Goal: Information Seeking & Learning: Understand process/instructions

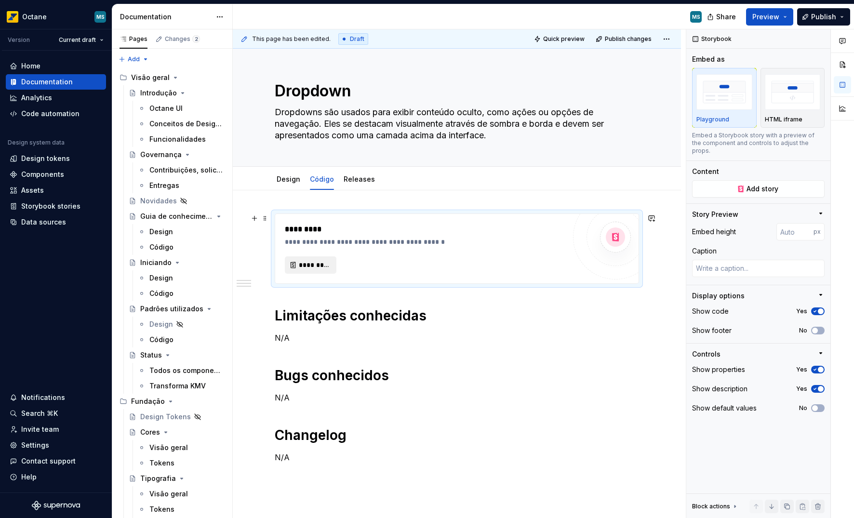
scroll to position [583, 0]
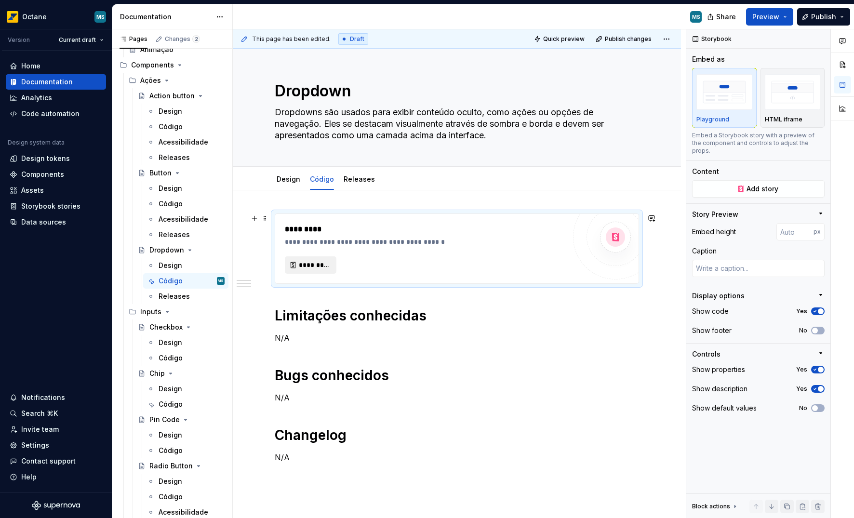
click at [308, 272] on button "*********" at bounding box center [311, 265] width 52 height 17
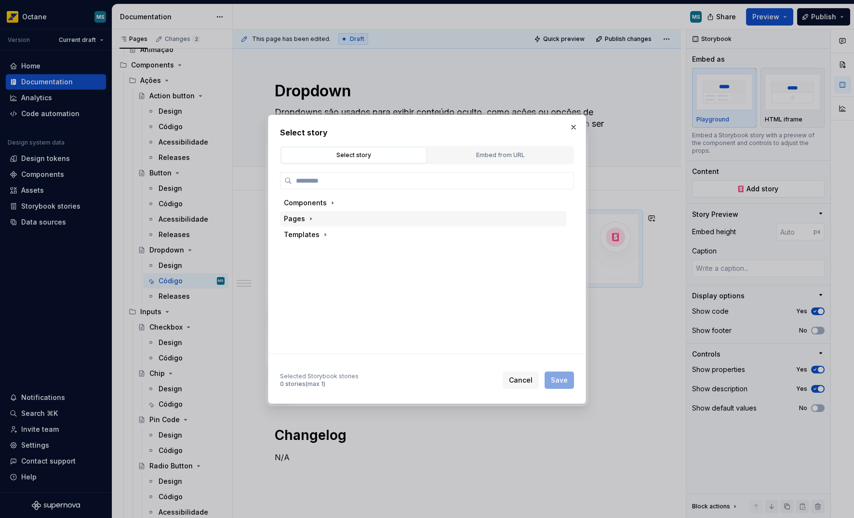
type textarea "*"
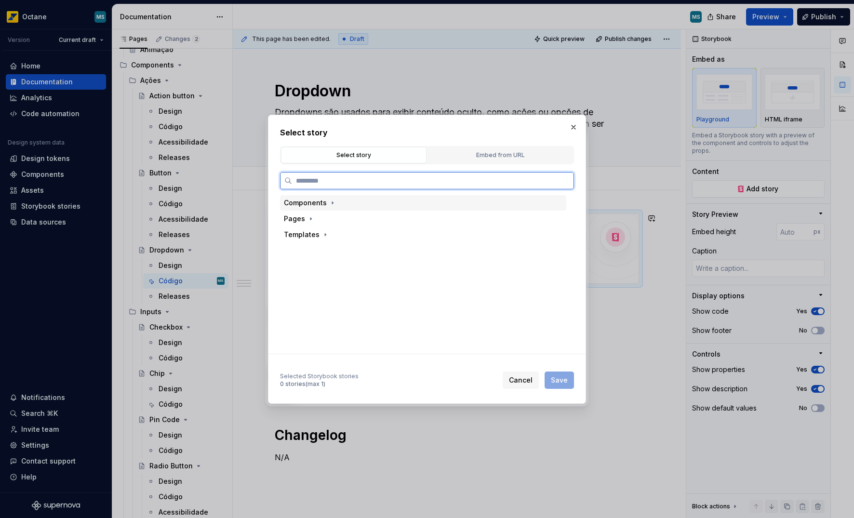
click at [325, 203] on div "Components" at bounding box center [305, 203] width 43 height 10
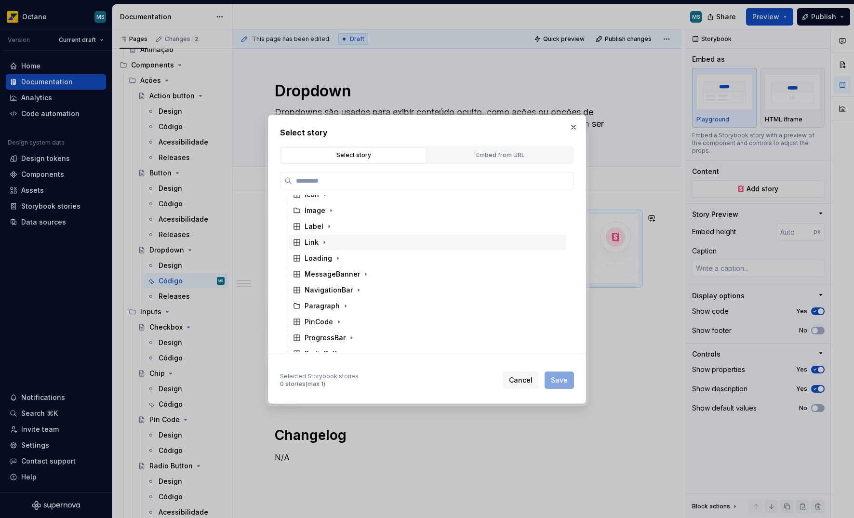
scroll to position [139, 0]
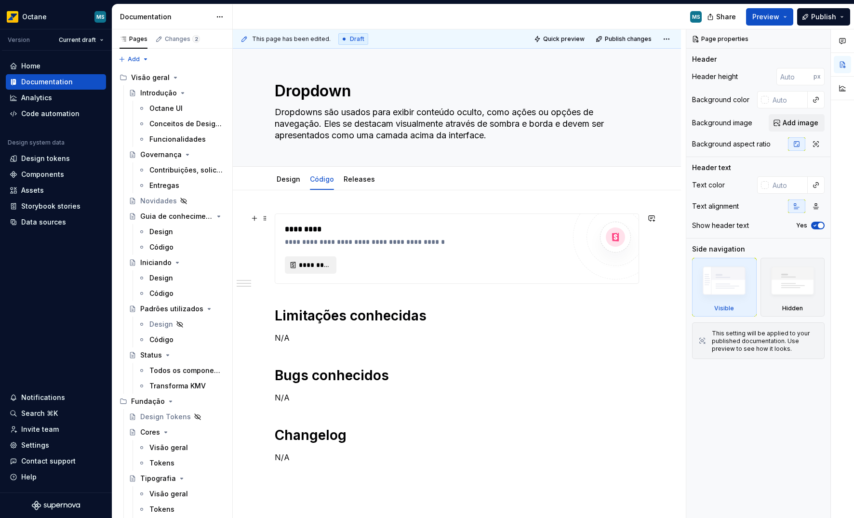
click at [312, 263] on span "*********" at bounding box center [314, 265] width 31 height 10
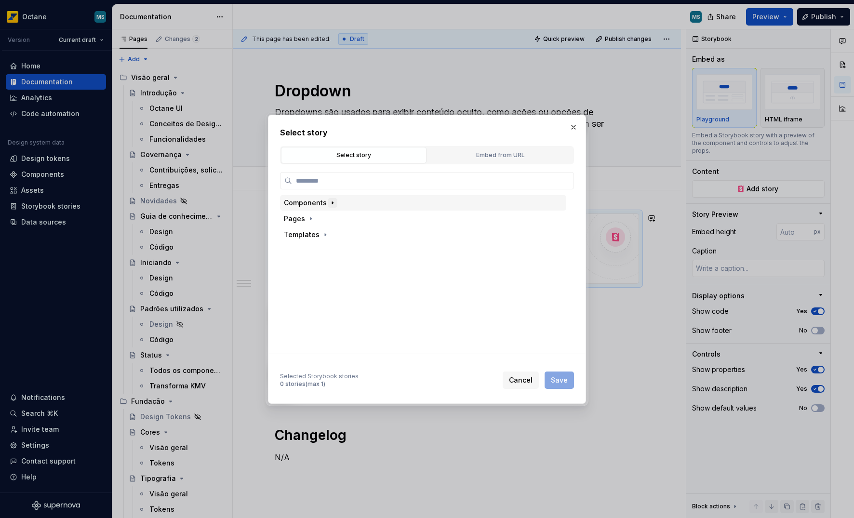
click at [332, 203] on icon "button" at bounding box center [332, 203] width 1 height 2
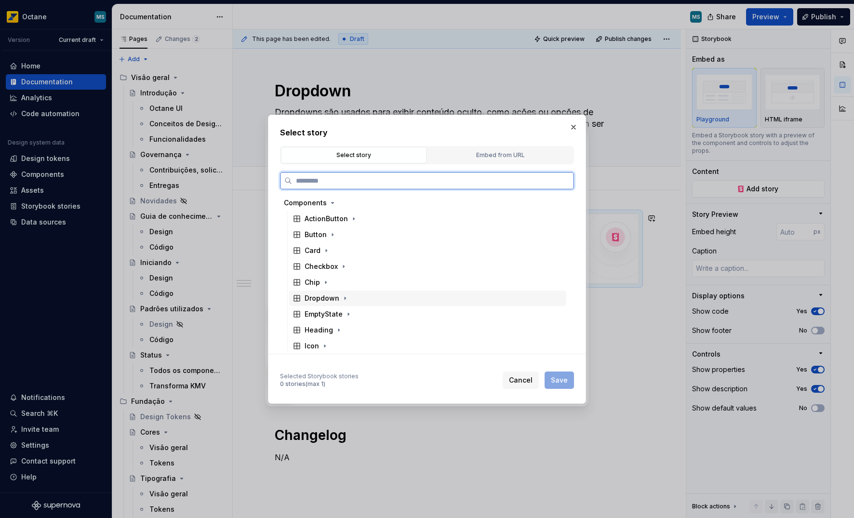
click at [334, 298] on div "Dropdown" at bounding box center [322, 299] width 35 height 10
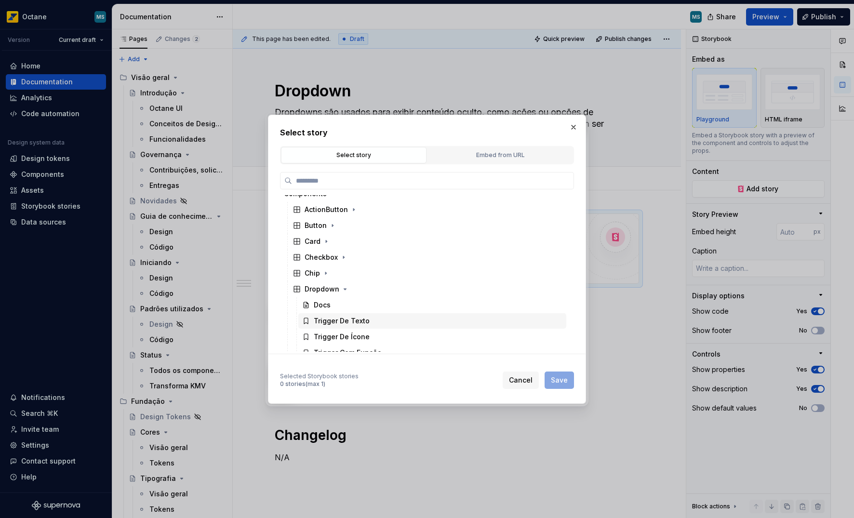
scroll to position [19, 0]
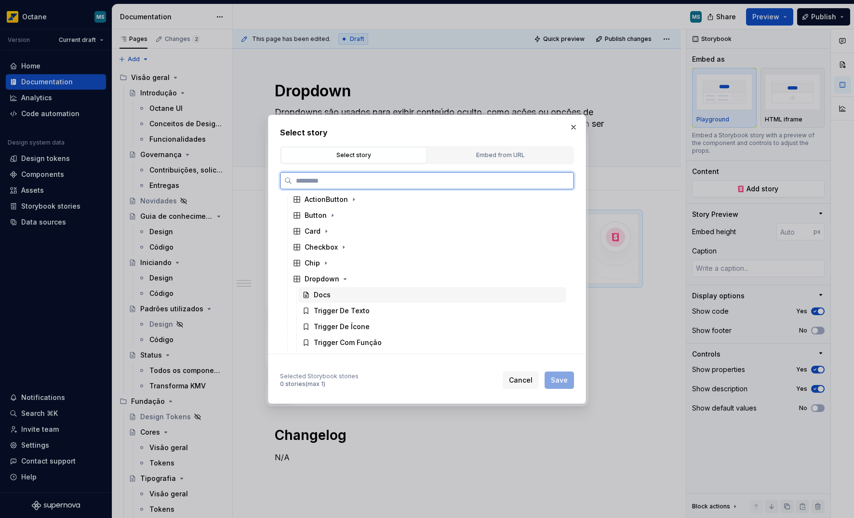
click at [346, 301] on div "Docs" at bounding box center [432, 294] width 268 height 15
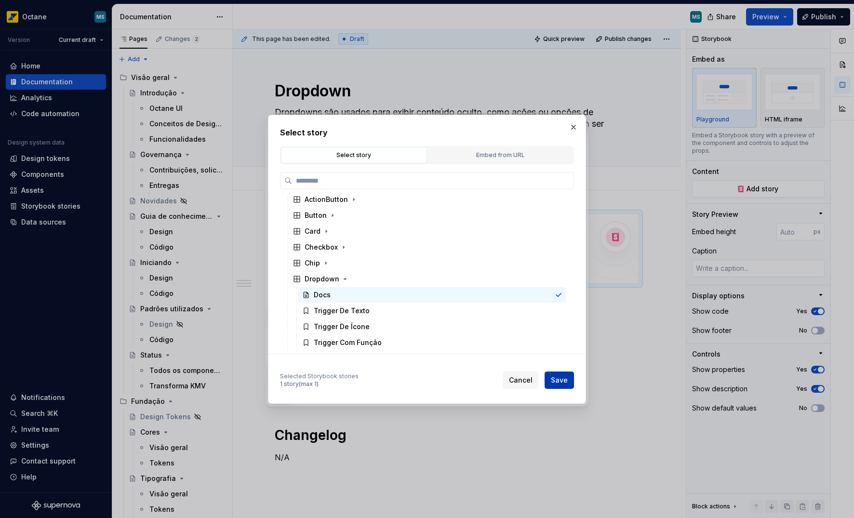
click at [554, 382] on span "Save" at bounding box center [559, 381] width 17 height 10
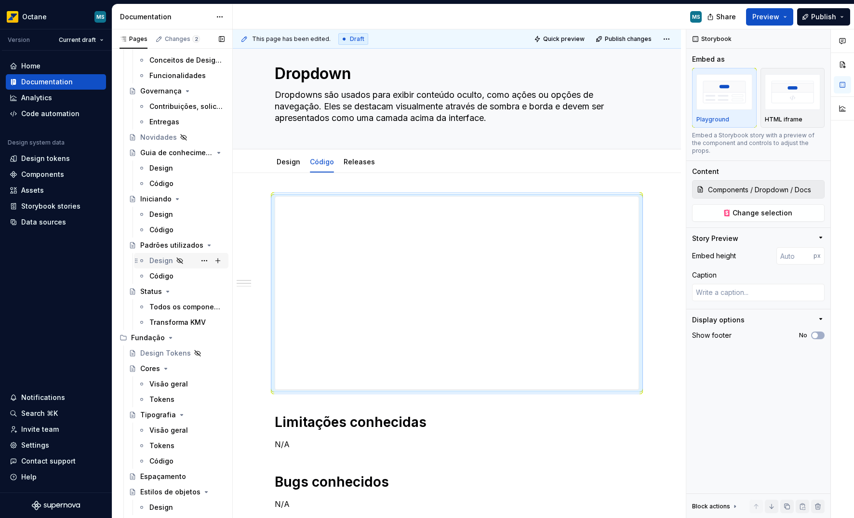
scroll to position [92, 0]
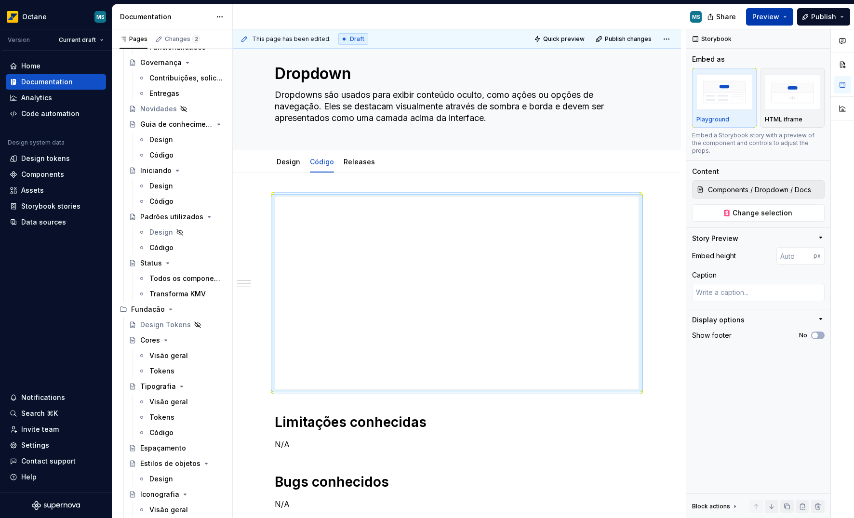
click at [779, 17] on span "Preview" at bounding box center [766, 17] width 27 height 10
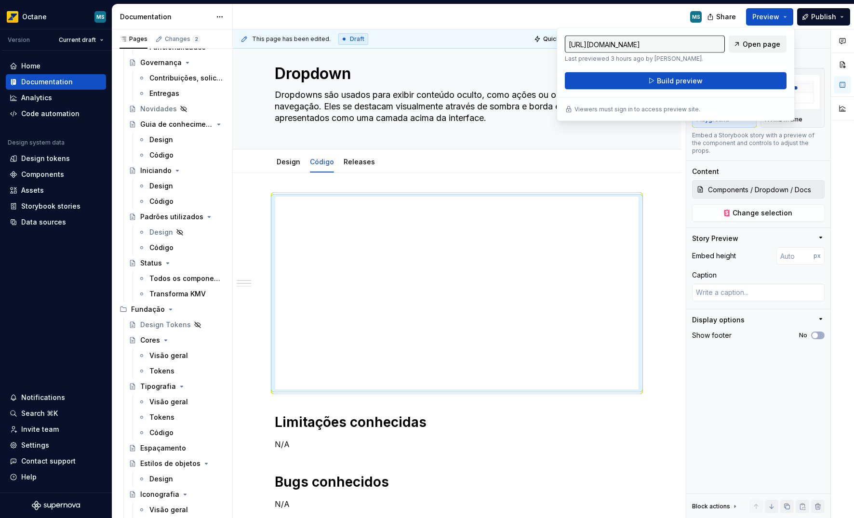
click at [755, 40] on span "Open page" at bounding box center [762, 45] width 38 height 10
click at [411, 184] on div "This page has been edited. Draft Quick preview Publish changes Dropdown Dropdow…" at bounding box center [459, 273] width 453 height 489
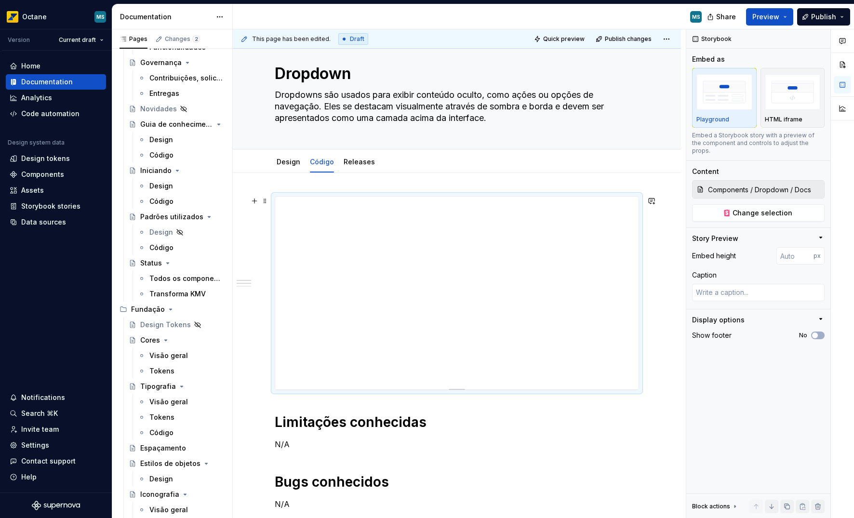
click at [655, 247] on div "Limitações conhecidas N/A Bugs conhecidos N/A Changelog N/A" at bounding box center [457, 455] width 448 height 564
click at [354, 168] on div "Releases" at bounding box center [359, 161] width 39 height 15
click at [299, 411] on div "Limitações conhecidas N/A Bugs conhecidos N/A Changelog N/A" at bounding box center [457, 383] width 365 height 374
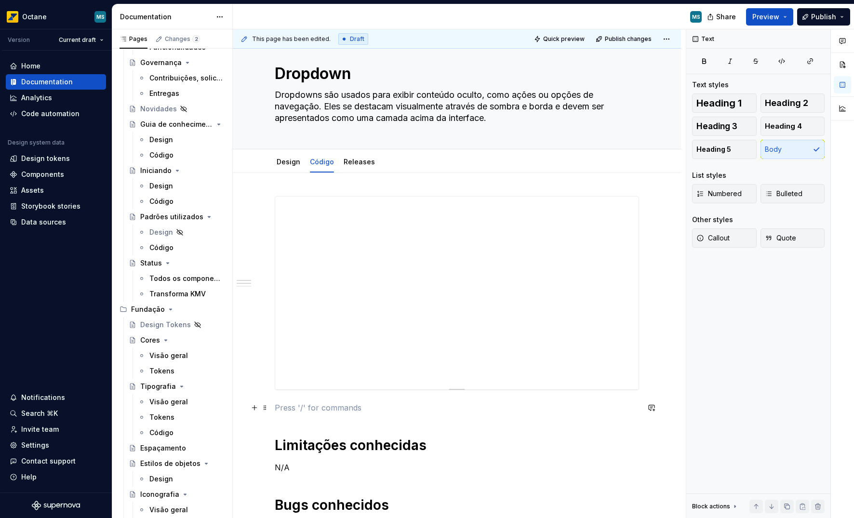
click at [288, 412] on p at bounding box center [457, 408] width 365 height 12
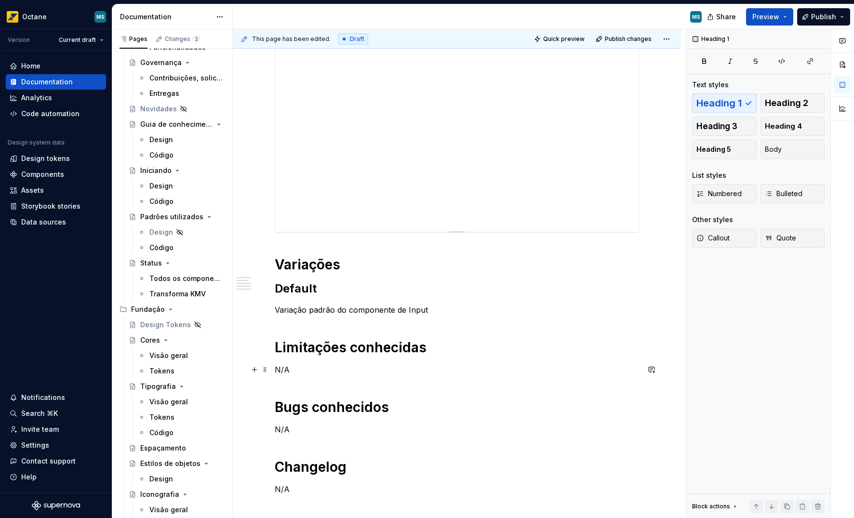
scroll to position [181, 0]
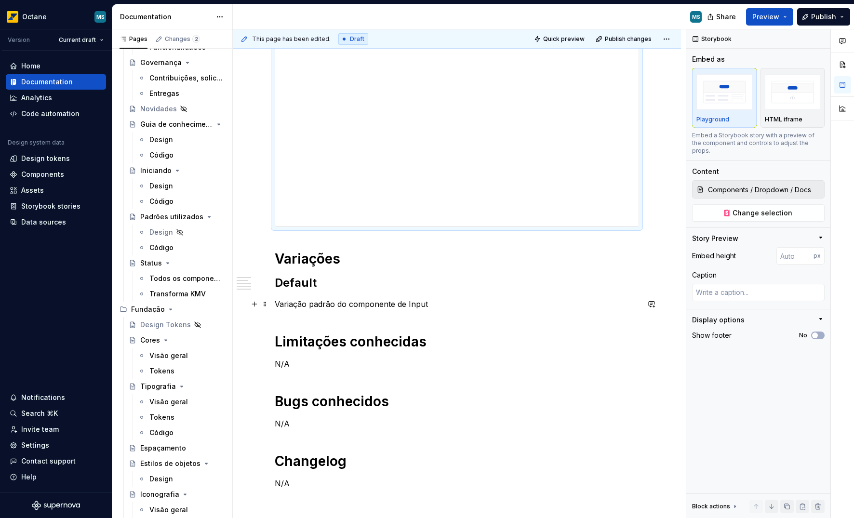
drag, startPoint x: 317, startPoint y: 151, endPoint x: 440, endPoint y: 303, distance: 195.3
click at [492, 266] on h1 "Variações" at bounding box center [457, 258] width 365 height 17
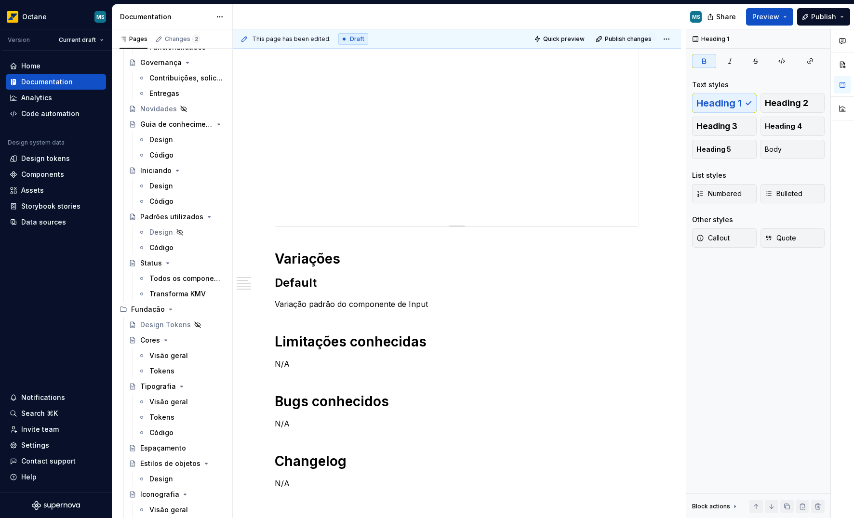
drag, startPoint x: 273, startPoint y: 217, endPoint x: 369, endPoint y: 221, distance: 96.0
click at [369, 221] on div at bounding box center [457, 130] width 365 height 194
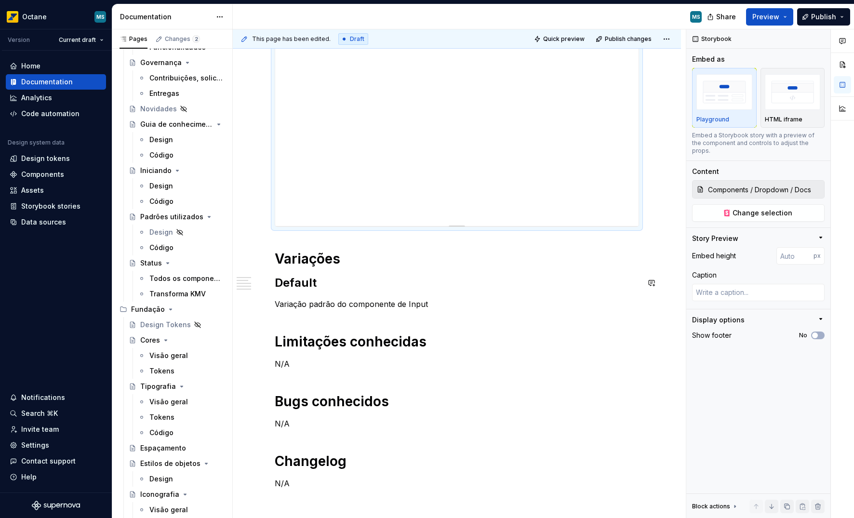
scroll to position [0, 0]
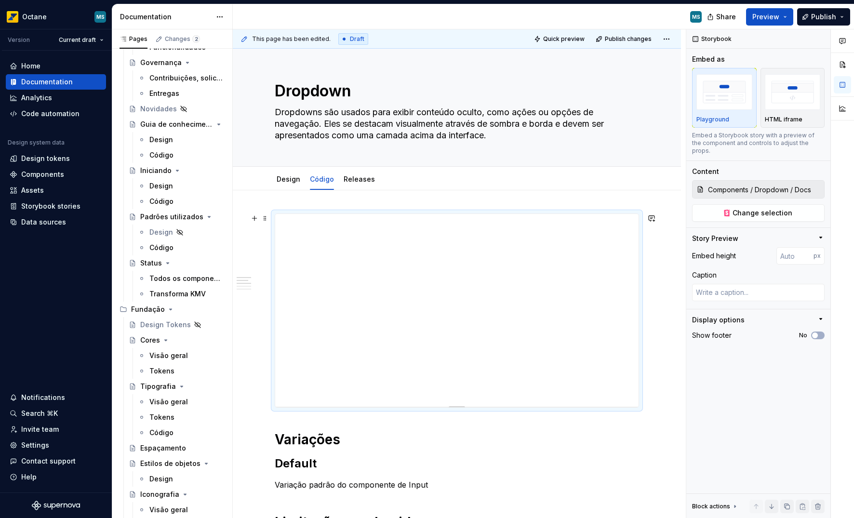
click at [281, 214] on div at bounding box center [457, 311] width 365 height 194
click at [265, 218] on span at bounding box center [265, 219] width 8 height 14
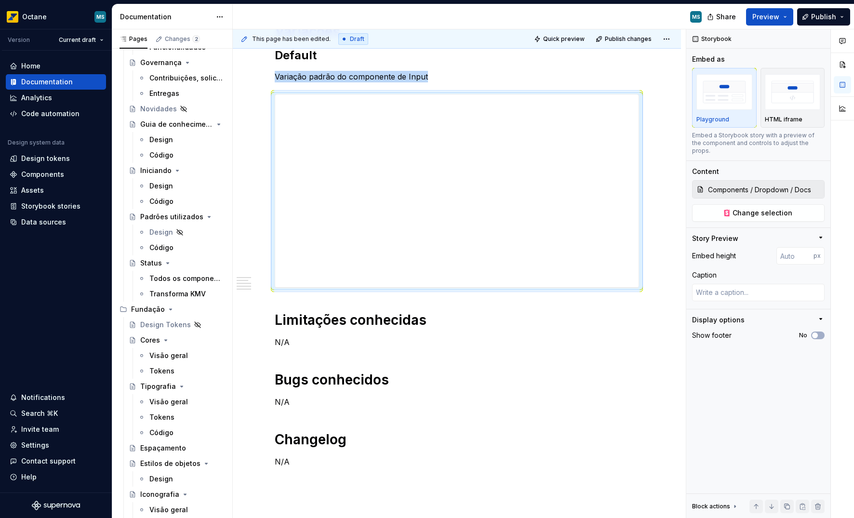
scroll to position [124, 0]
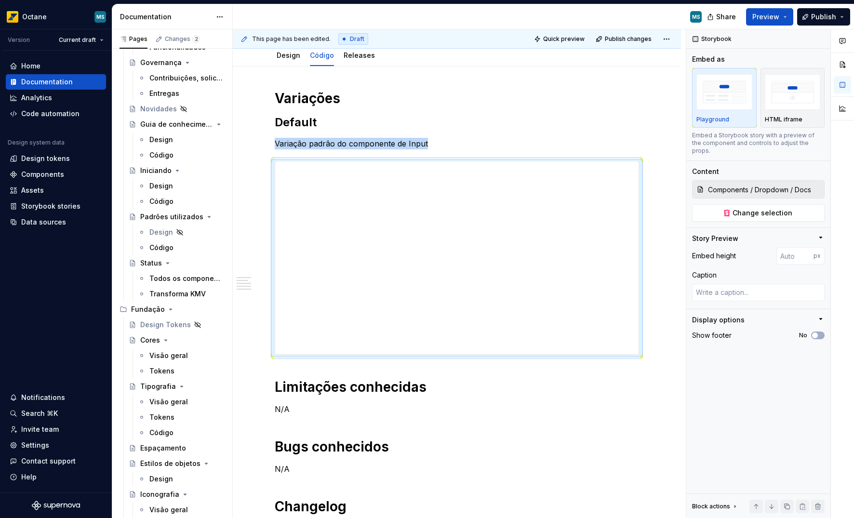
type textarea "*"
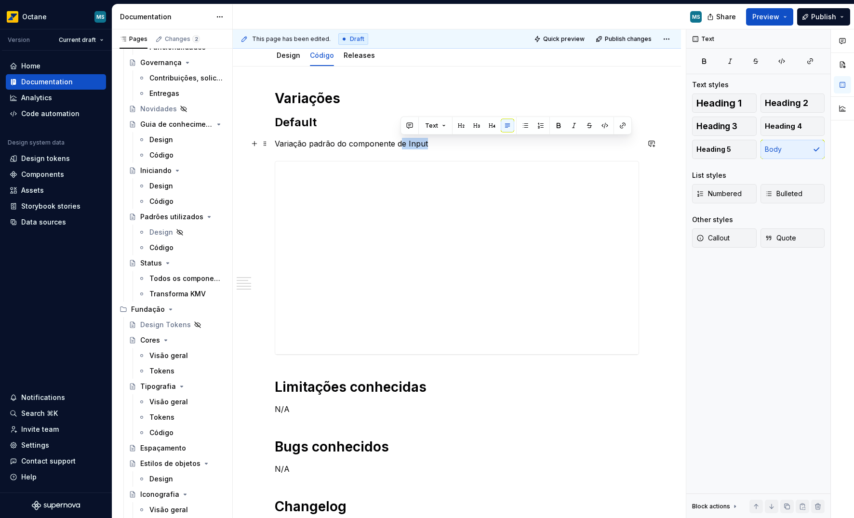
drag, startPoint x: 402, startPoint y: 145, endPoint x: 445, endPoint y: 147, distance: 43.4
click at [446, 147] on p "Variação padrão do componente de Input" at bounding box center [457, 144] width 365 height 12
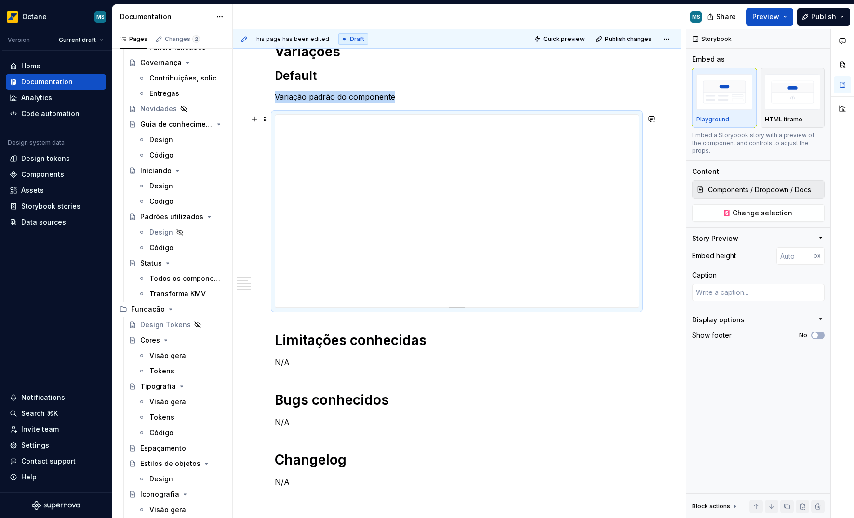
scroll to position [188, 0]
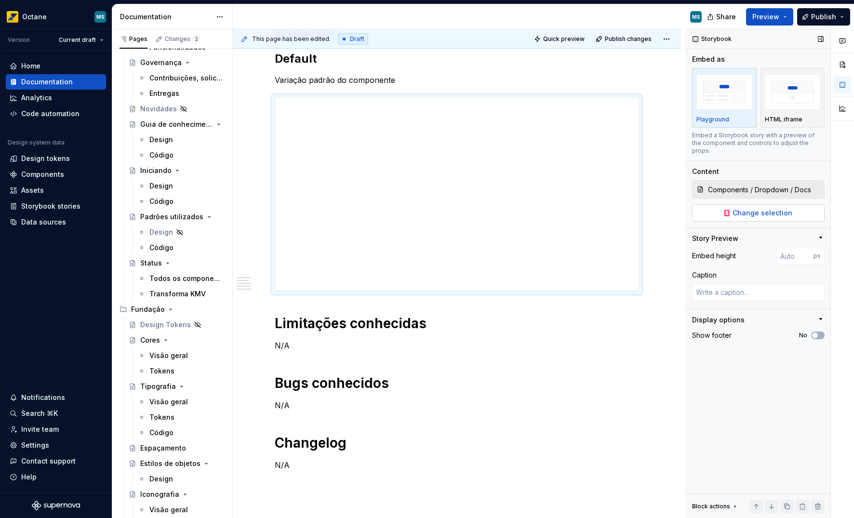
click at [767, 208] on span "Change selection" at bounding box center [763, 213] width 60 height 10
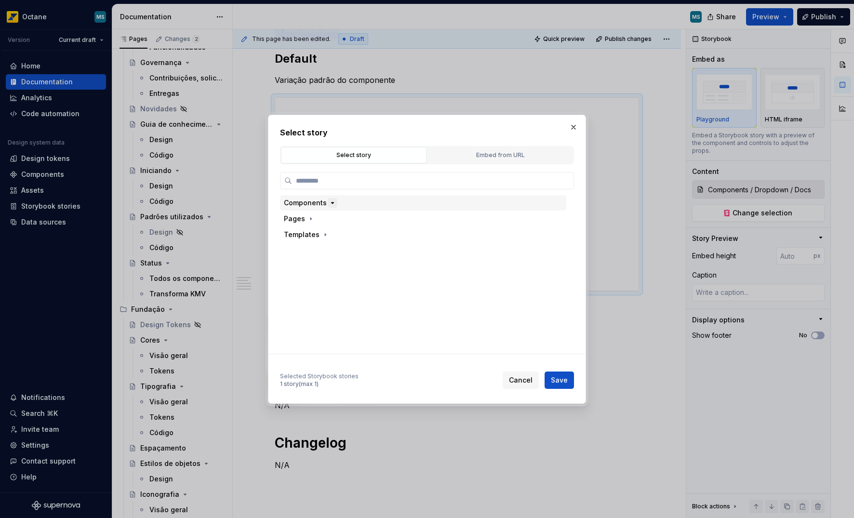
click at [334, 205] on icon "button" at bounding box center [333, 203] width 8 height 8
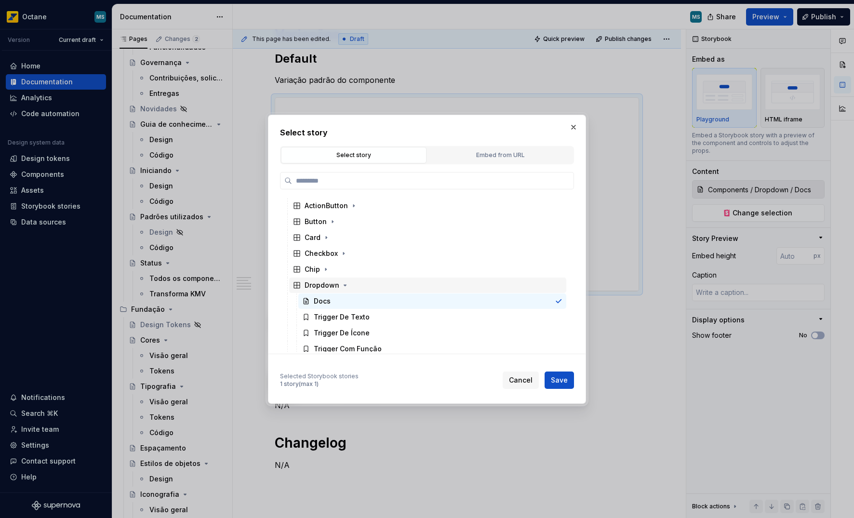
scroll to position [29, 0]
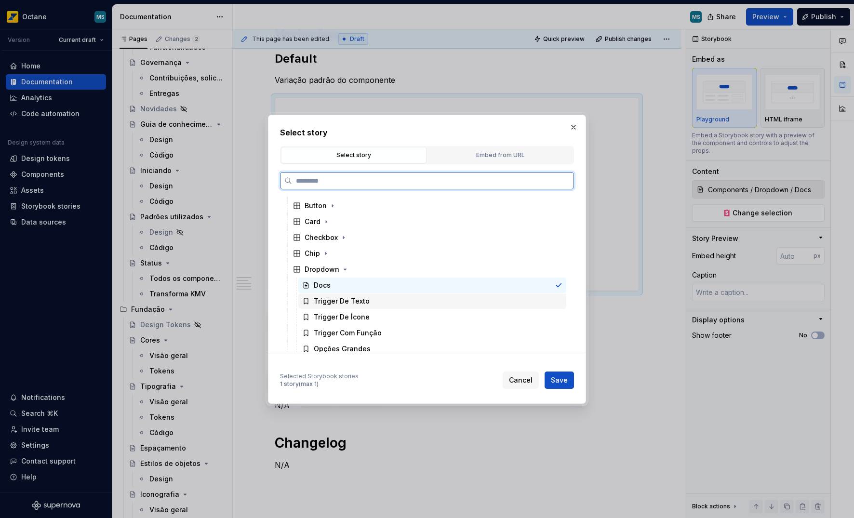
click at [347, 299] on div "Trigger De Texto" at bounding box center [342, 302] width 56 height 10
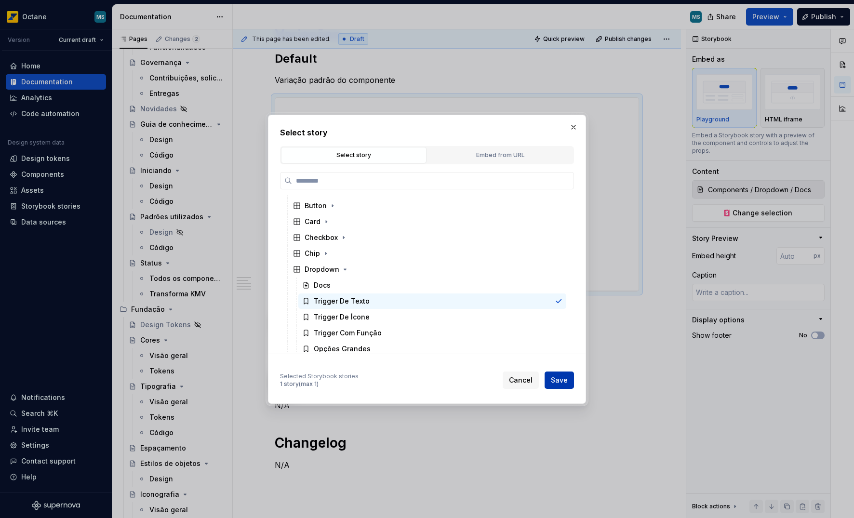
click at [559, 387] on button "Save" at bounding box center [559, 380] width 29 height 17
type textarea "*"
type input "Components / Dropdown / Trigger De Texto"
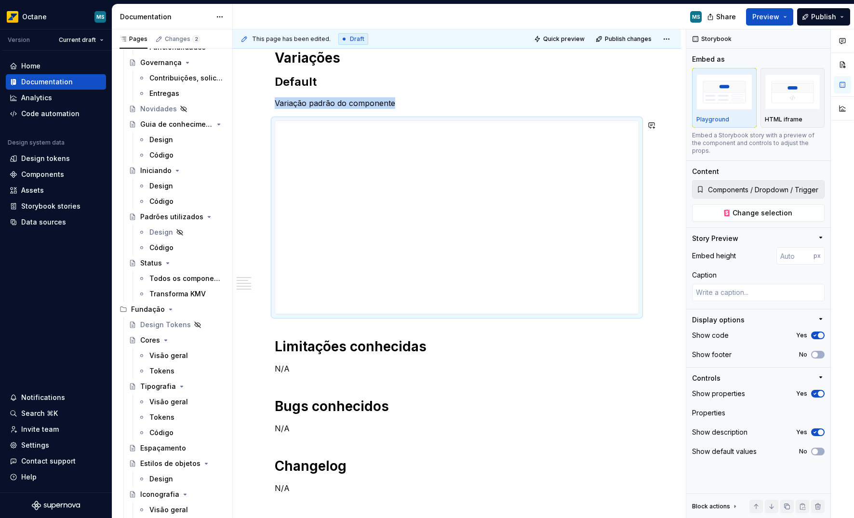
scroll to position [164, 0]
click at [296, 86] on strong "Default" at bounding box center [296, 82] width 42 height 14
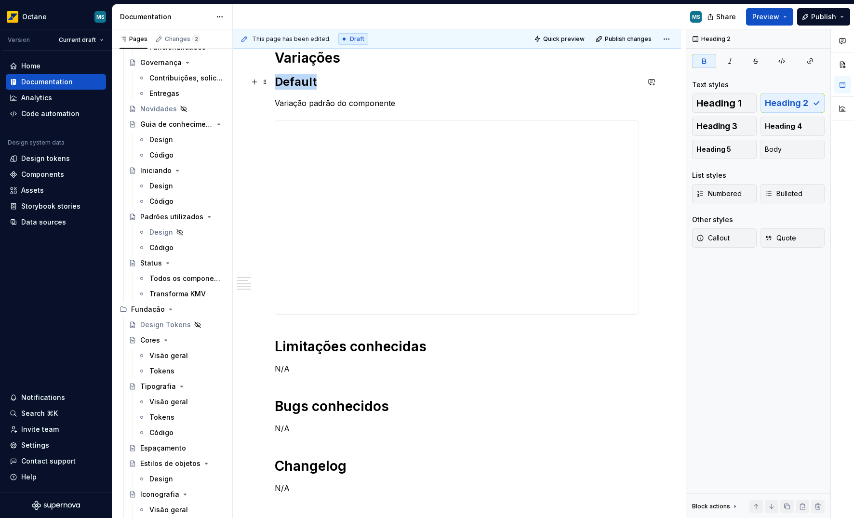
click at [296, 86] on strong "Default" at bounding box center [296, 82] width 42 height 14
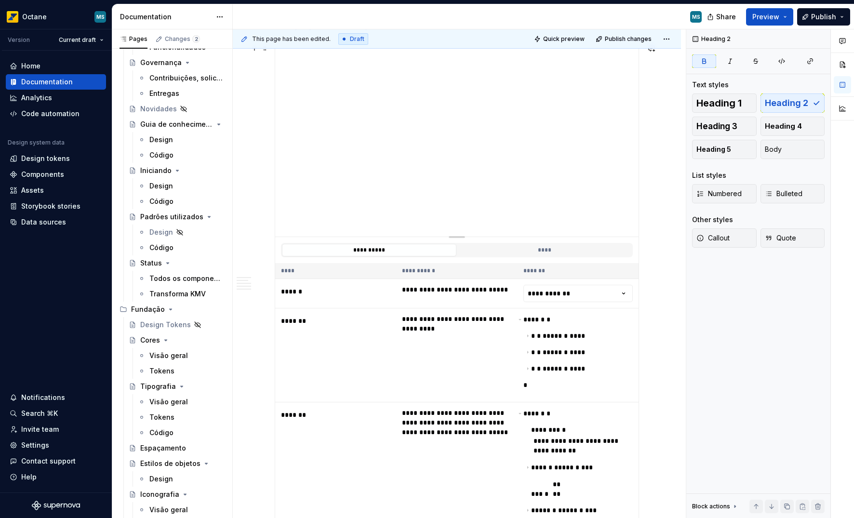
scroll to position [240, 0]
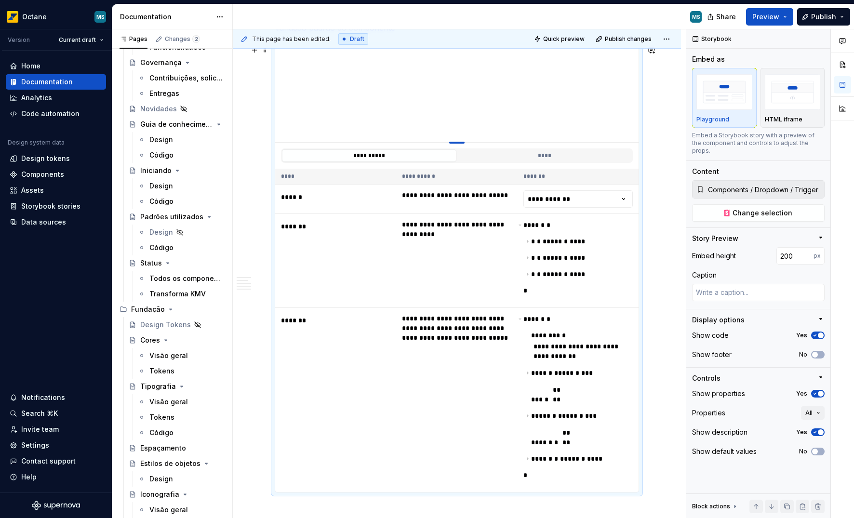
type textarea "*"
type input "193"
type textarea "*"
type input "188"
type textarea "*"
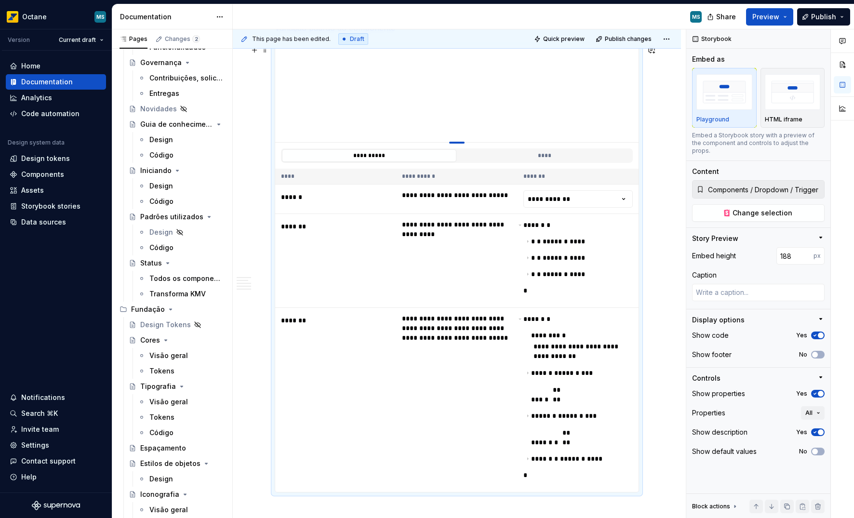
type input "179"
type textarea "*"
type input "172"
type textarea "*"
type input "170"
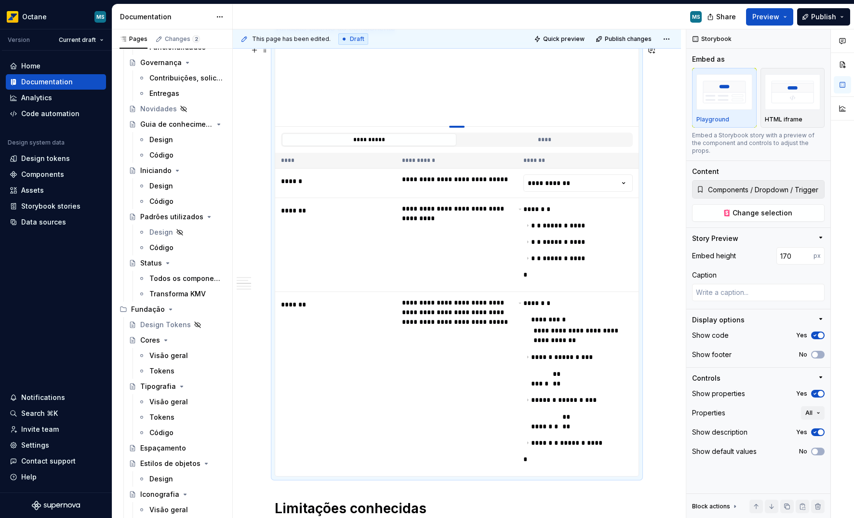
type textarea "*"
type input "167"
type textarea "*"
type input "157"
type textarea "*"
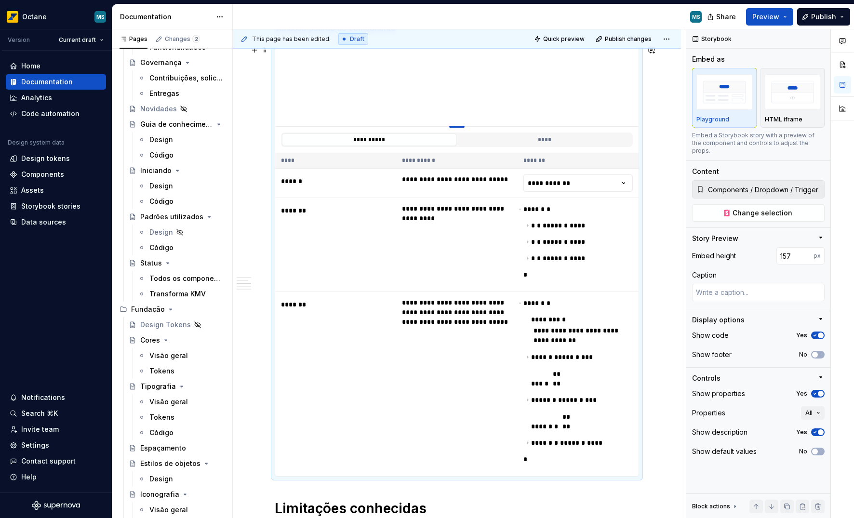
type input "139"
type textarea "*"
type input "128"
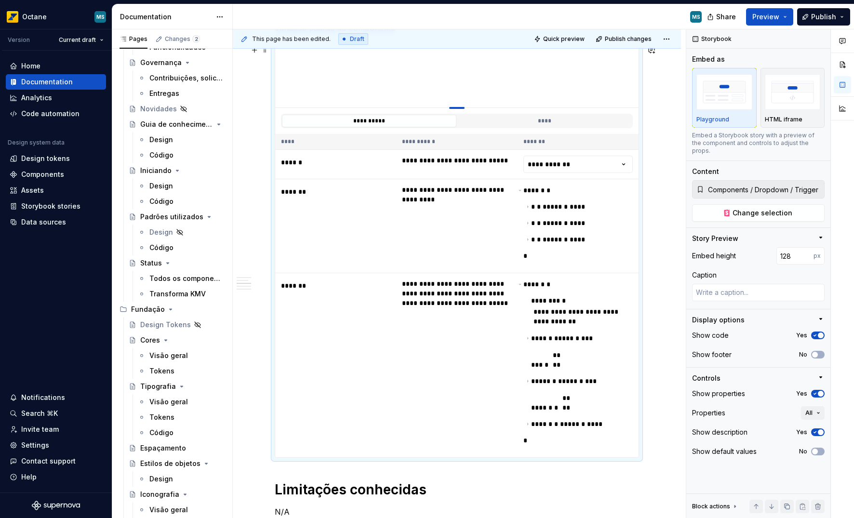
type textarea "*"
type input "186"
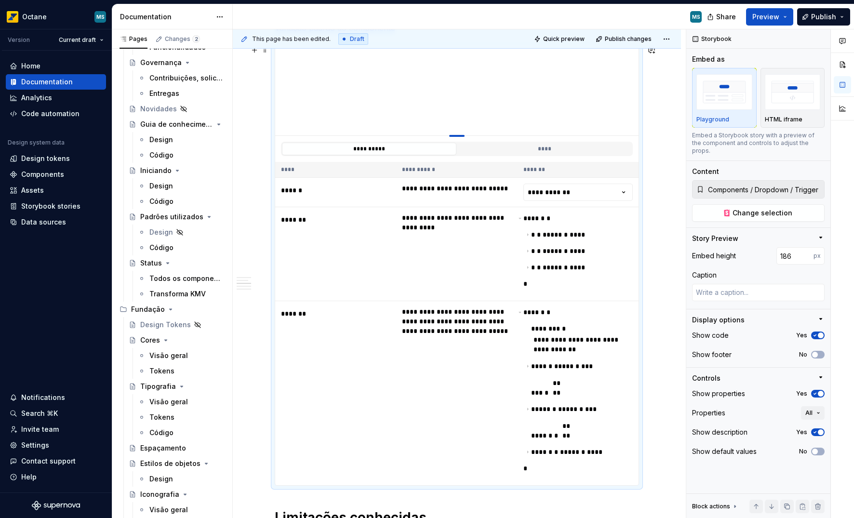
drag, startPoint x: 457, startPoint y: 238, endPoint x: 451, endPoint y: 135, distance: 102.4
click at [451, 135] on div at bounding box center [456, 136] width 15 height 2
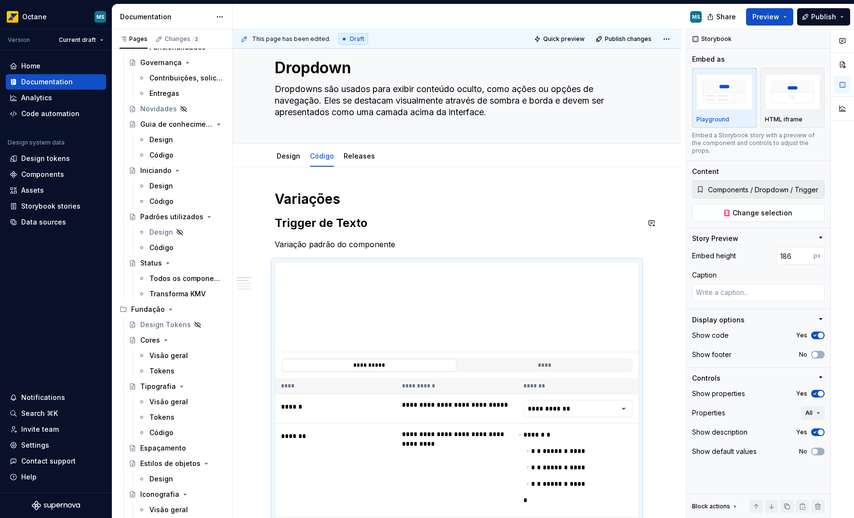
scroll to position [25, 0]
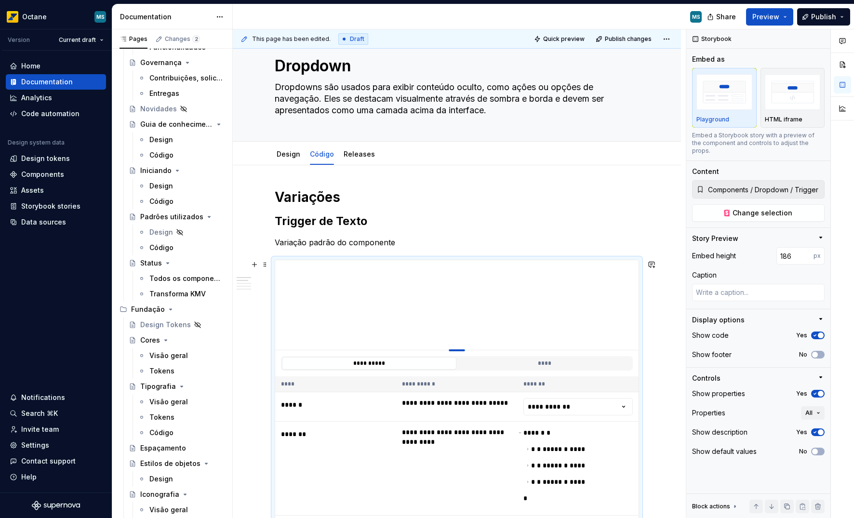
type textarea "*"
type input "255"
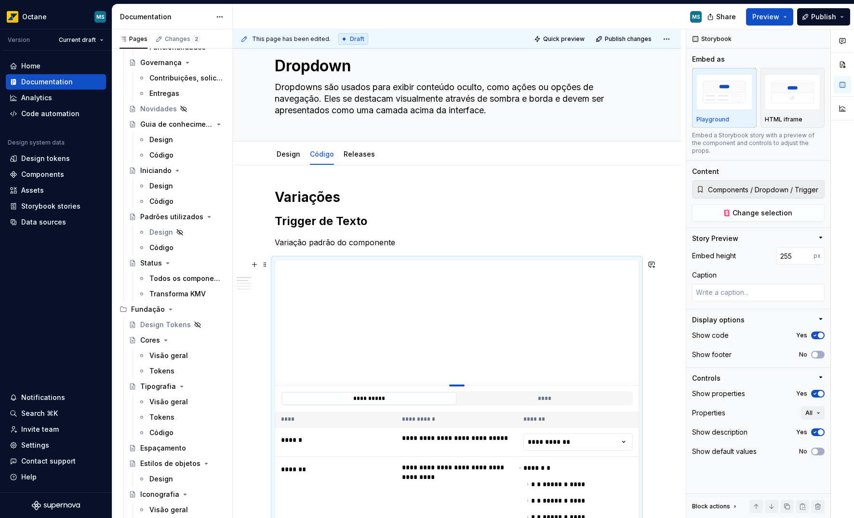
type textarea "*"
type input "259"
drag, startPoint x: 450, startPoint y: 350, endPoint x: 449, endPoint y: 383, distance: 33.3
click at [455, 385] on div at bounding box center [456, 386] width 15 height 2
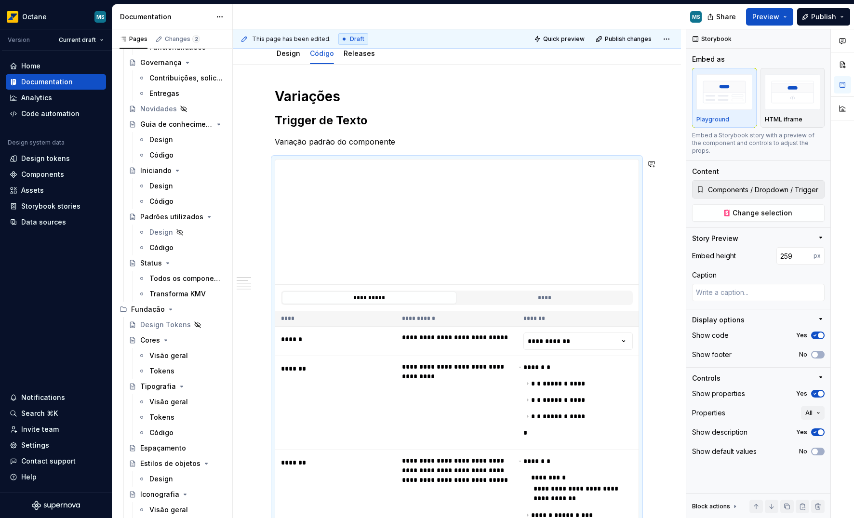
scroll to position [0, 0]
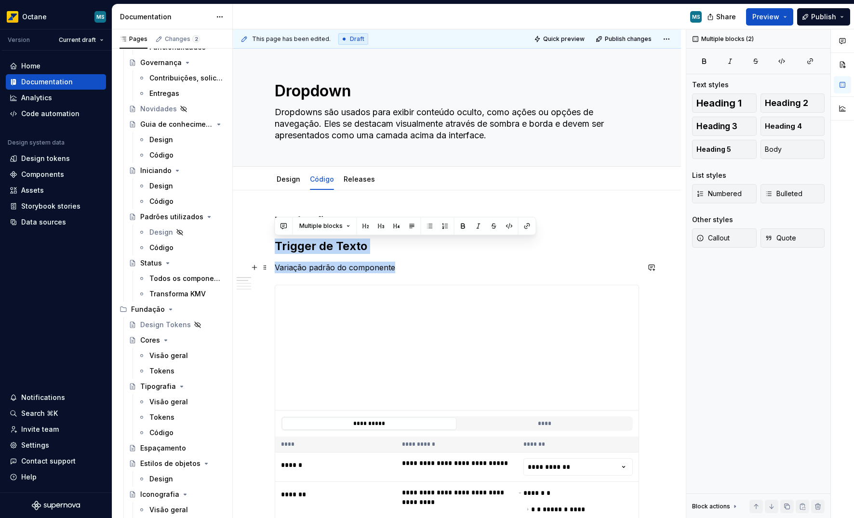
drag, startPoint x: 277, startPoint y: 244, endPoint x: 405, endPoint y: 263, distance: 129.1
click at [405, 263] on p "Variação padrão do componente" at bounding box center [457, 268] width 365 height 12
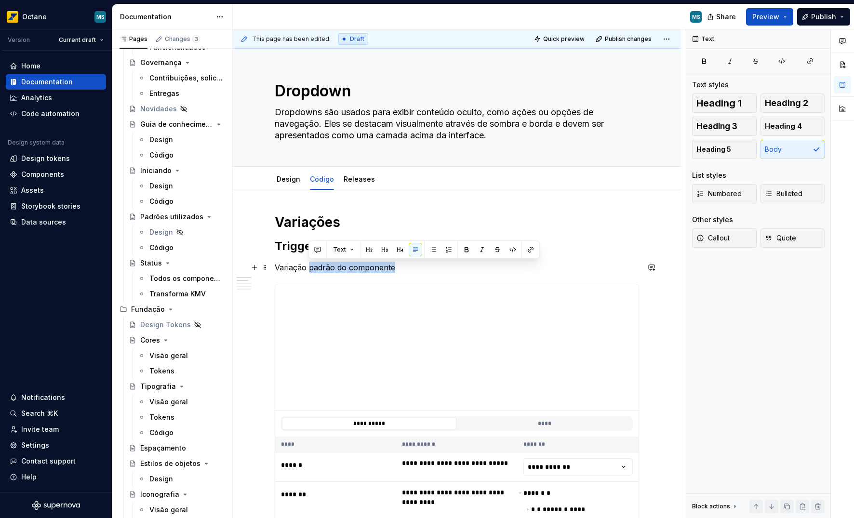
drag, startPoint x: 309, startPoint y: 268, endPoint x: 404, endPoint y: 266, distance: 95.0
click at [404, 266] on p "Variação padrão do componente" at bounding box center [457, 268] width 365 height 12
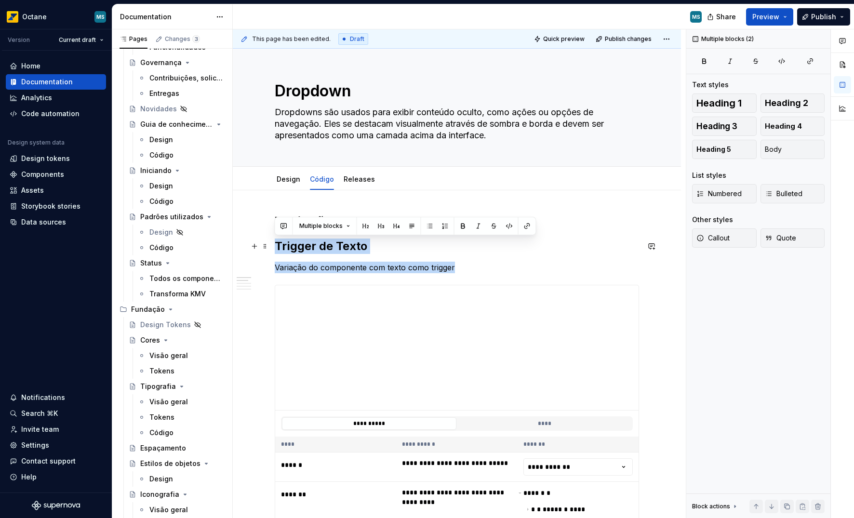
drag, startPoint x: 458, startPoint y: 270, endPoint x: 275, endPoint y: 251, distance: 183.2
copy div "Trigger de Texto Variação do componente com texto como trigger"
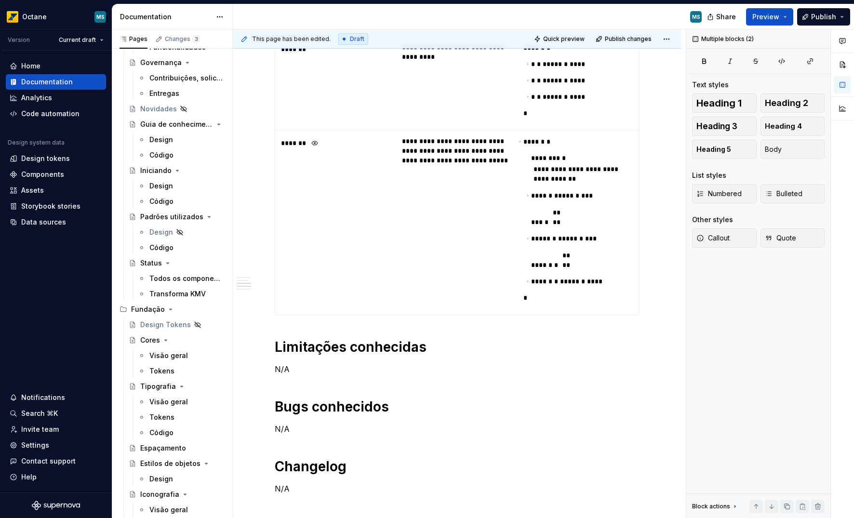
scroll to position [563, 0]
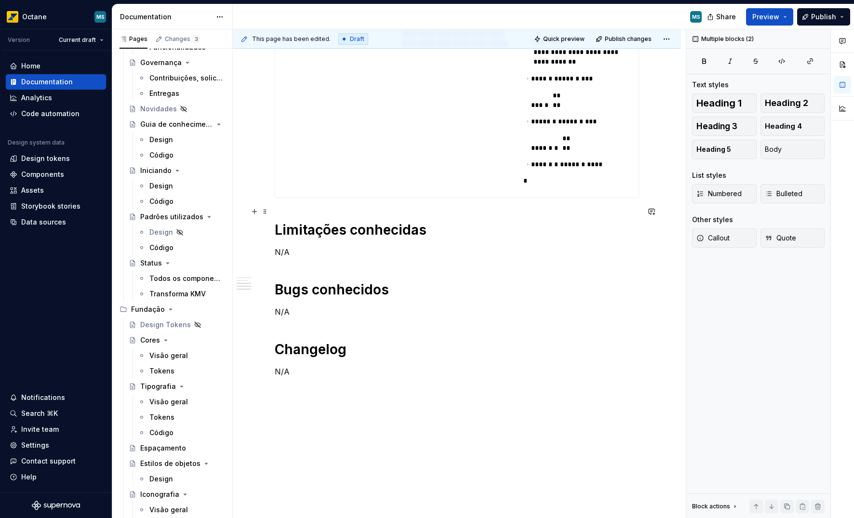
click at [277, 221] on h1 "Limitações conhecidas" at bounding box center [457, 229] width 365 height 17
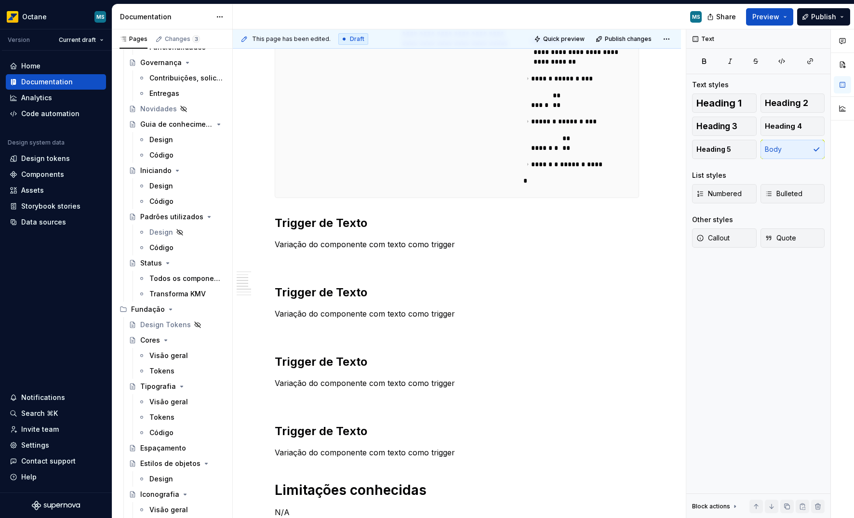
click at [325, 171] on td "*******" at bounding box center [335, 106] width 121 height 185
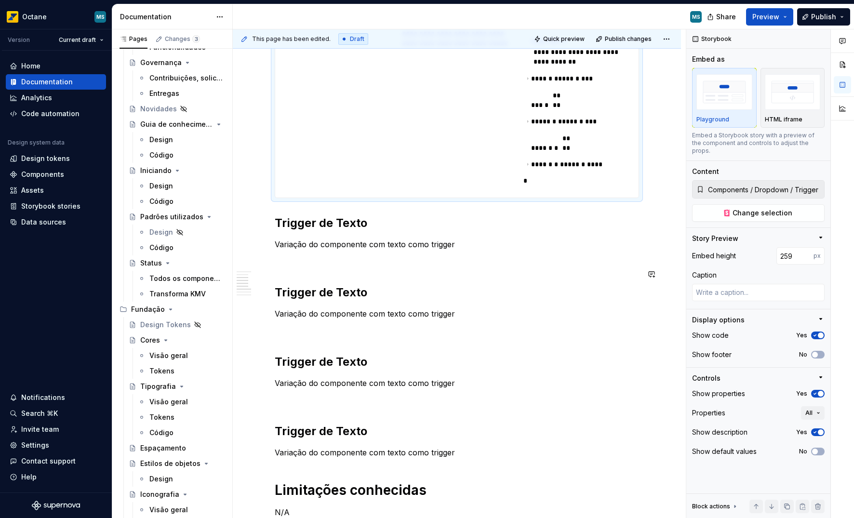
click at [326, 256] on p at bounding box center [457, 262] width 365 height 12
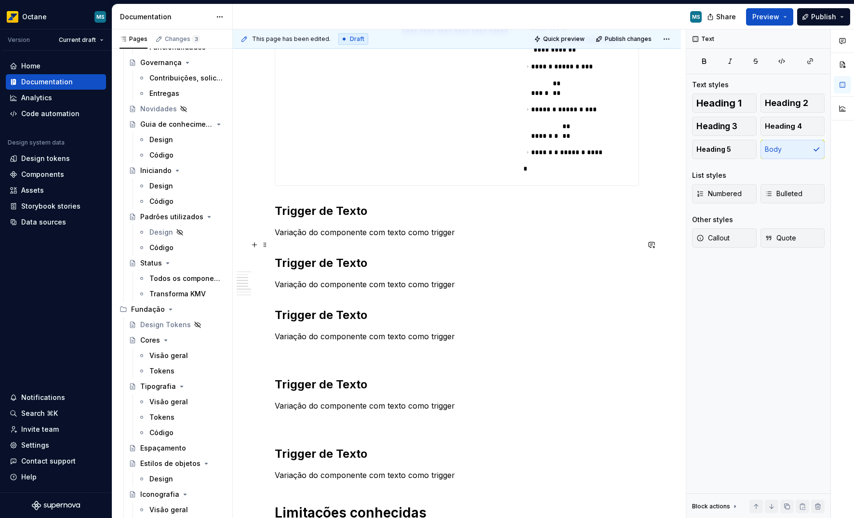
scroll to position [581, 0]
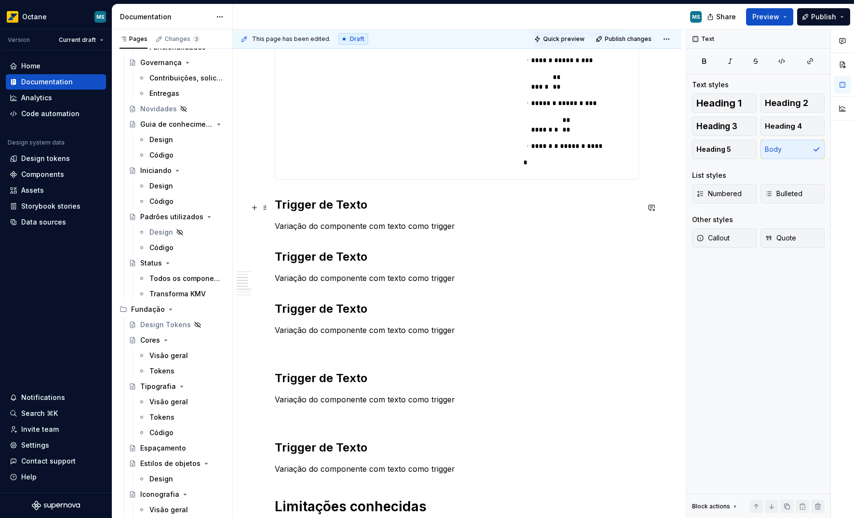
click at [467, 220] on p "Variação do componente com texto como trigger" at bounding box center [457, 226] width 365 height 12
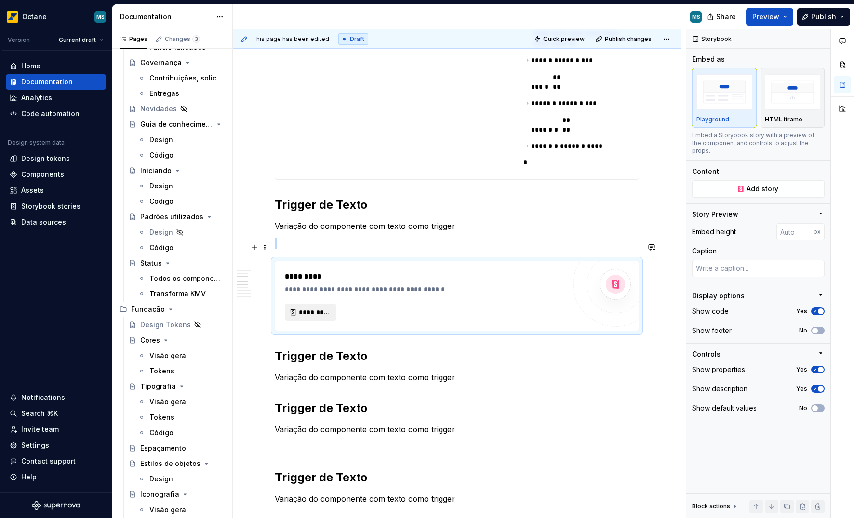
click at [328, 308] on span "*********" at bounding box center [314, 313] width 31 height 10
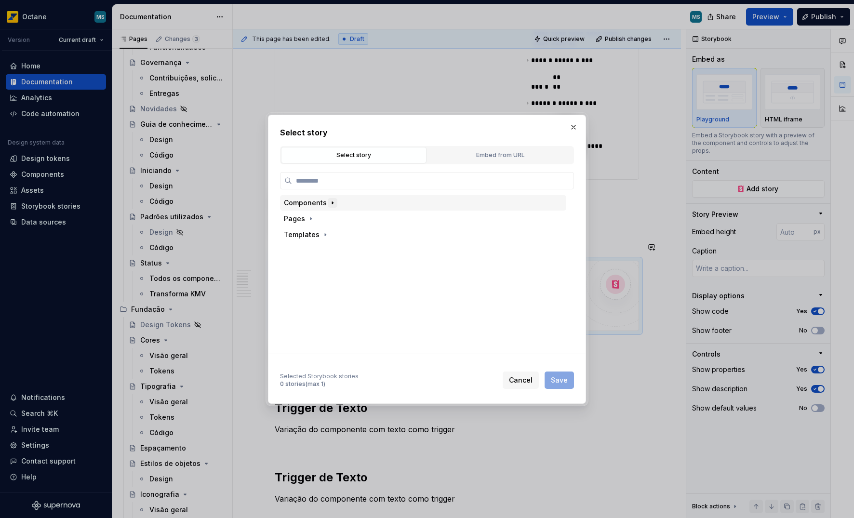
click at [329, 200] on icon "button" at bounding box center [333, 203] width 8 height 8
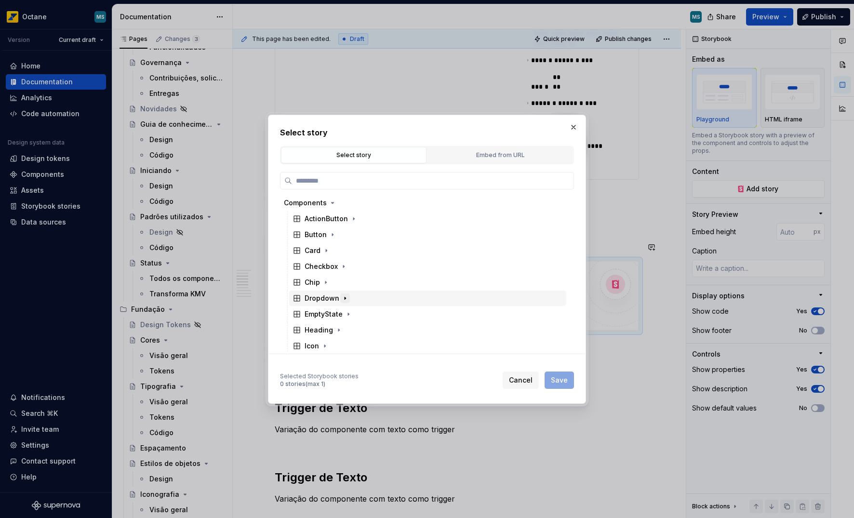
click at [344, 297] on icon "button" at bounding box center [345, 299] width 8 height 8
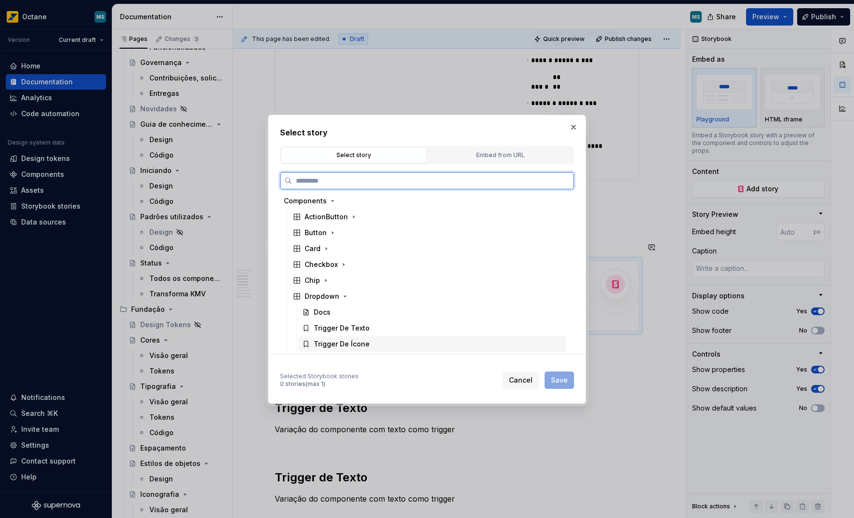
click at [359, 347] on div "Trigger De Ícone" at bounding box center [342, 344] width 56 height 10
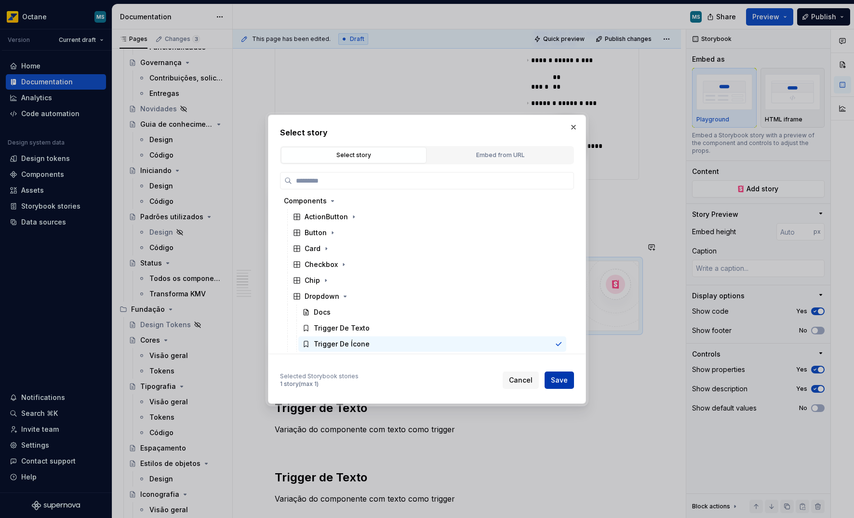
click at [571, 381] on button "Save" at bounding box center [559, 380] width 29 height 17
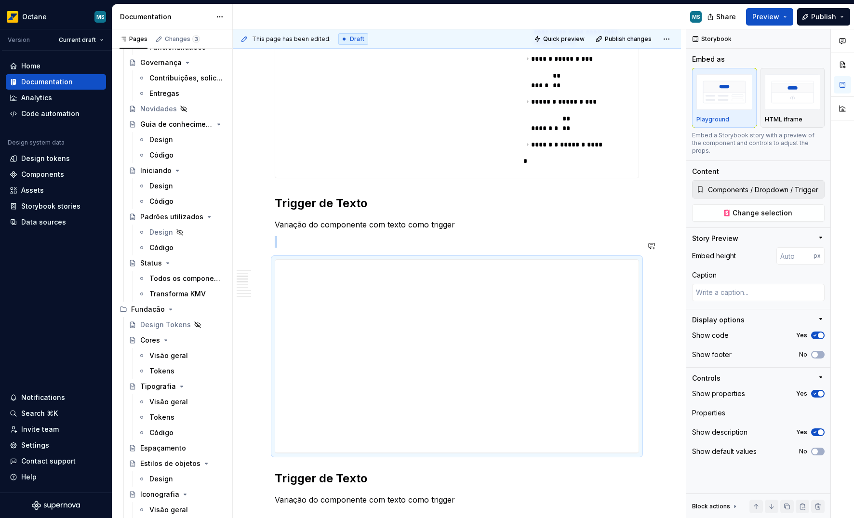
scroll to position [583, 0]
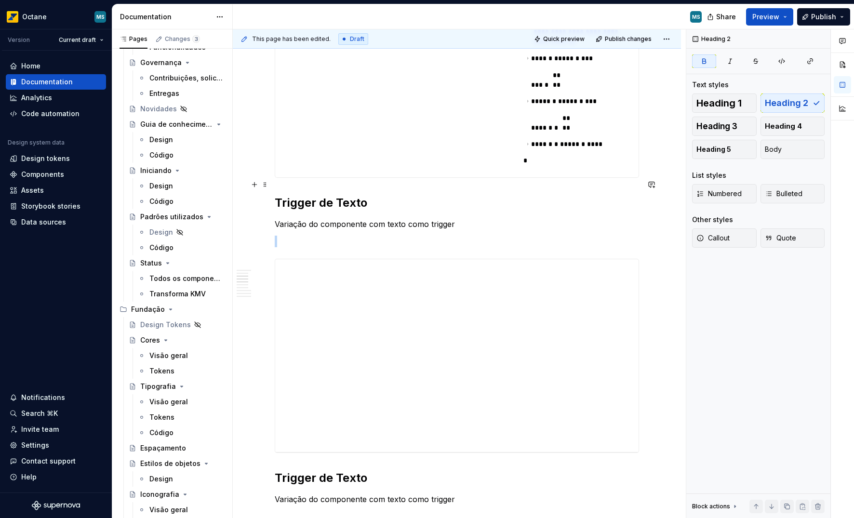
click at [360, 196] on strong "Trigger de Texto" at bounding box center [321, 203] width 93 height 14
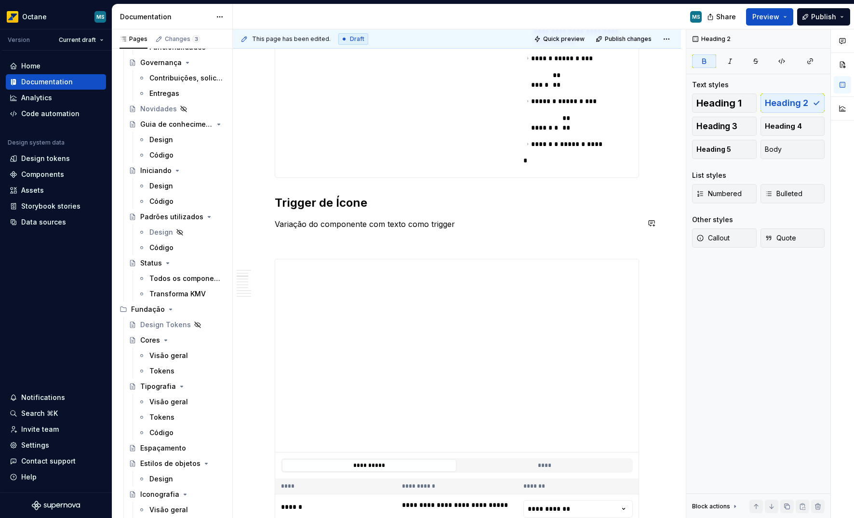
click at [392, 218] on p "Variação do componente com texto como trigger" at bounding box center [457, 224] width 365 height 12
click at [391, 218] on p "Variação do componente com texto como trigger" at bounding box center [457, 224] width 365 height 12
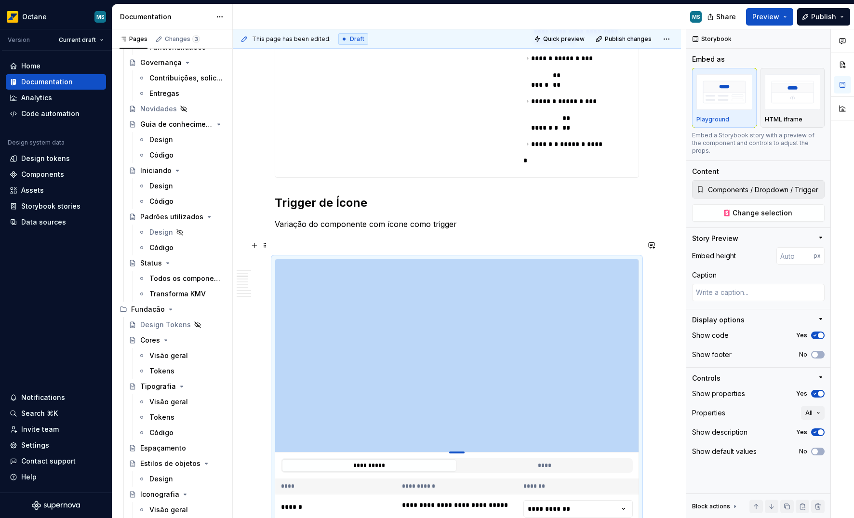
type textarea "*"
type input "339"
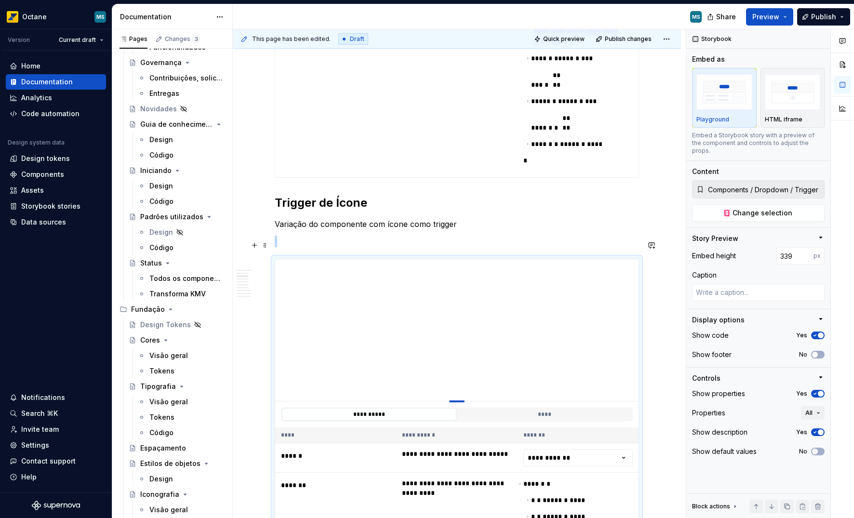
type textarea "*"
type input "294"
type textarea "*"
type input "276"
type textarea "*"
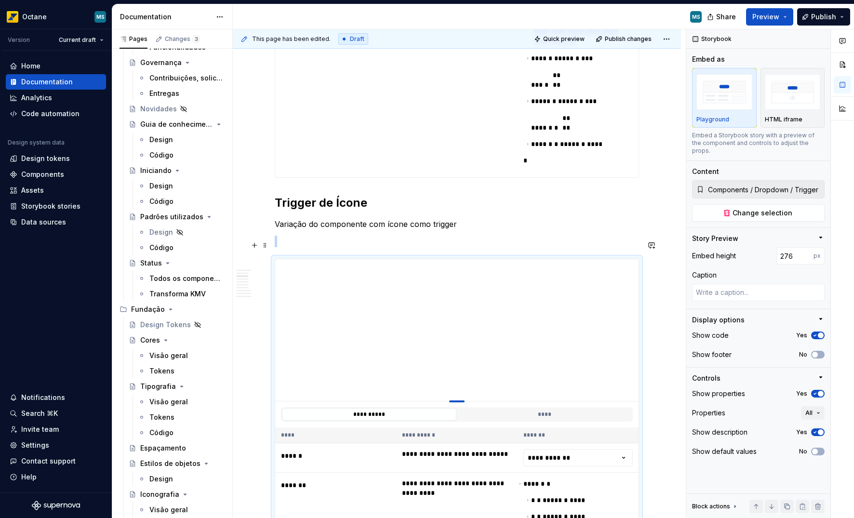
type input "272"
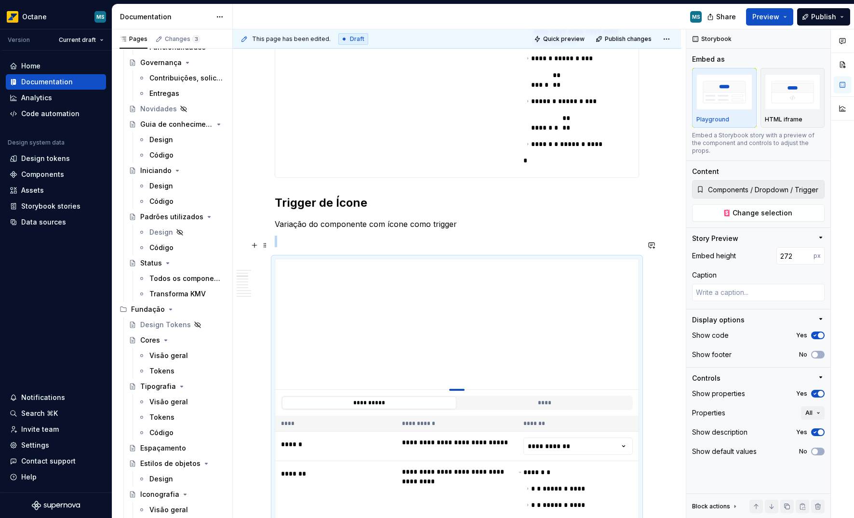
type textarea "*"
type input "270"
type textarea "*"
type input "268"
type textarea "*"
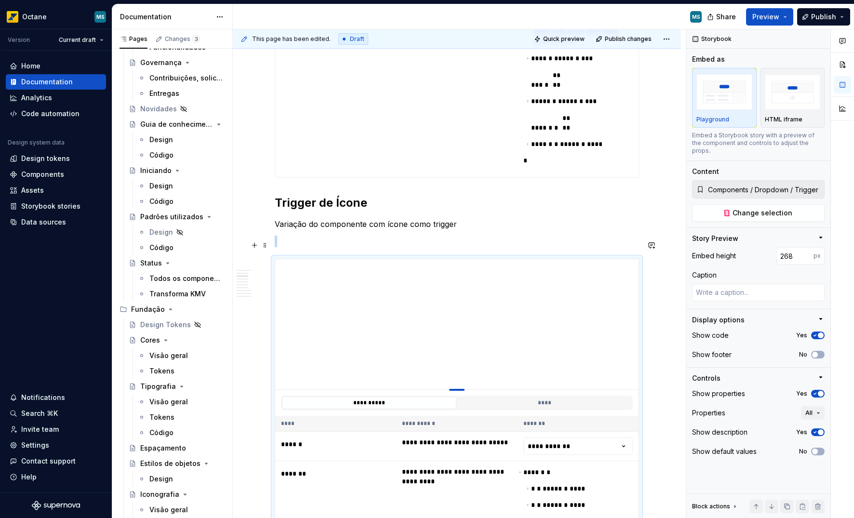
type input "262"
type textarea "*"
type input "251"
type textarea "*"
type input "246"
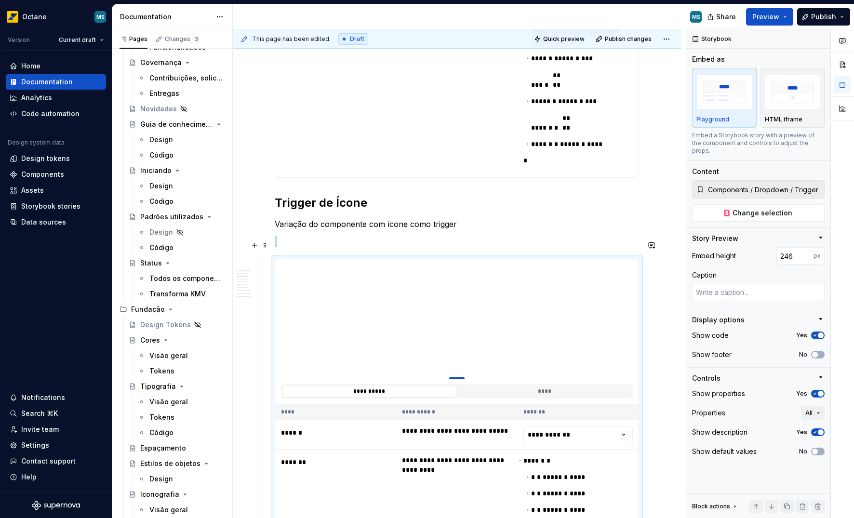
type textarea "*"
type input "245"
type textarea "*"
type input "233"
type textarea "*"
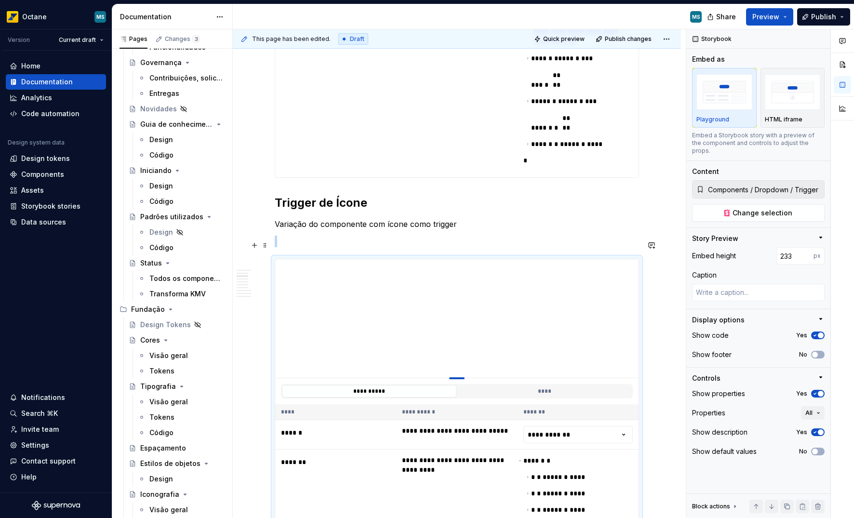
type input "213"
drag, startPoint x: 452, startPoint y: 435, endPoint x: 434, endPoint y: 343, distance: 93.9
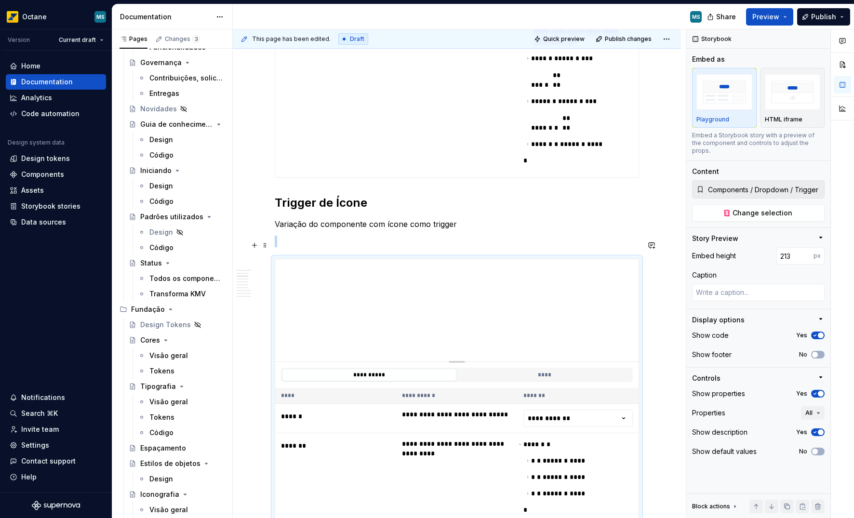
type textarea "*"
type input "212"
type textarea "*"
type input "255"
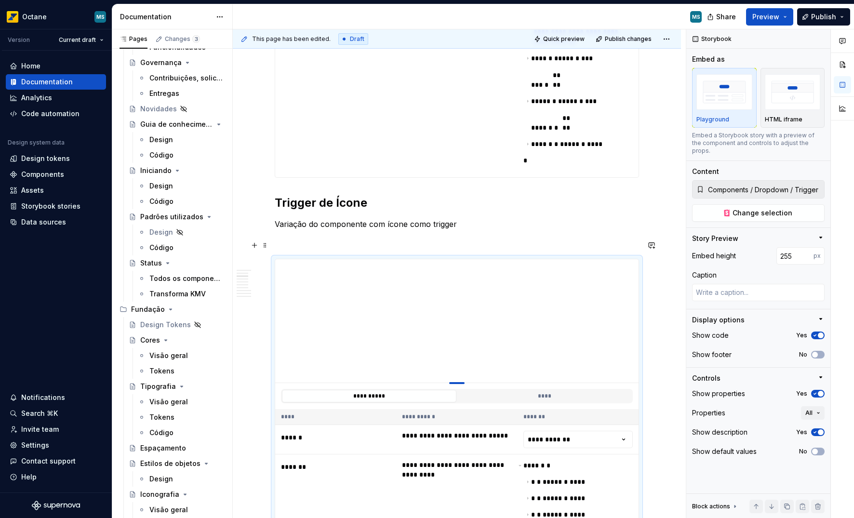
type textarea "*"
type input "256"
type textarea "*"
type input "257"
type textarea "*"
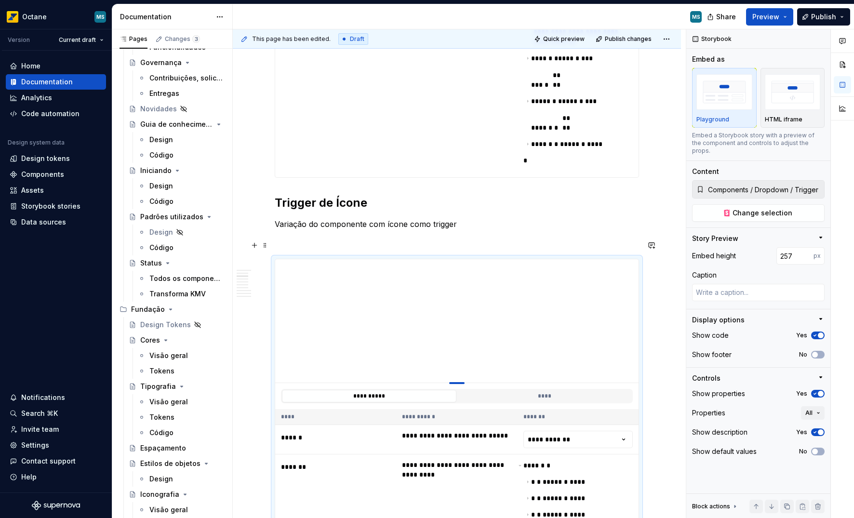
type input "258"
drag, startPoint x: 458, startPoint y: 343, endPoint x: 458, endPoint y: 365, distance: 22.7
click at [458, 382] on div at bounding box center [456, 383] width 15 height 2
click at [527, 236] on p at bounding box center [457, 242] width 365 height 12
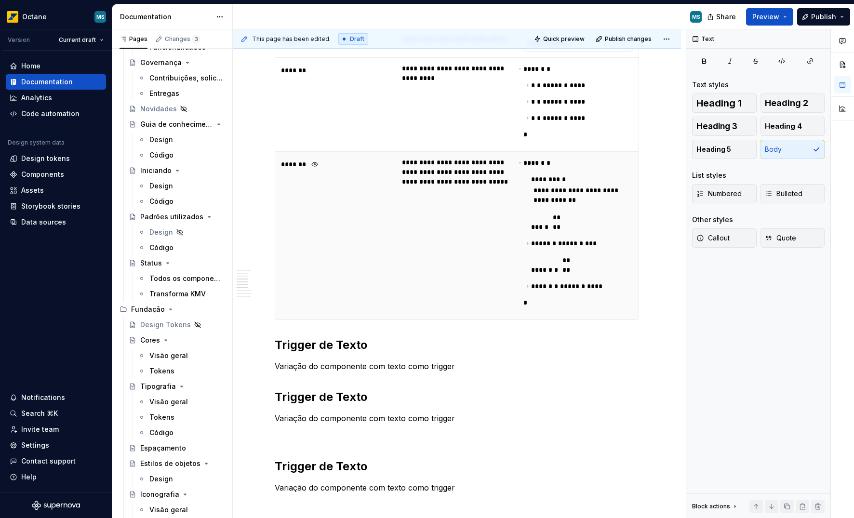
scroll to position [997, 0]
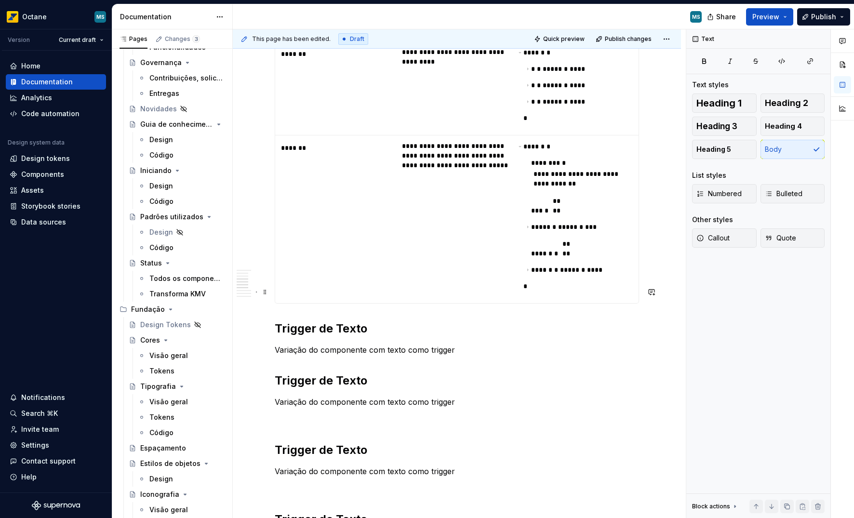
click at [366, 321] on h2 "Trigger de Texto" at bounding box center [457, 328] width 365 height 15
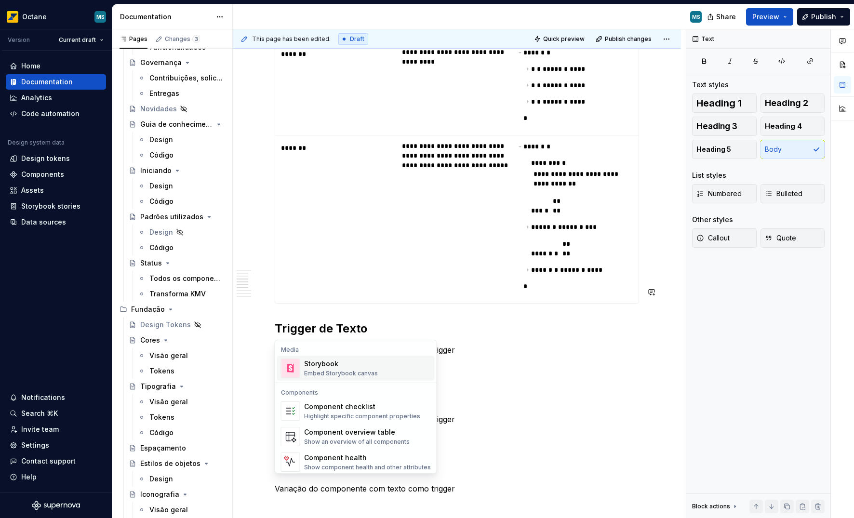
click at [317, 377] on div "Embed Storybook canvas" at bounding box center [341, 374] width 74 height 8
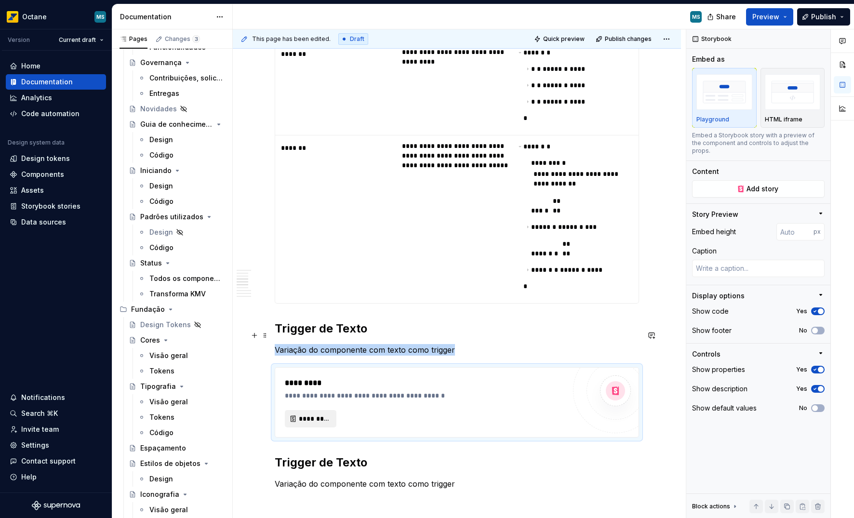
click at [319, 414] on span "*********" at bounding box center [314, 419] width 31 height 10
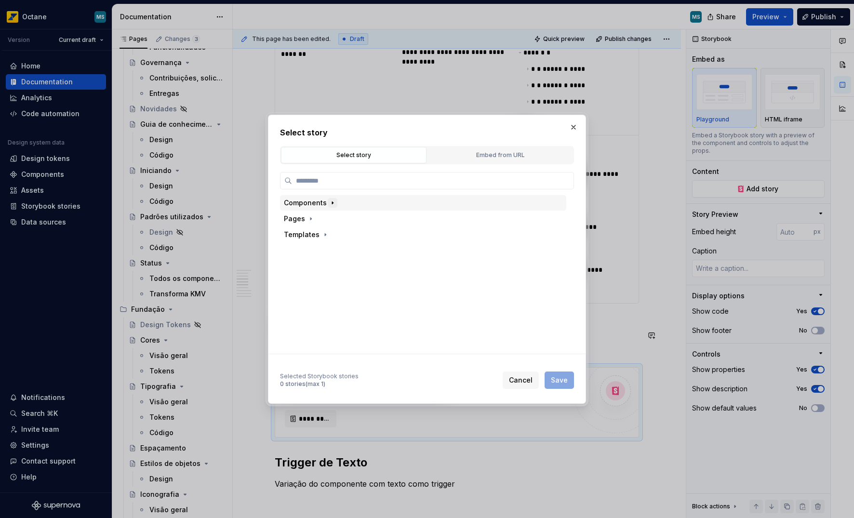
click at [333, 201] on icon "button" at bounding box center [333, 203] width 8 height 8
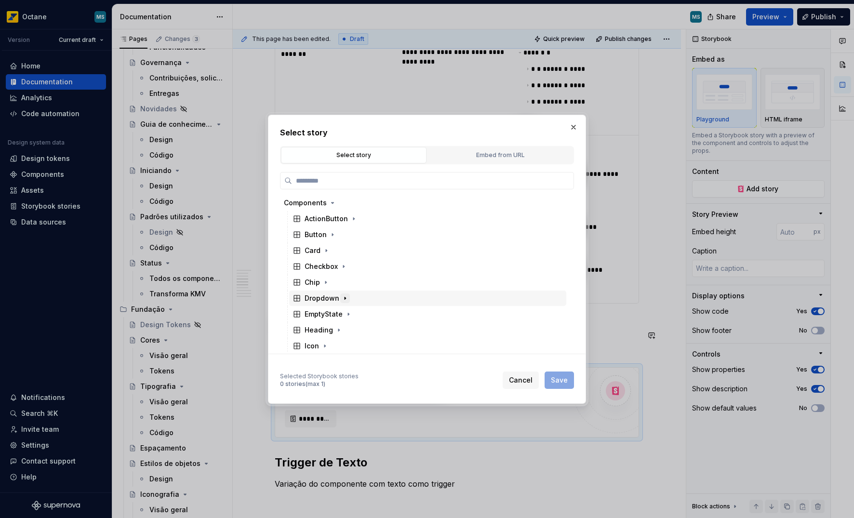
click at [342, 300] on icon "button" at bounding box center [345, 299] width 8 height 8
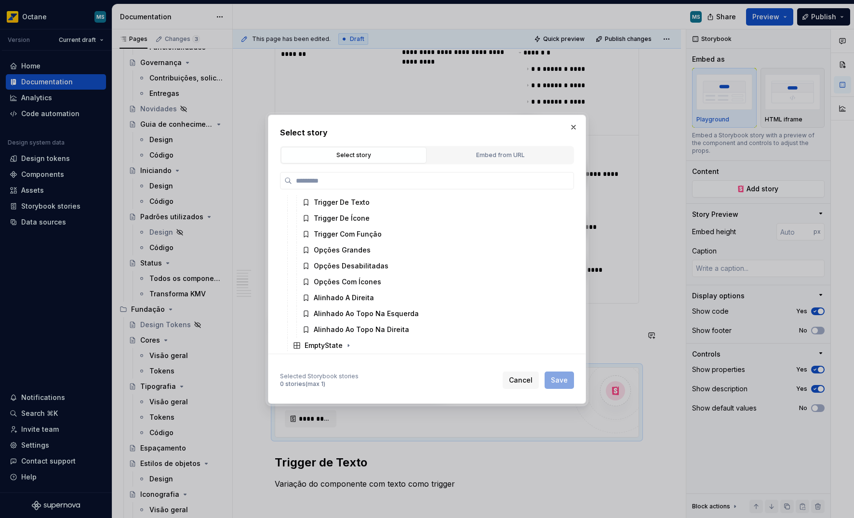
scroll to position [130, 0]
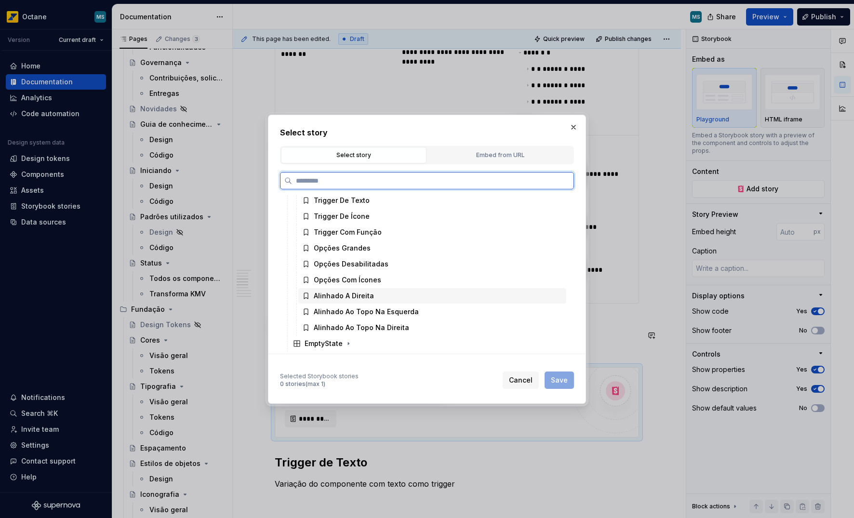
click at [366, 297] on div "Alinhado A Direita" at bounding box center [344, 296] width 60 height 10
click at [554, 381] on span "Save" at bounding box center [559, 381] width 17 height 10
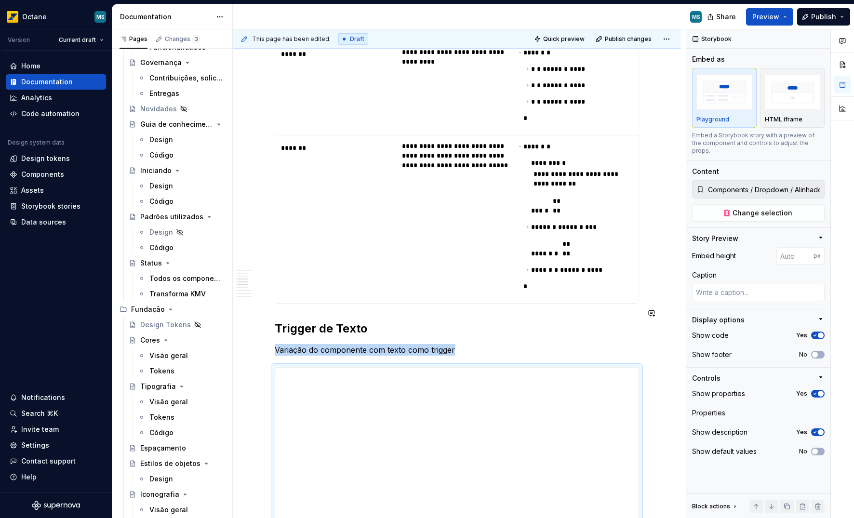
scroll to position [1003, 0]
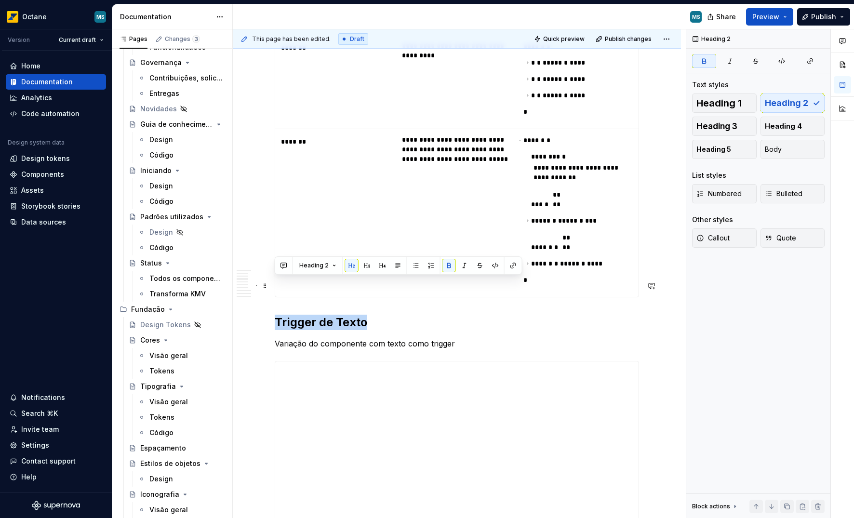
drag, startPoint x: 315, startPoint y: 291, endPoint x: 366, endPoint y: 290, distance: 51.1
click at [366, 315] on strong "Trigger de Texto" at bounding box center [321, 322] width 93 height 14
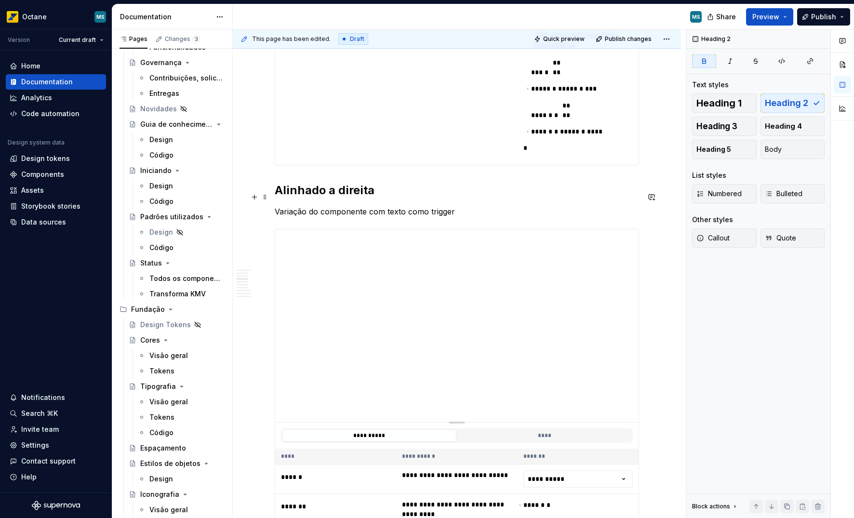
scroll to position [1153, 0]
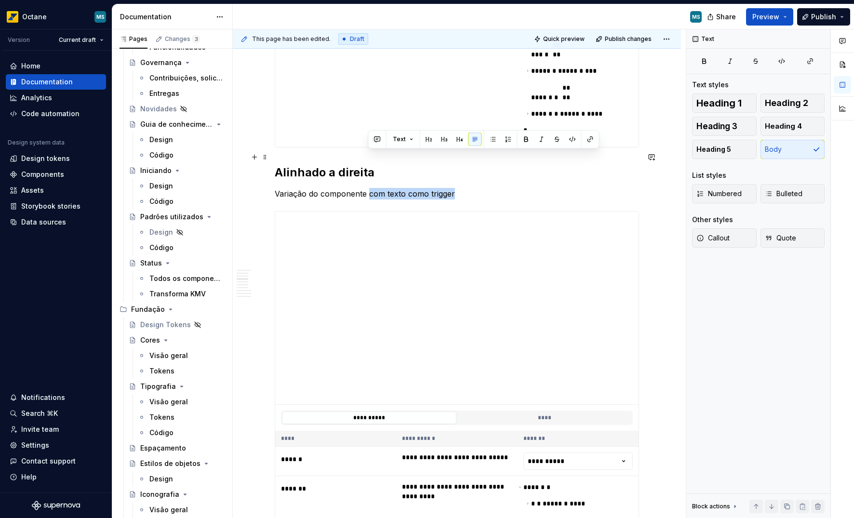
drag, startPoint x: 369, startPoint y: 158, endPoint x: 460, endPoint y: 160, distance: 91.2
click at [460, 188] on p "Variação do componente com texto como trigger" at bounding box center [457, 194] width 365 height 12
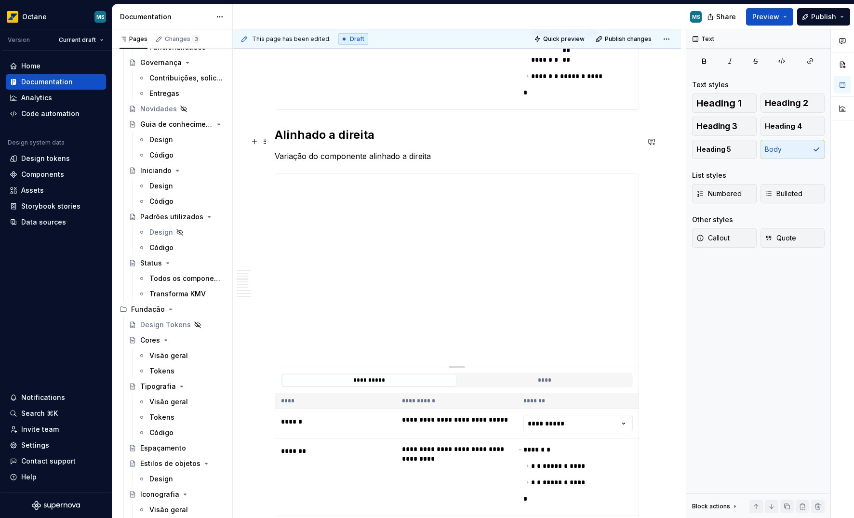
scroll to position [1189, 0]
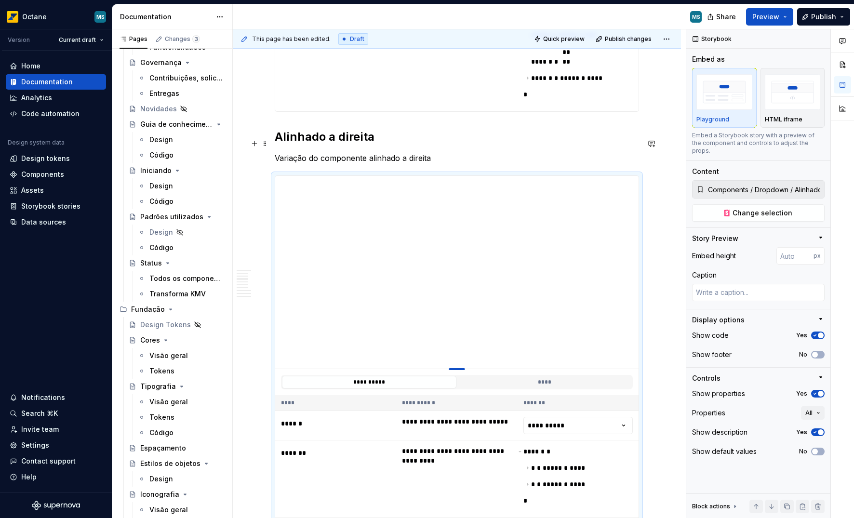
type textarea "*"
type input "194"
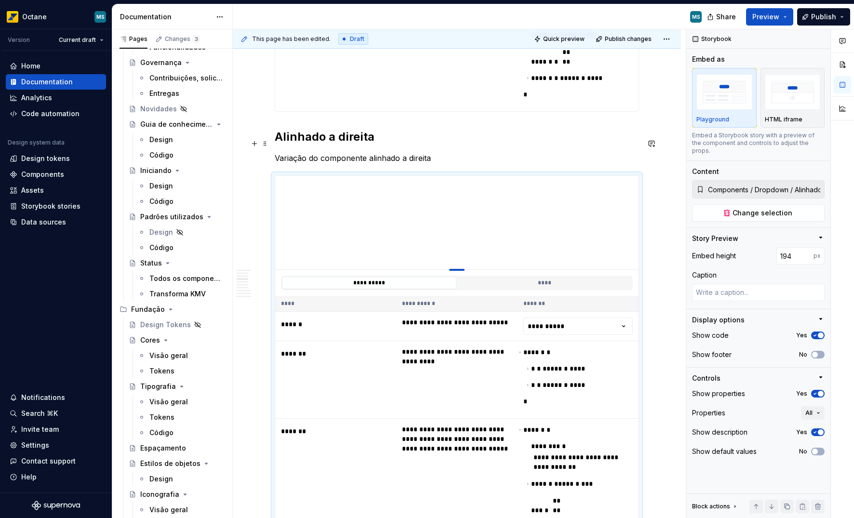
type textarea "*"
type input "177"
type textarea "*"
type input "173"
type textarea "*"
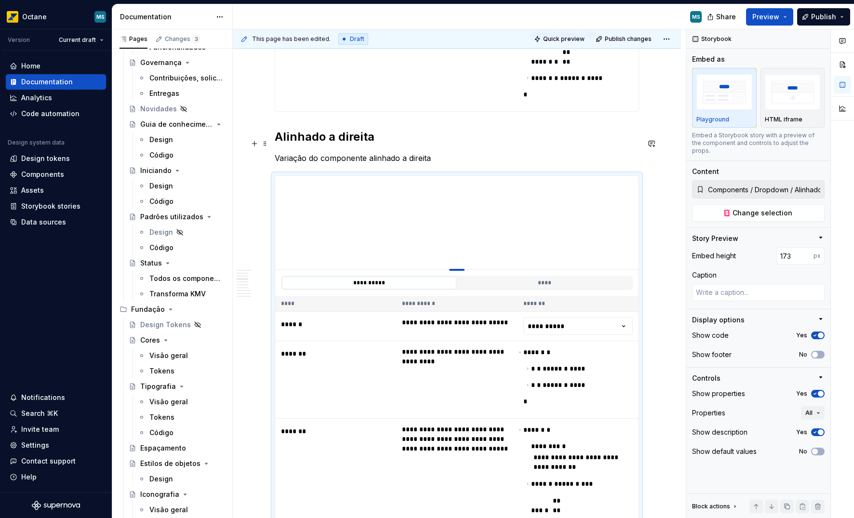
type input "172"
type textarea "*"
type input "170"
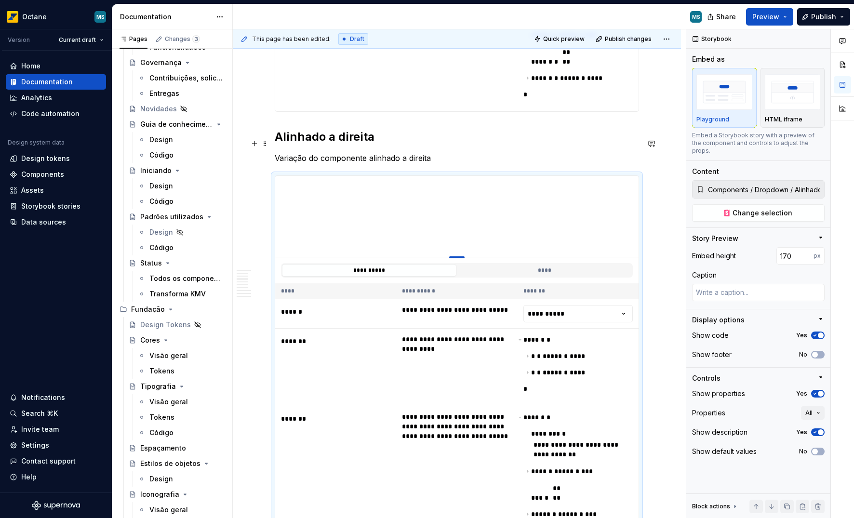
type textarea "*"
type input "168"
type textarea "*"
type input "166"
type textarea "*"
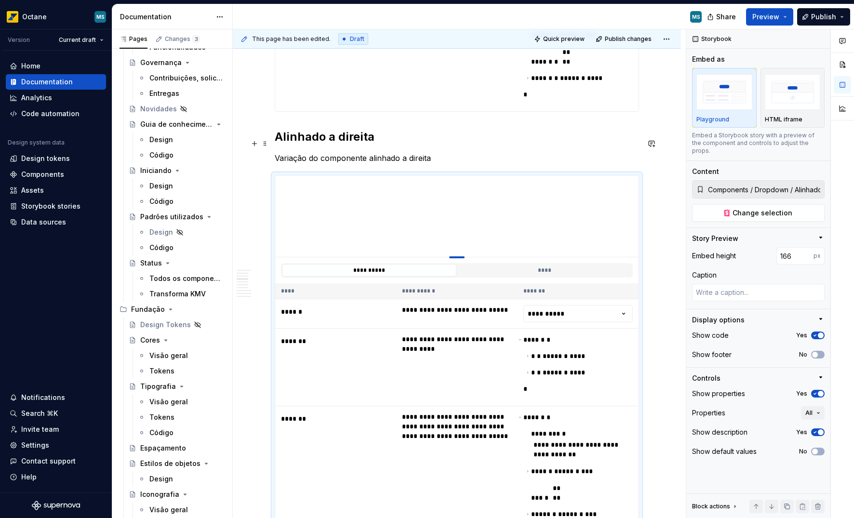
type input "165"
type textarea "*"
type input "164"
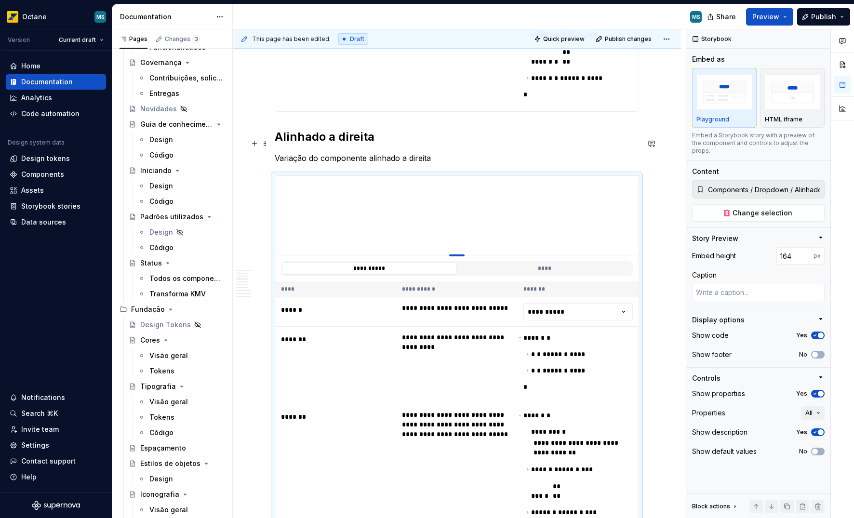
type textarea "*"
type input "165"
type textarea "*"
type input "167"
type textarea "*"
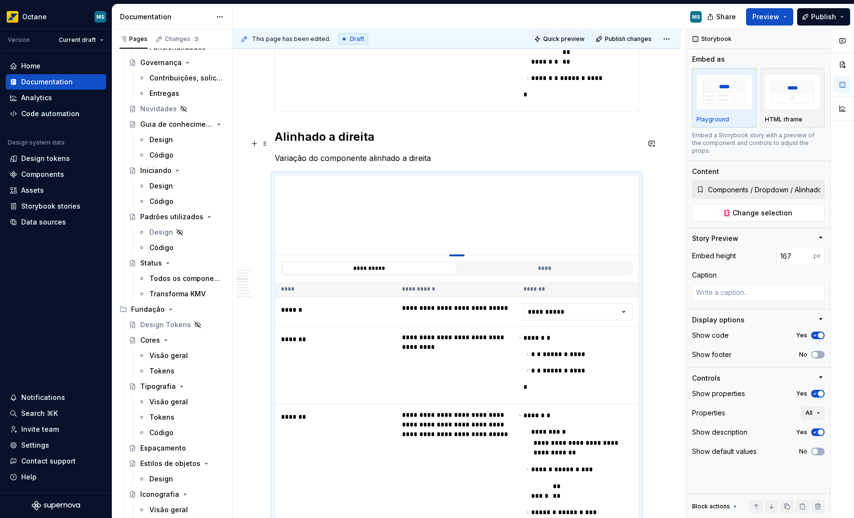
type input "175"
type textarea "*"
type input "178"
type textarea "*"
type input "179"
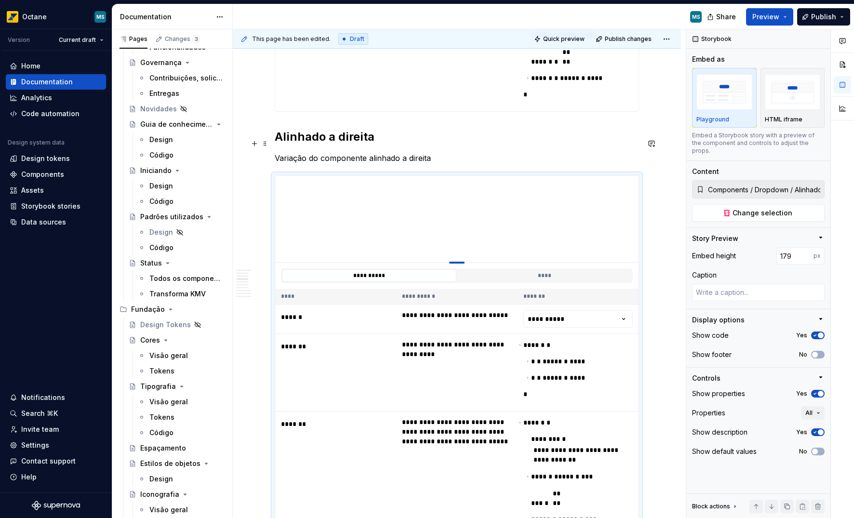
type textarea "*"
type input "181"
type textarea "*"
type input "187"
drag, startPoint x: 453, startPoint y: 330, endPoint x: 424, endPoint y: 230, distance: 104.8
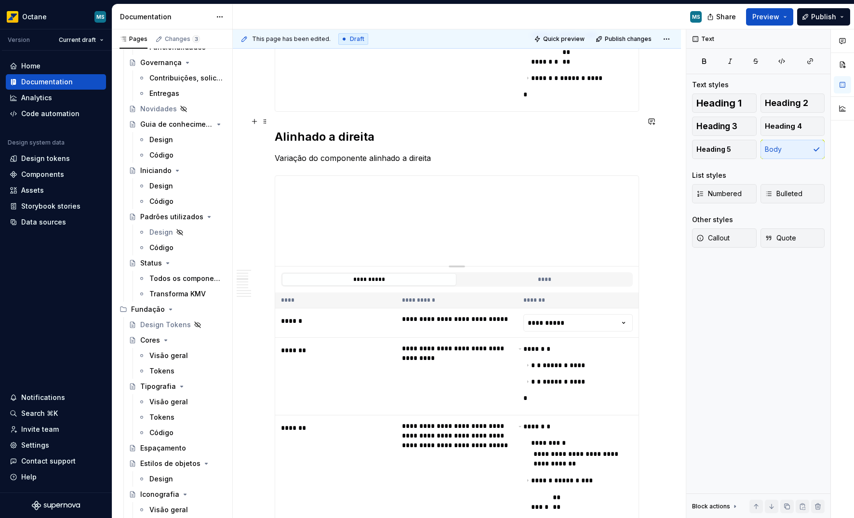
click at [501, 152] on p "Variação do componente alinhado a direita" at bounding box center [457, 158] width 365 height 12
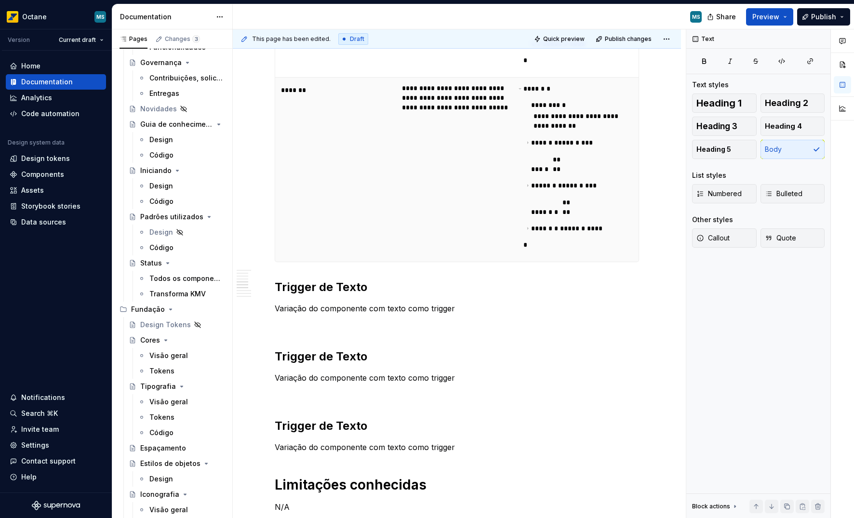
scroll to position [1529, 0]
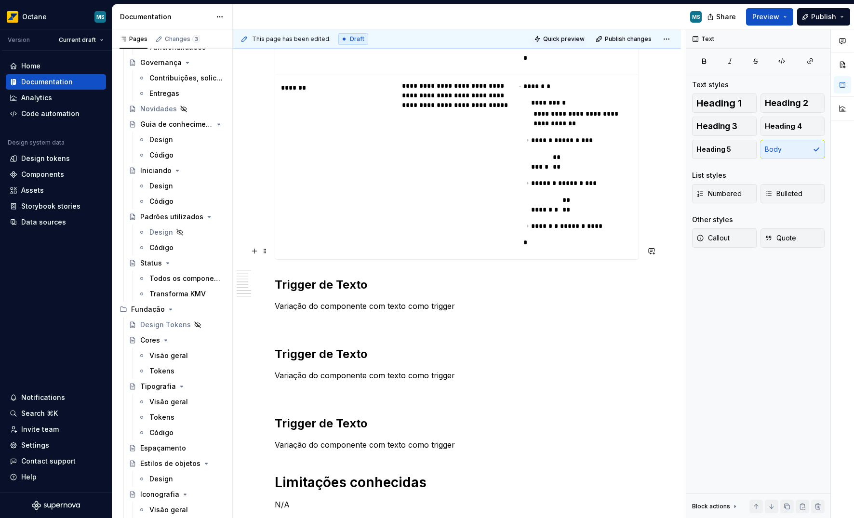
click at [455, 300] on p "Variação do componente com texto como trigger" at bounding box center [457, 306] width 365 height 12
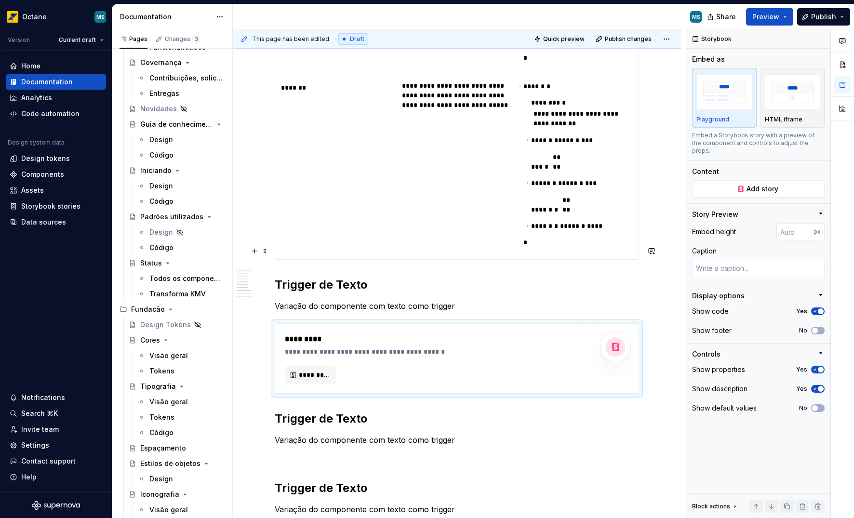
scroll to position [1531, 0]
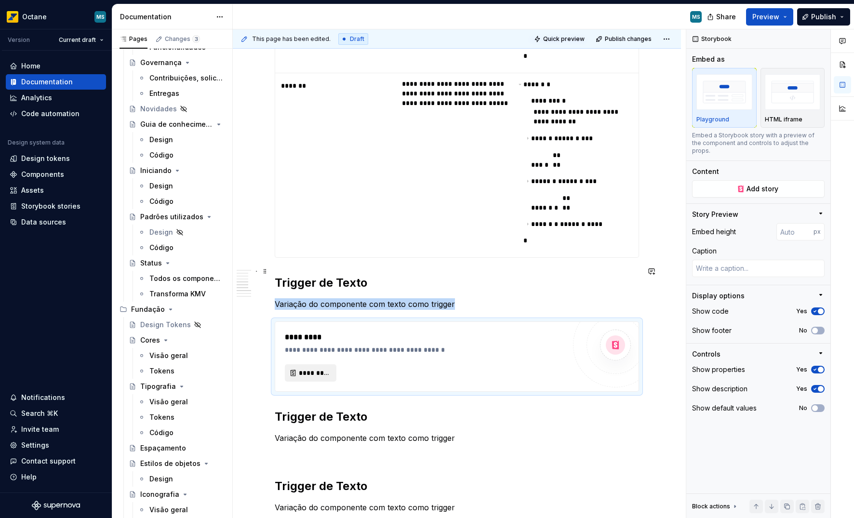
click at [319, 365] on button "*********" at bounding box center [311, 373] width 52 height 17
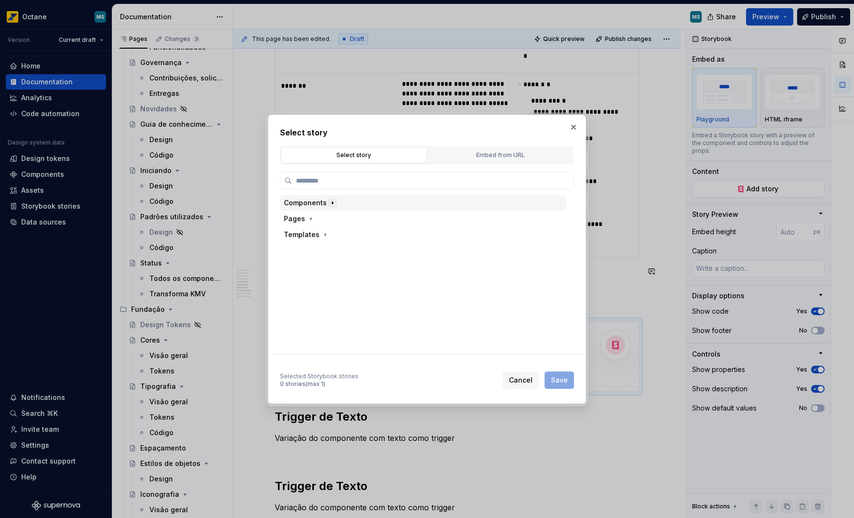
click at [330, 205] on icon "button" at bounding box center [333, 203] width 8 height 8
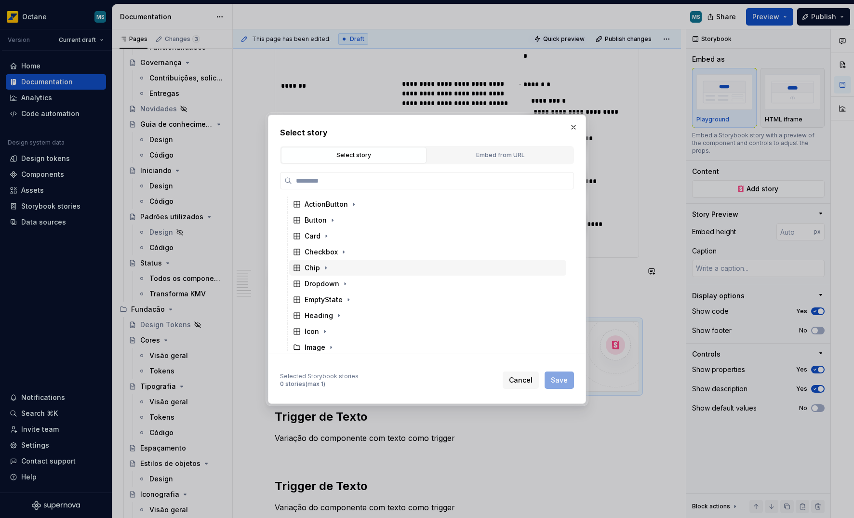
scroll to position [19, 0]
click at [341, 282] on icon "button" at bounding box center [345, 280] width 8 height 8
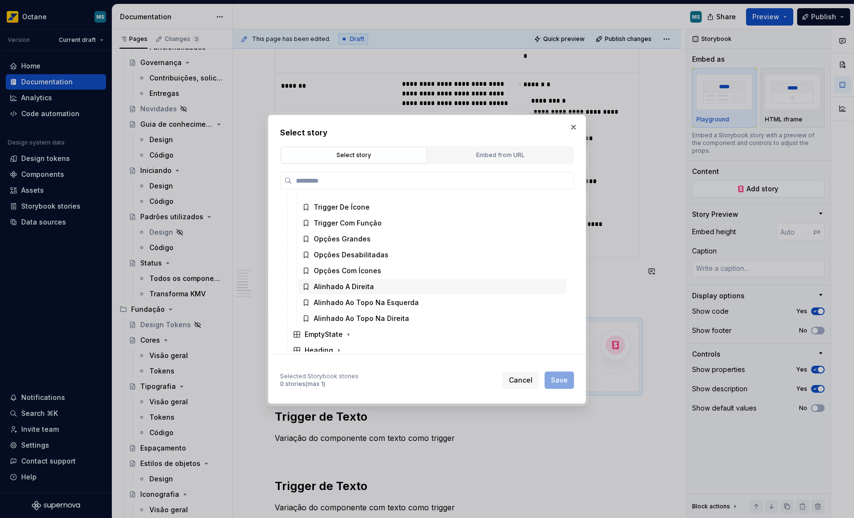
scroll to position [156, 0]
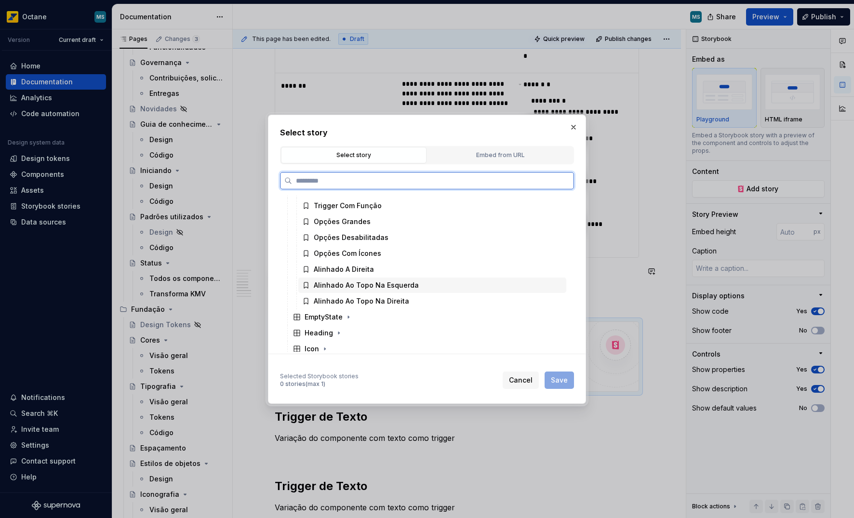
click at [387, 286] on div "Alinhado Ao Topo Na Esquerda" at bounding box center [366, 286] width 105 height 10
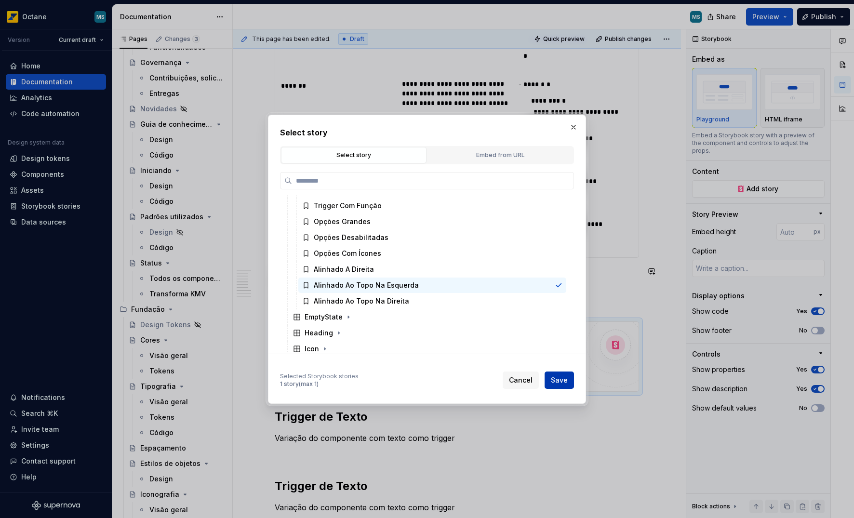
click at [555, 381] on span "Save" at bounding box center [559, 381] width 17 height 10
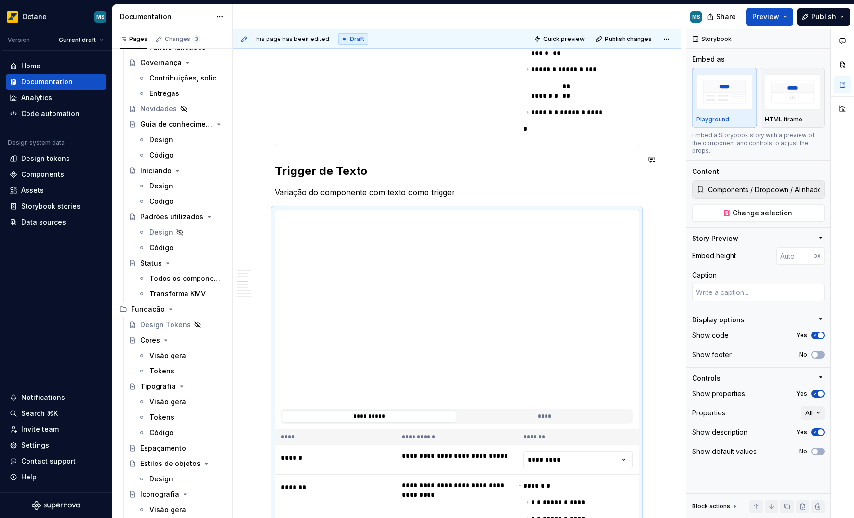
scroll to position [1696, 0]
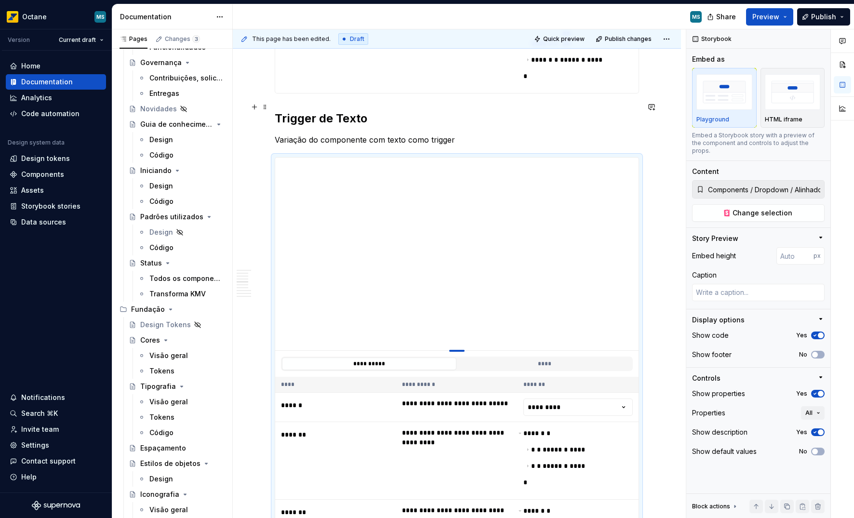
type textarea "*"
type input "352"
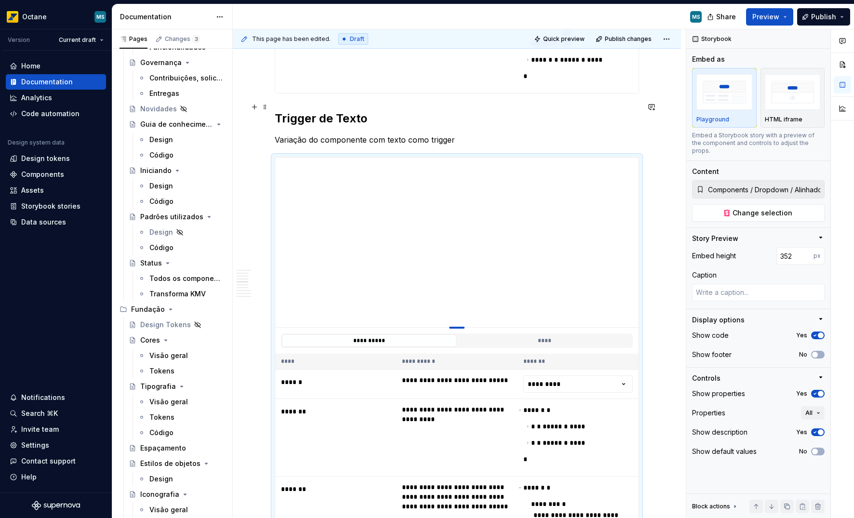
type textarea "*"
type input "351"
drag, startPoint x: 457, startPoint y: 295, endPoint x: 453, endPoint y: 272, distance: 23.0
click at [453, 326] on div at bounding box center [456, 327] width 15 height 2
click at [532, 328] on html "Octane MS Version Current draft Home Documentation Analytics Code automation De…" at bounding box center [427, 259] width 854 height 518
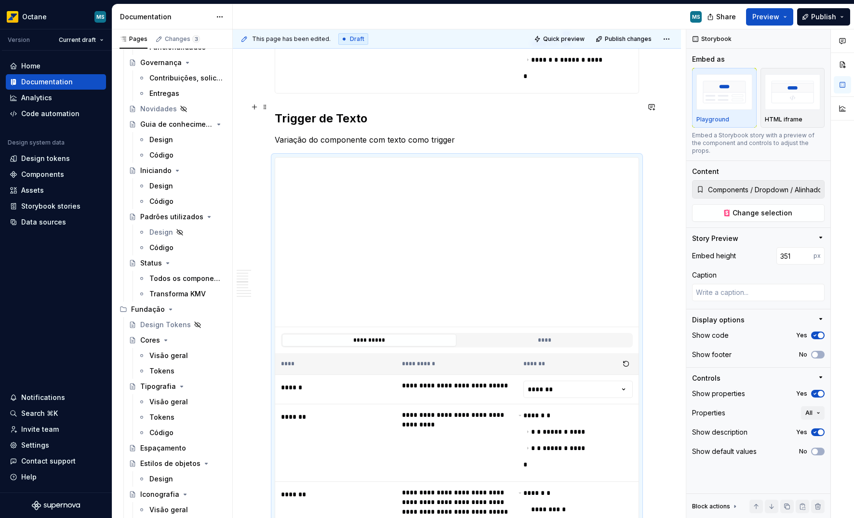
click at [546, 337] on html "Octane MS Version Current draft Home Documentation Analytics Code automation De…" at bounding box center [427, 259] width 854 height 518
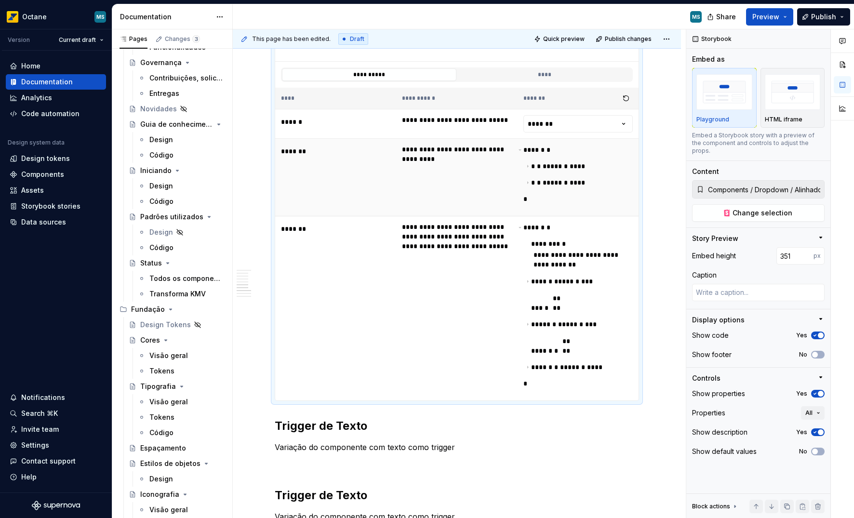
scroll to position [1854, 0]
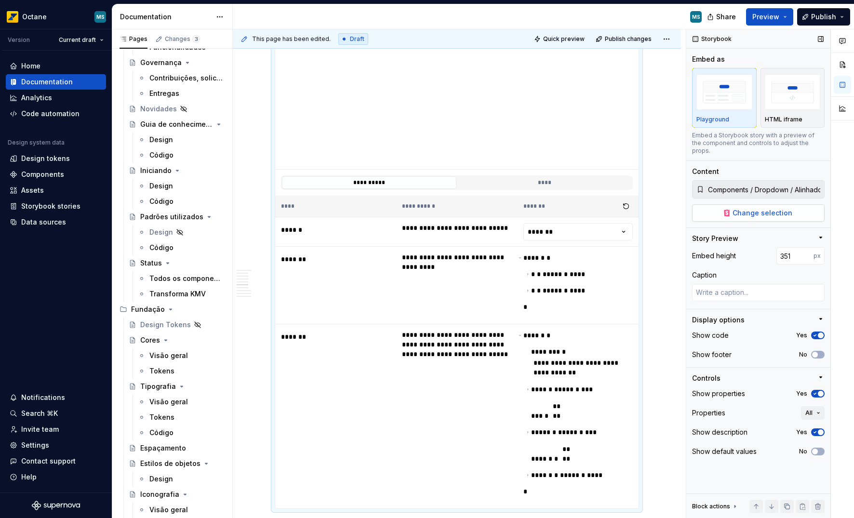
click at [765, 208] on span "Change selection" at bounding box center [763, 213] width 60 height 10
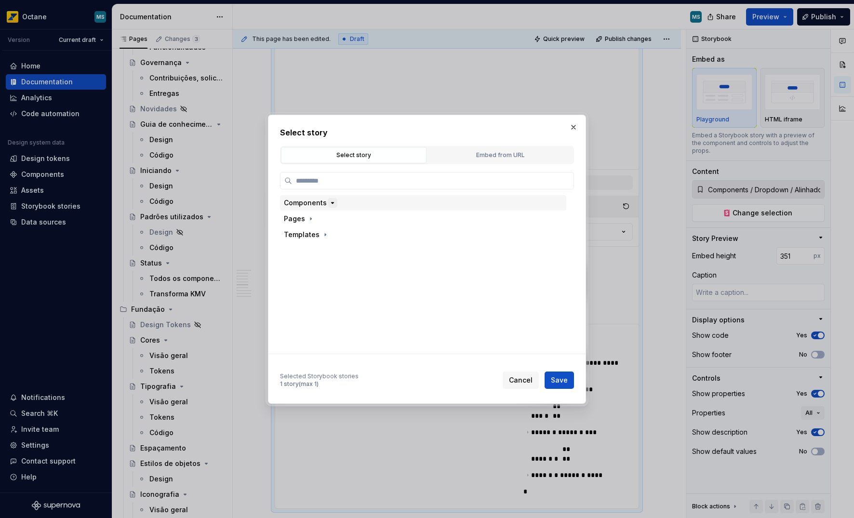
click at [334, 204] on icon "button" at bounding box center [333, 203] width 8 height 8
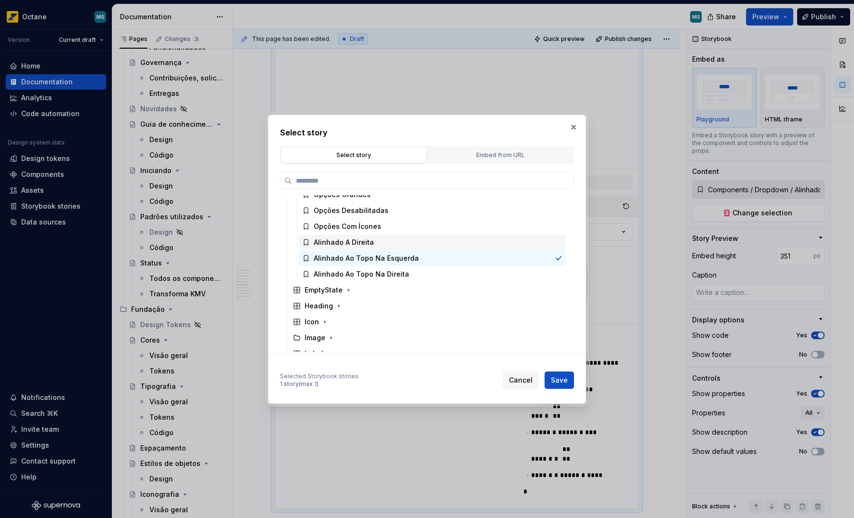
scroll to position [183, 0]
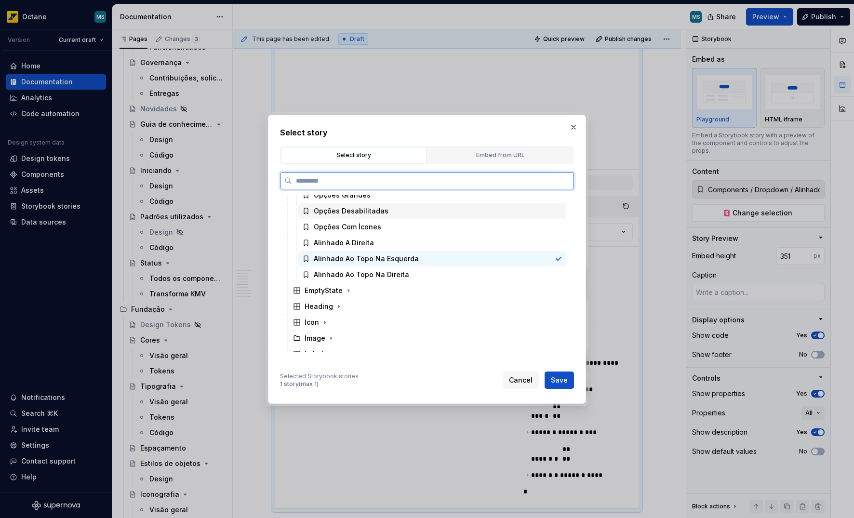
click at [343, 216] on div "Opções Desabilitadas" at bounding box center [432, 210] width 268 height 15
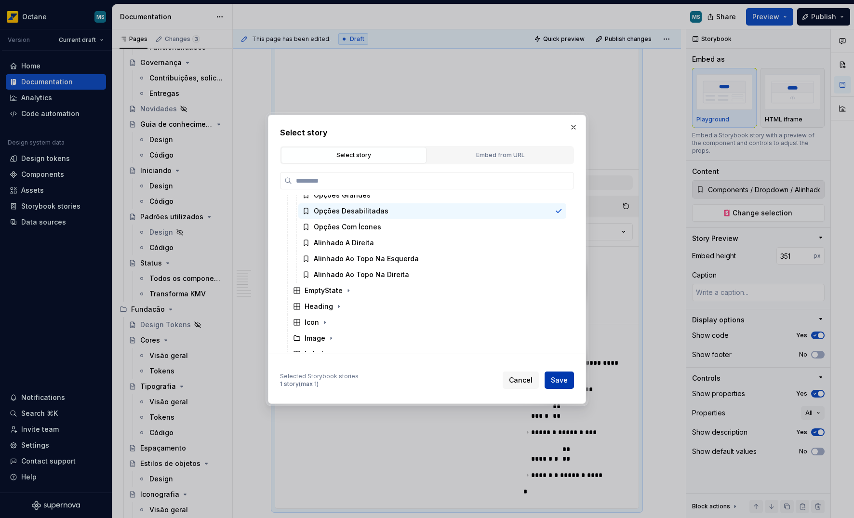
click at [564, 378] on span "Save" at bounding box center [559, 381] width 17 height 10
type textarea "*"
type input "Components / Dropdown / Opções Desabilitadas"
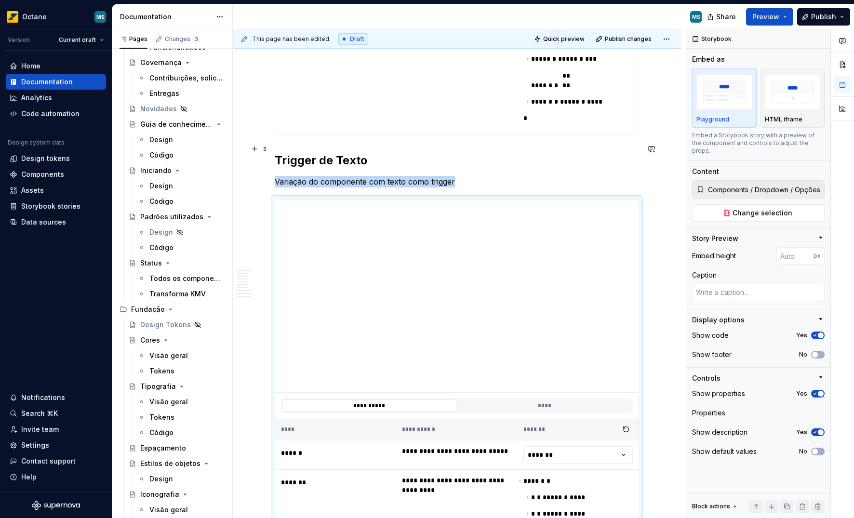
scroll to position [1647, 0]
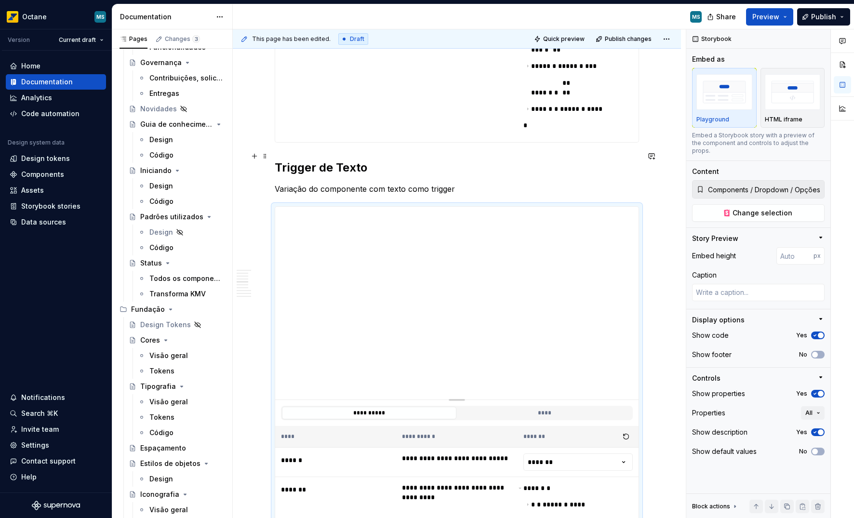
click at [458, 398] on div at bounding box center [457, 399] width 68 height 2
type textarea "*"
type input "292"
type textarea "*"
type input "266"
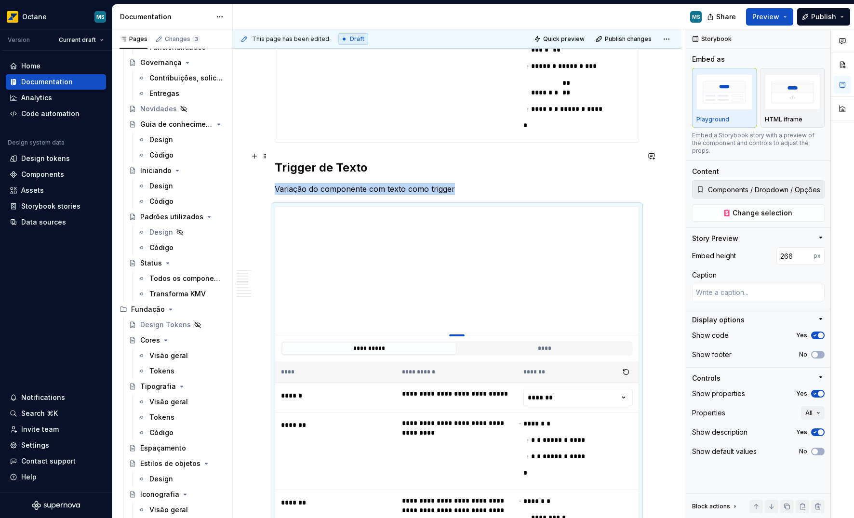
type textarea "*"
type input "264"
drag, startPoint x: 458, startPoint y: 345, endPoint x: 444, endPoint y: 279, distance: 67.1
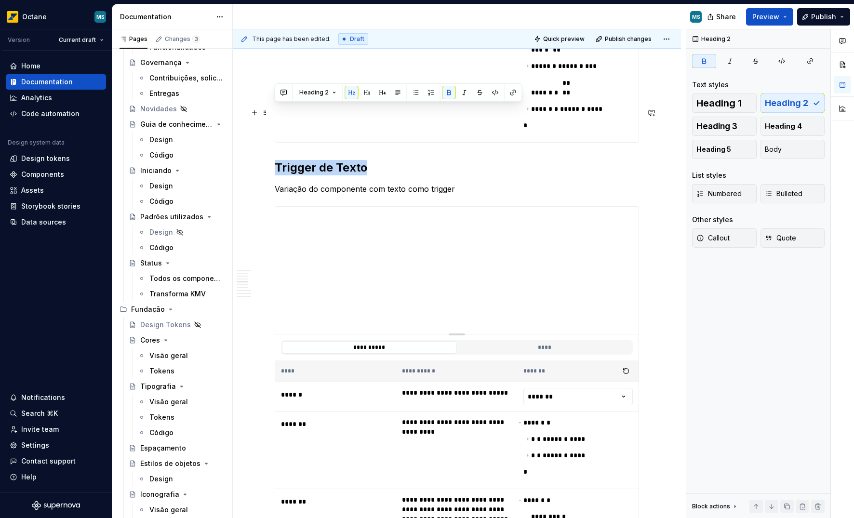
drag, startPoint x: 278, startPoint y: 110, endPoint x: 370, endPoint y: 109, distance: 92.1
click at [370, 160] on h2 "Trigger de Texto" at bounding box center [457, 167] width 365 height 15
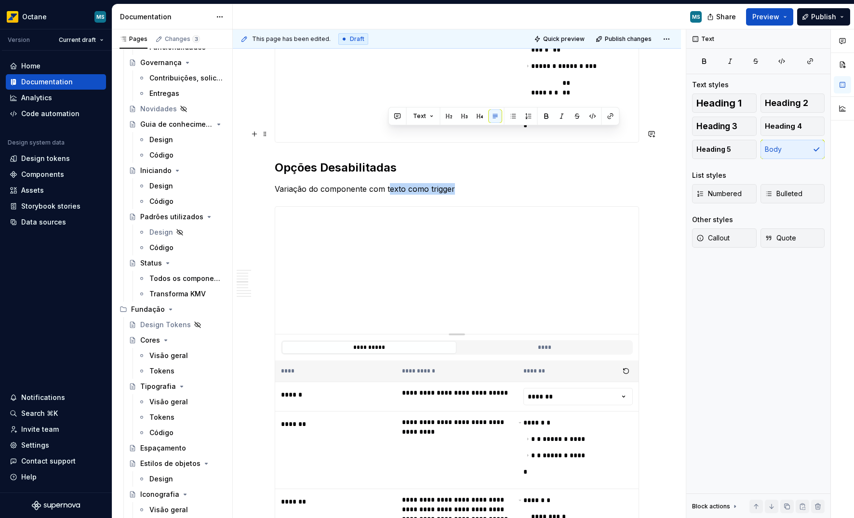
drag, startPoint x: 388, startPoint y: 135, endPoint x: 522, endPoint y: 134, distance: 134.1
click at [522, 183] on p "Variação do componente com texto como trigger" at bounding box center [457, 189] width 365 height 12
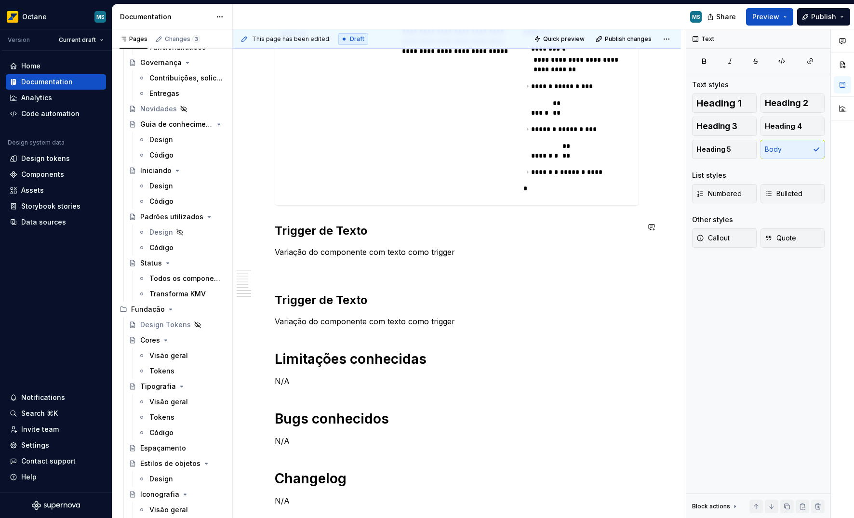
scroll to position [2112, 0]
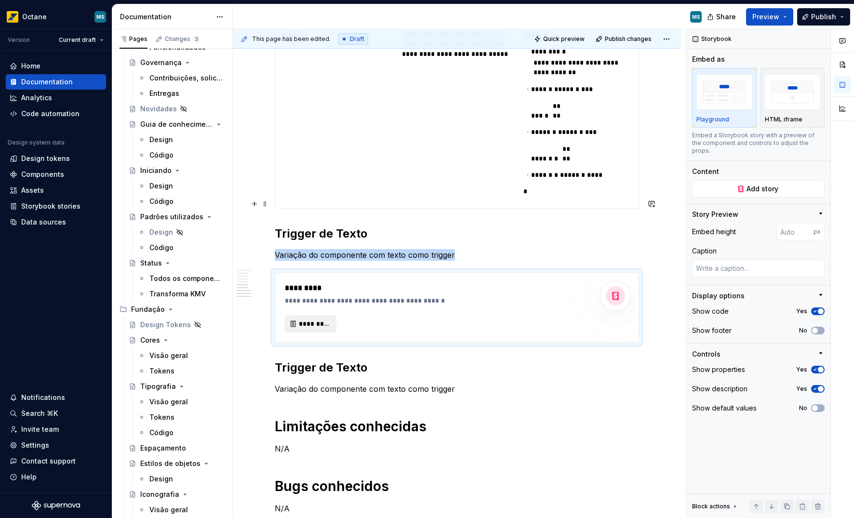
click at [298, 315] on button "*********" at bounding box center [311, 323] width 52 height 17
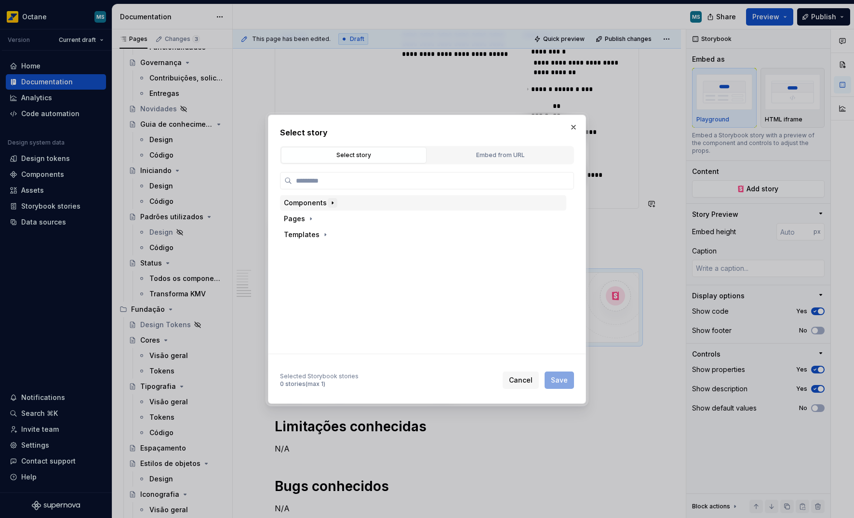
click at [331, 202] on icon "button" at bounding box center [333, 203] width 8 height 8
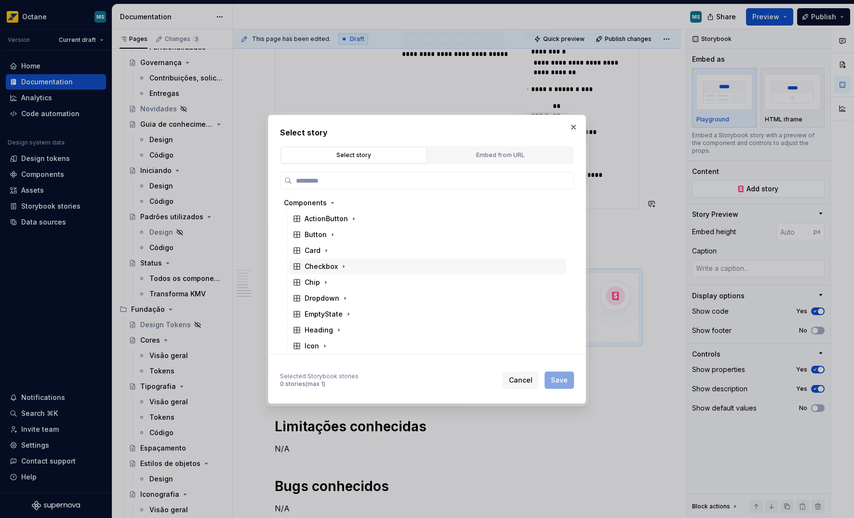
scroll to position [2, 0]
click at [345, 296] on icon "button" at bounding box center [345, 296] width 1 height 2
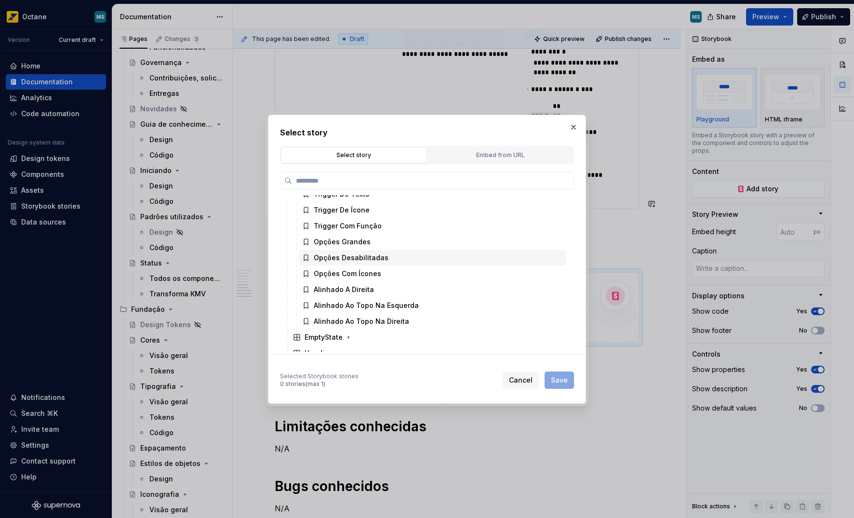
scroll to position [136, 0]
click at [371, 273] on div "Opções Com Ícones" at bounding box center [348, 274] width 68 height 10
click at [560, 383] on span "Save" at bounding box center [559, 381] width 17 height 10
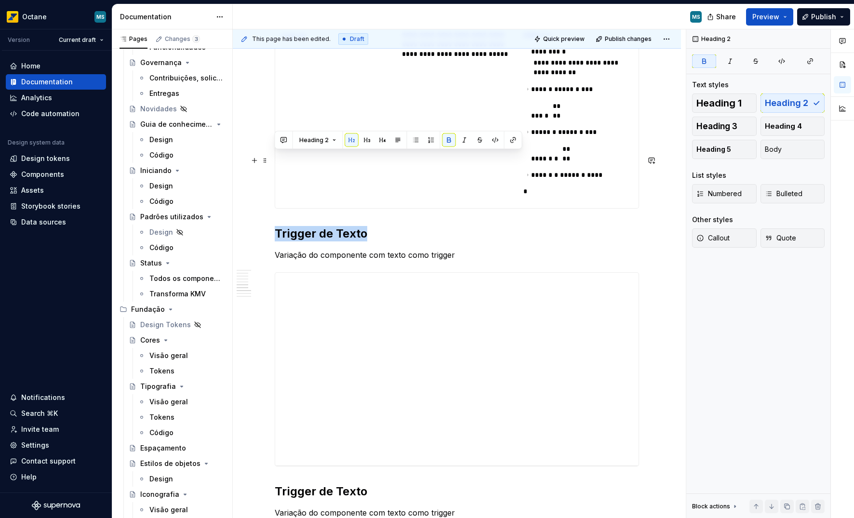
drag, startPoint x: 275, startPoint y: 158, endPoint x: 370, endPoint y: 160, distance: 95.0
click at [370, 226] on h2 "Trigger de Texto" at bounding box center [457, 233] width 365 height 15
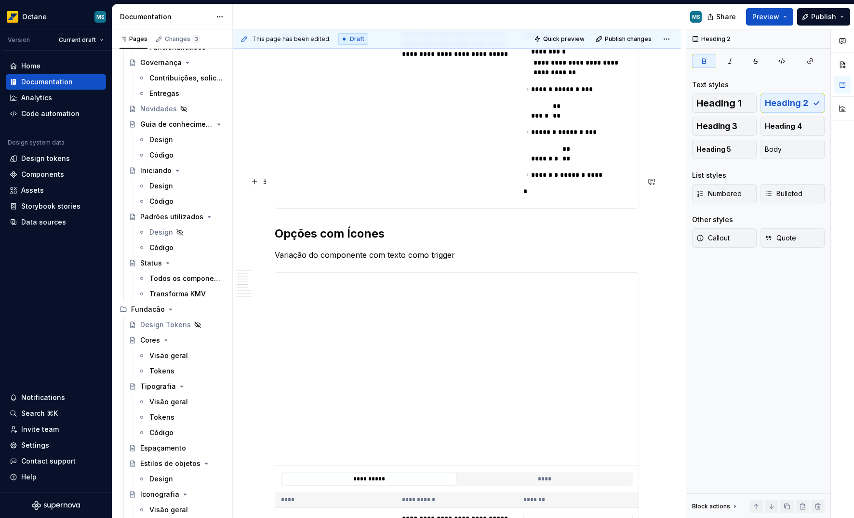
click at [316, 249] on p "Variação do componente com texto como trigger" at bounding box center [457, 255] width 365 height 12
click at [372, 227] on strong "Opções com Ícones" at bounding box center [330, 234] width 110 height 14
click at [390, 249] on p "Variação do componente com texto como trigger" at bounding box center [457, 255] width 365 height 12
click at [450, 249] on p "Variação do componente com ícones como trigger" at bounding box center [457, 255] width 365 height 12
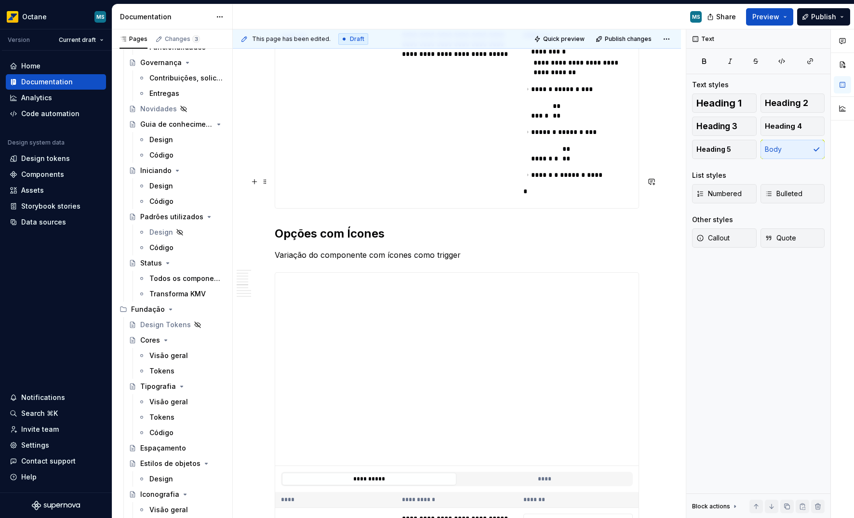
click at [450, 249] on p "Variação do componente com ícones como trigger" at bounding box center [457, 255] width 365 height 12
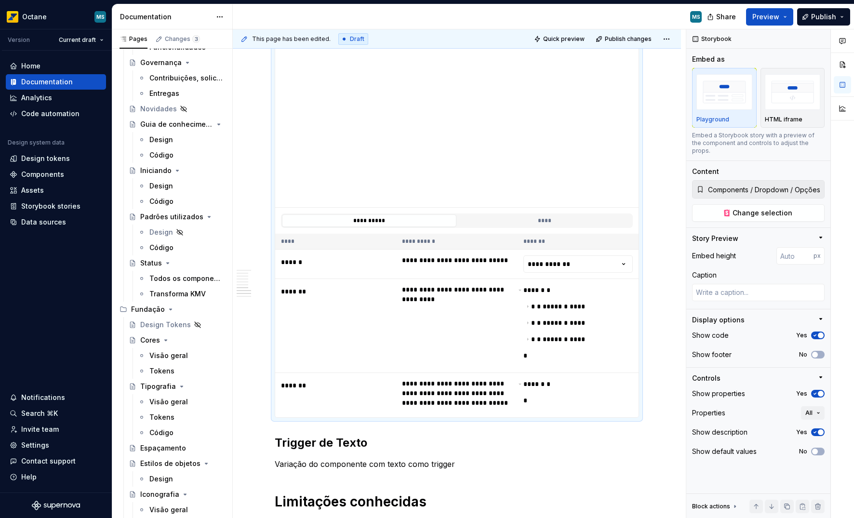
scroll to position [2281, 0]
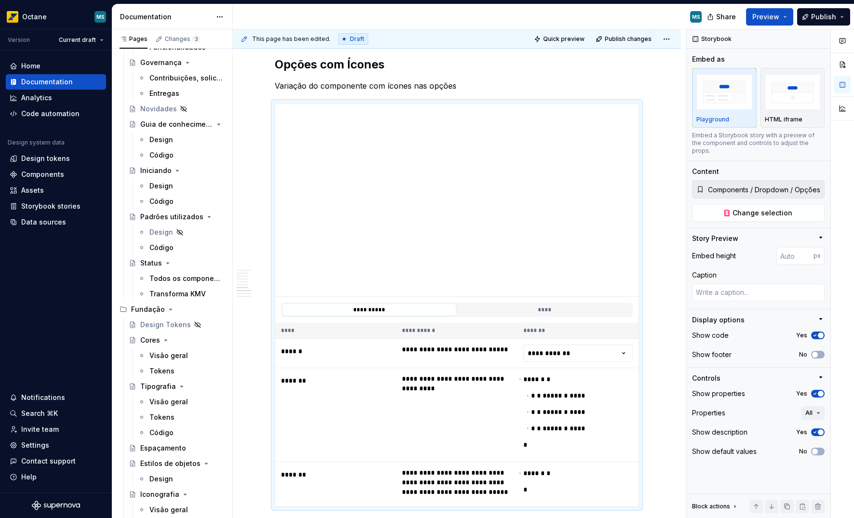
click at [459, 297] on div "**********" at bounding box center [457, 310] width 364 height 26
type textarea "*"
type input "230"
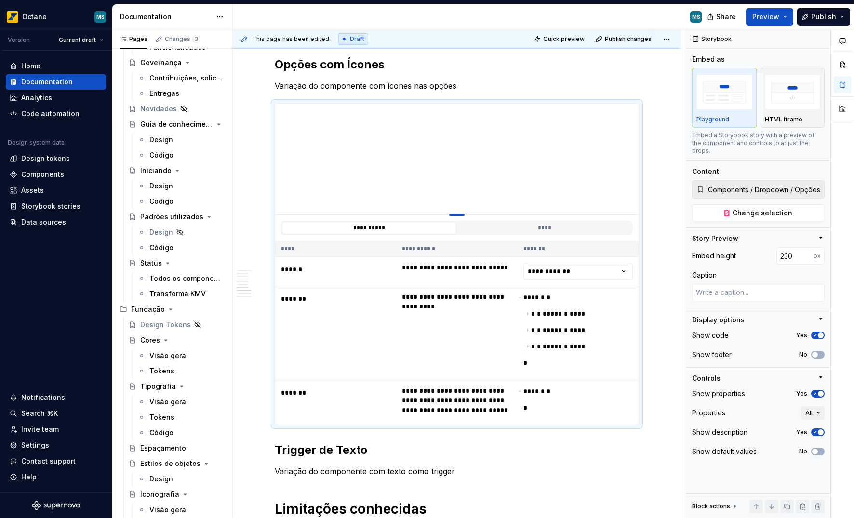
type textarea "*"
type input "210"
type textarea "*"
type input "203"
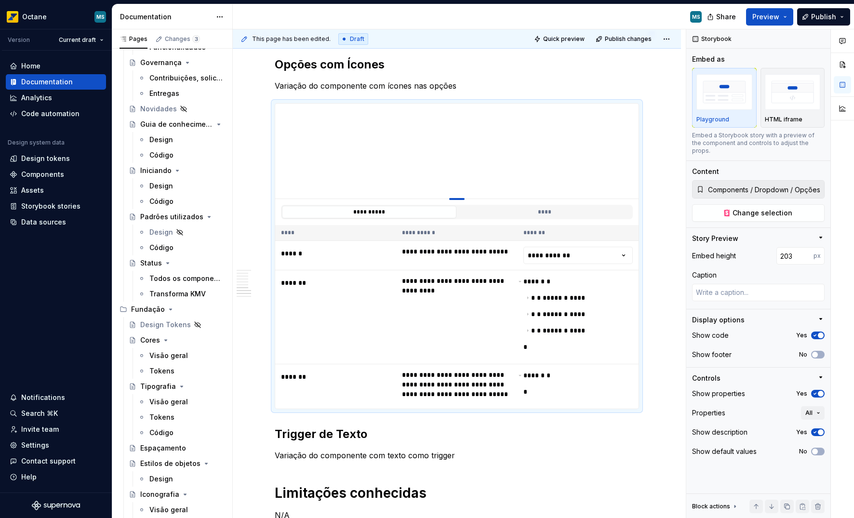
type textarea "*"
type input "197"
type textarea "*"
type input "190"
type textarea "*"
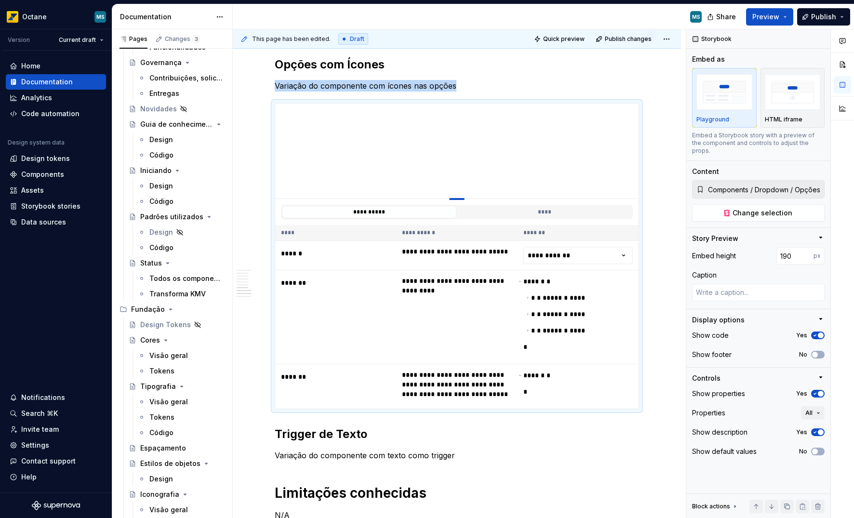
type input "183"
type textarea "*"
type input "162"
type textarea "*"
type input "155"
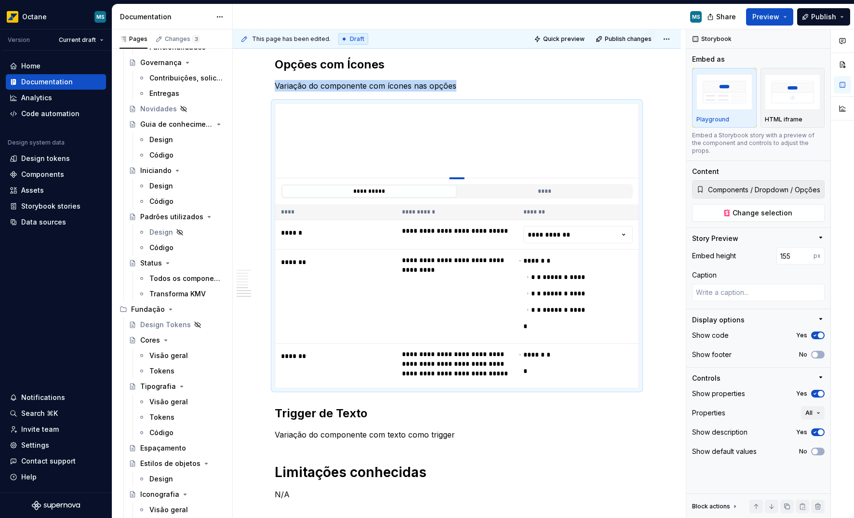
type textarea "*"
type input "154"
type textarea "*"
type input "152"
type textarea "*"
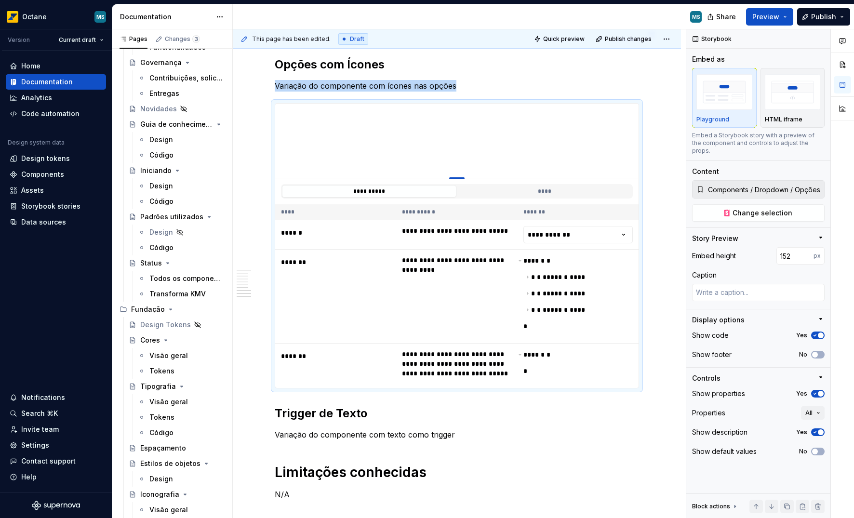
type input "150"
type textarea "*"
type input "147"
type textarea "*"
type input "139"
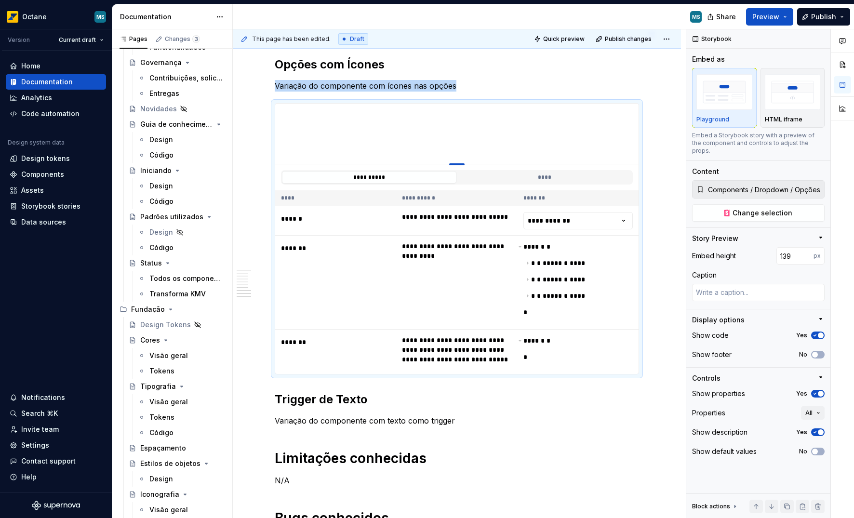
type textarea "*"
type input "125"
type textarea "*"
type input "120"
type textarea "*"
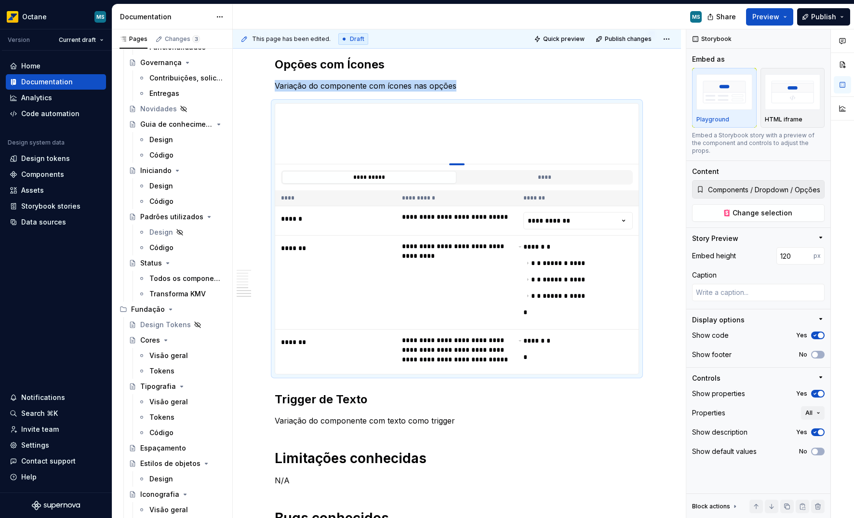
type input "117"
drag, startPoint x: 459, startPoint y: 222, endPoint x: 412, endPoint y: 87, distance: 143.3
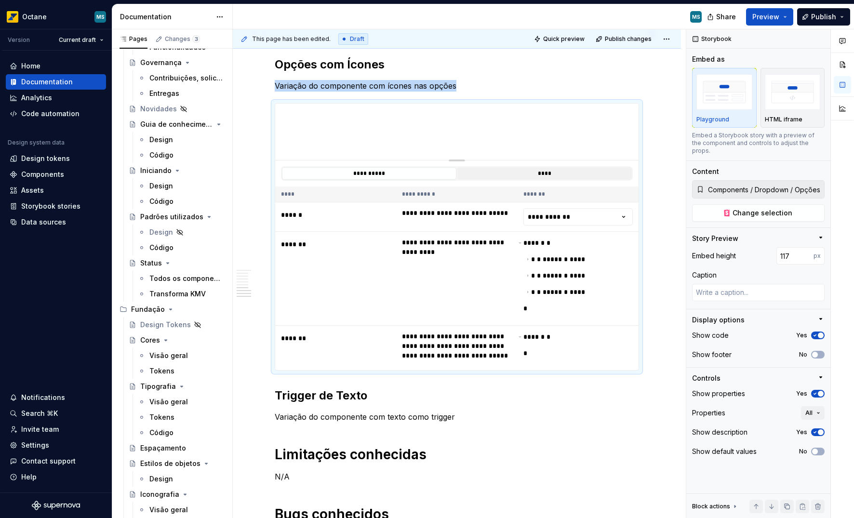
click at [525, 167] on button "****" at bounding box center [545, 173] width 175 height 13
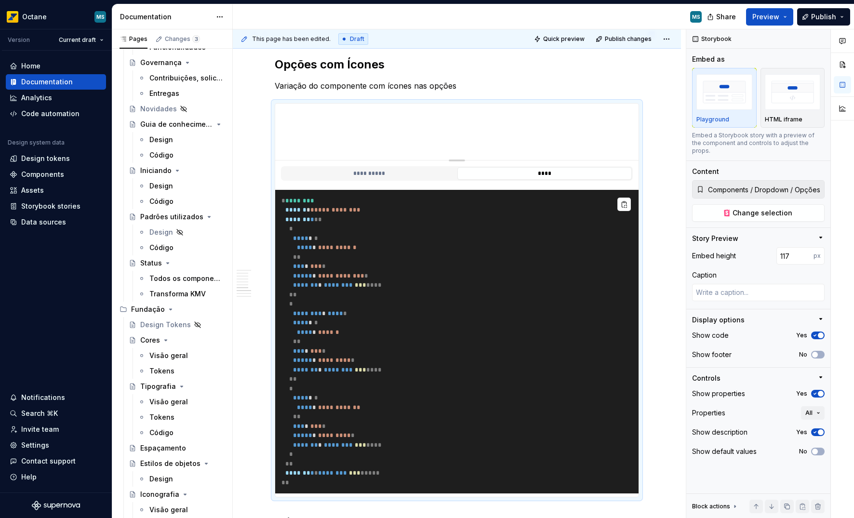
click at [484, 226] on pre "**********" at bounding box center [457, 342] width 364 height 304
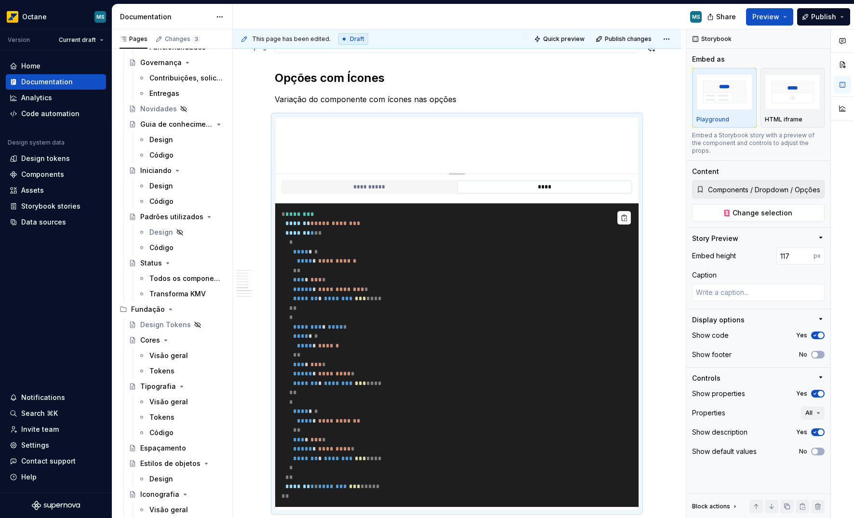
scroll to position [2147, 0]
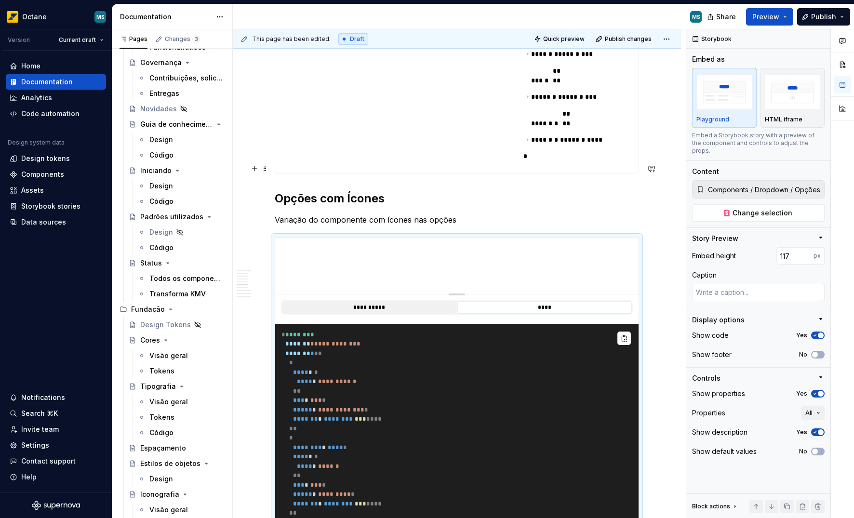
click at [337, 301] on button "**********" at bounding box center [369, 307] width 175 height 13
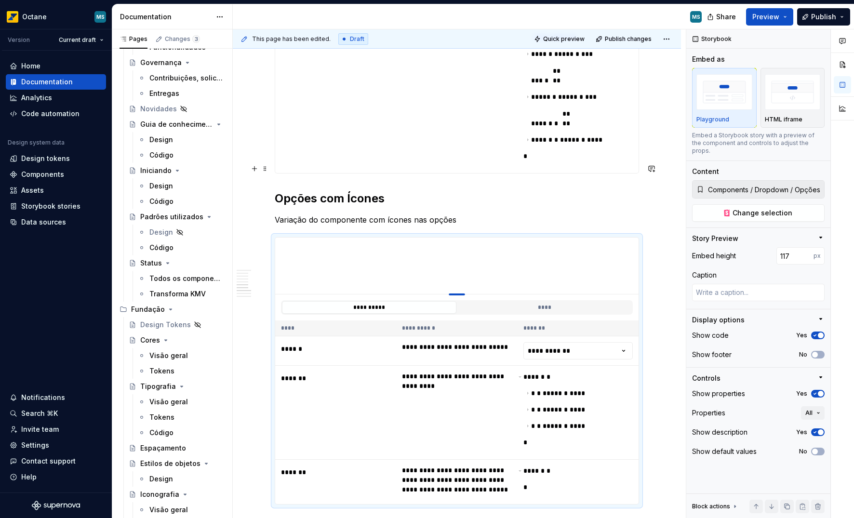
type textarea "*"
type input "115"
type textarea "*"
type input "107"
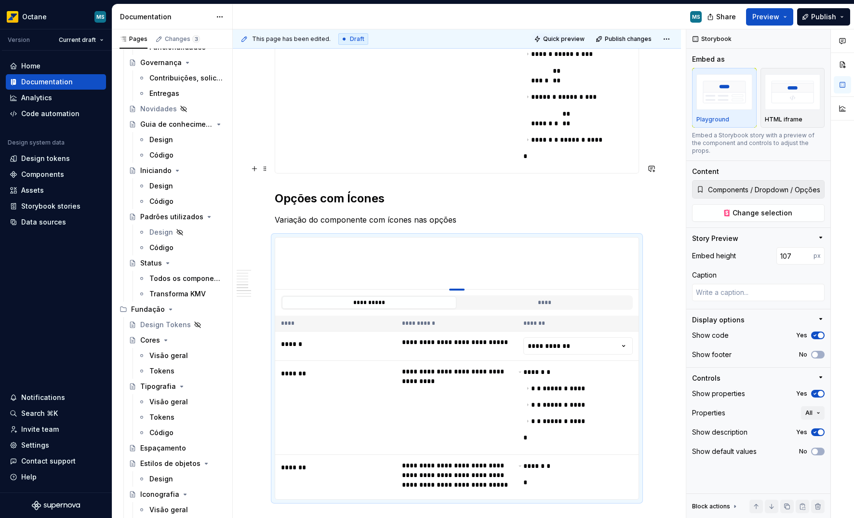
click at [451, 289] on div at bounding box center [456, 290] width 15 height 2
click at [492, 316] on th "**********" at bounding box center [456, 324] width 121 height 16
drag, startPoint x: 481, startPoint y: 229, endPoint x: 472, endPoint y: 230, distance: 8.9
click at [481, 297] on button "****" at bounding box center [545, 303] width 175 height 13
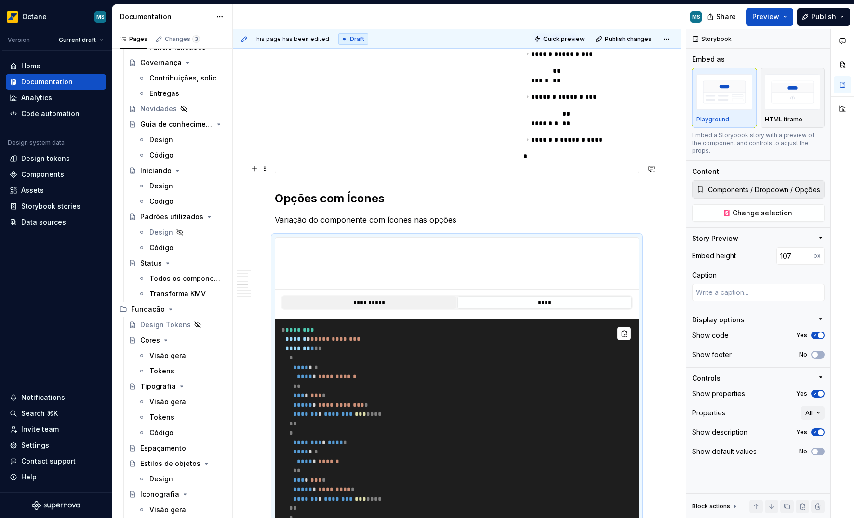
click at [403, 297] on button "**********" at bounding box center [369, 303] width 175 height 13
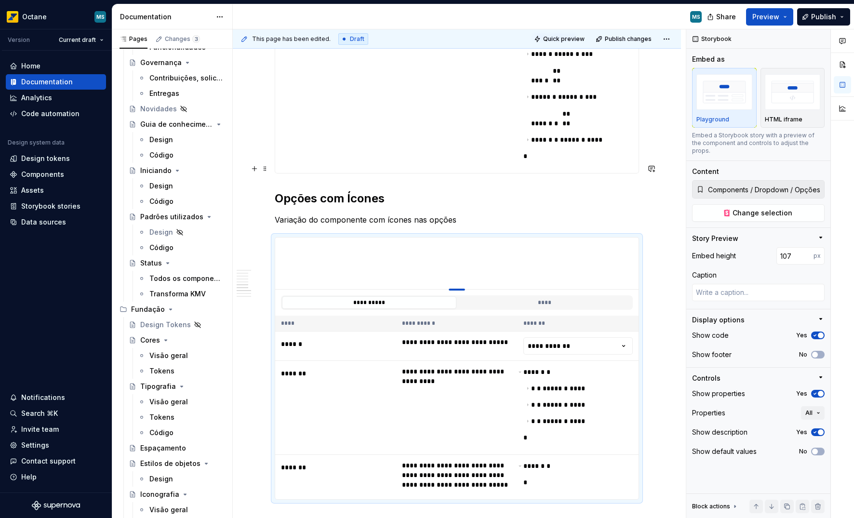
type textarea "*"
type input "108"
type textarea "*"
type input "228"
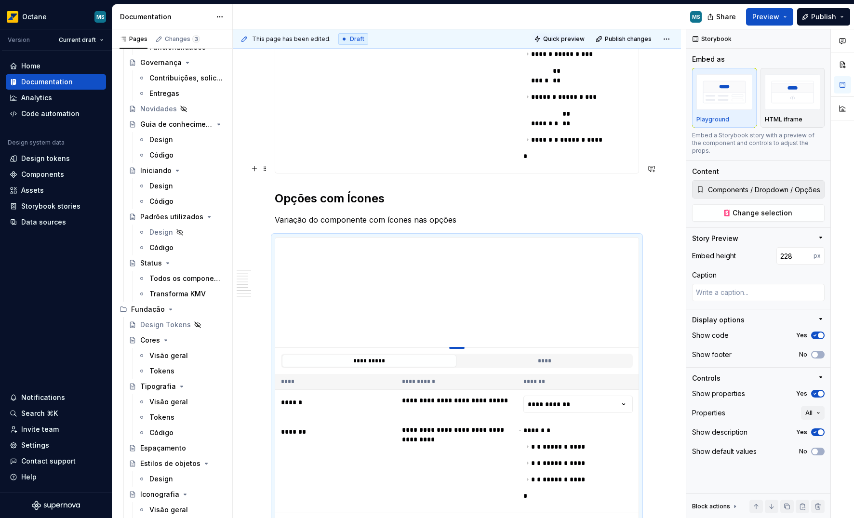
type textarea "*"
type input "241"
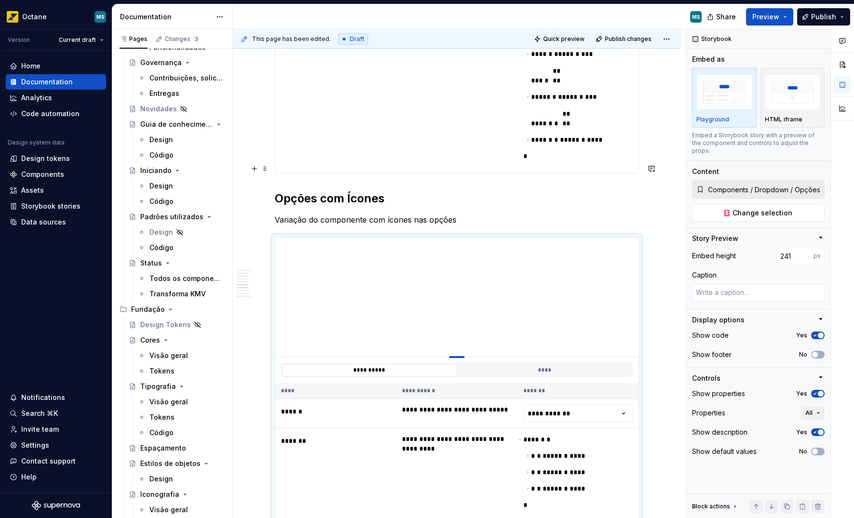
type textarea "*"
type input "247"
type textarea "*"
type input "249"
type textarea "*"
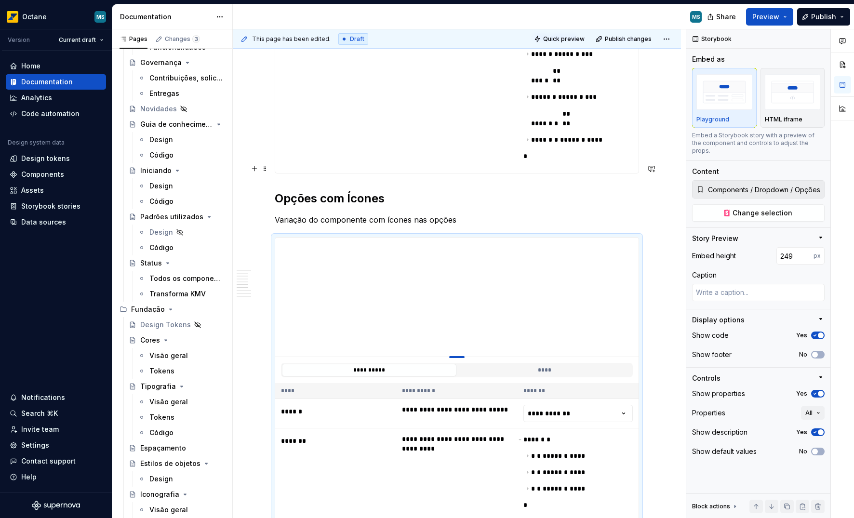
type input "257"
type textarea "*"
type input "278"
type textarea "*"
type input "290"
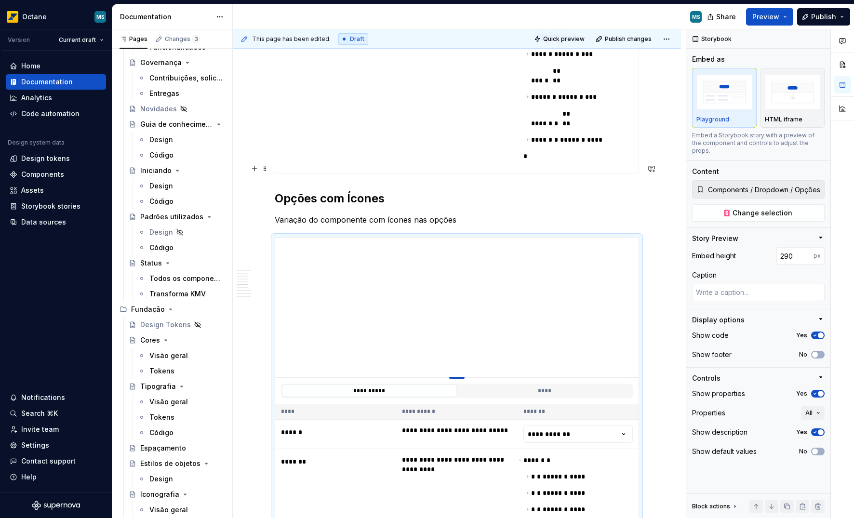
type textarea "*"
type input "285"
type textarea "*"
type input "242"
type textarea "*"
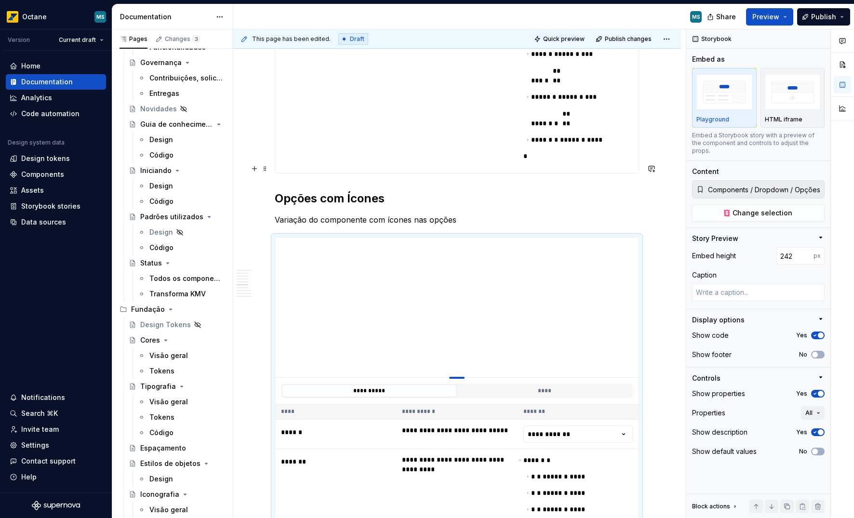
type input "219"
type textarea "*"
type input "214"
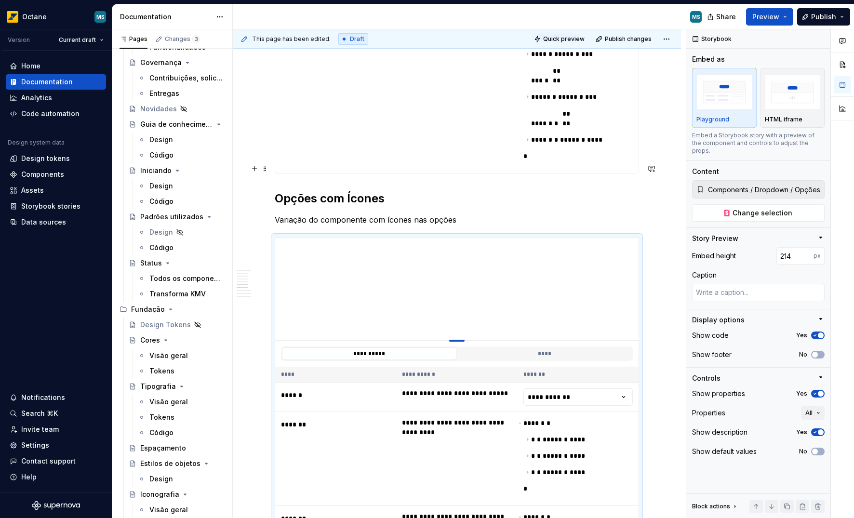
type textarea "*"
type input "213"
type textarea "*"
type input "227"
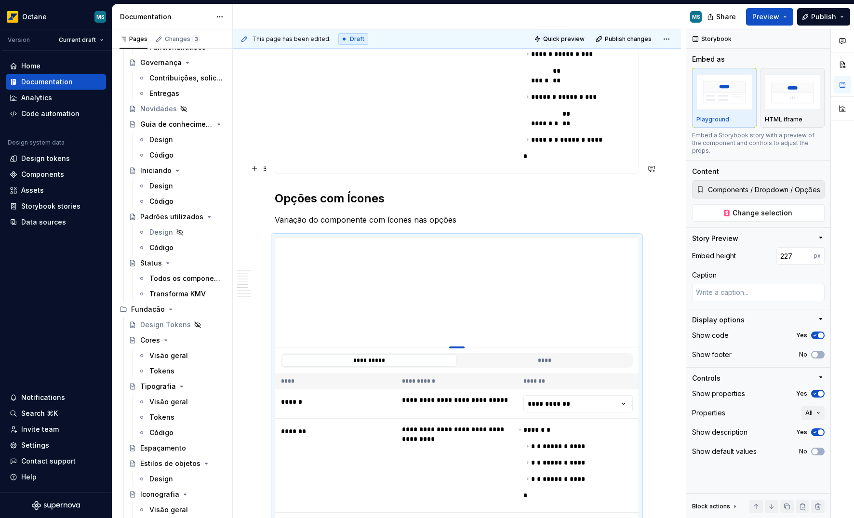
drag, startPoint x: 457, startPoint y: 217, endPoint x: 456, endPoint y: 274, distance: 57.4
click at [456, 347] on div at bounding box center [456, 348] width 15 height 2
click at [478, 214] on p "Variação do componente com ícones nas opções" at bounding box center [457, 220] width 365 height 12
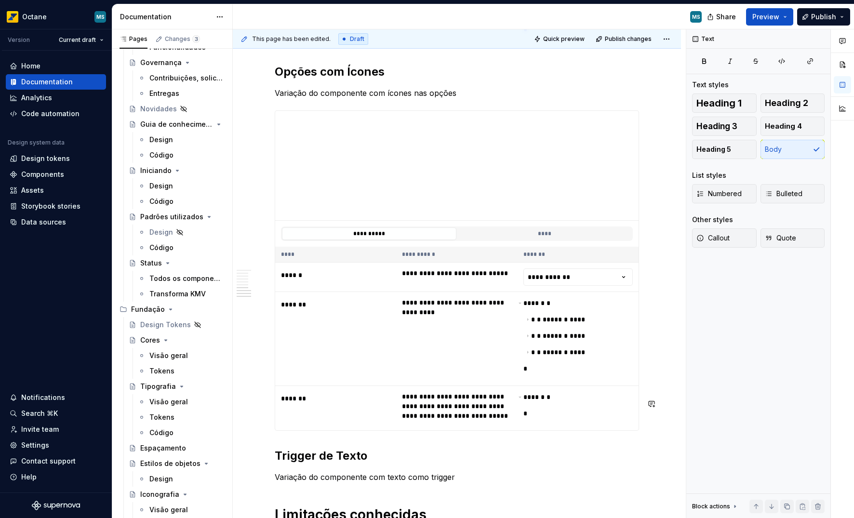
scroll to position [2450, 0]
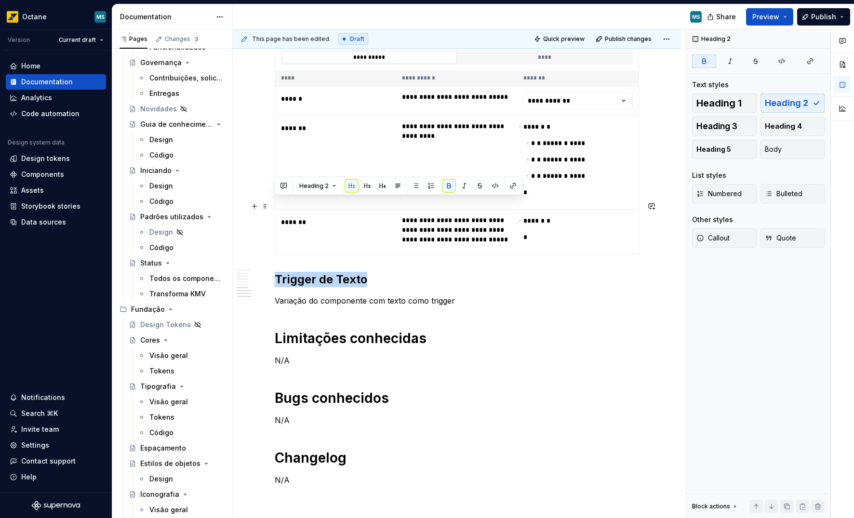
drag, startPoint x: 277, startPoint y: 205, endPoint x: 413, endPoint y: 206, distance: 135.5
click at [413, 272] on h2 "Trigger de Texto" at bounding box center [457, 279] width 365 height 15
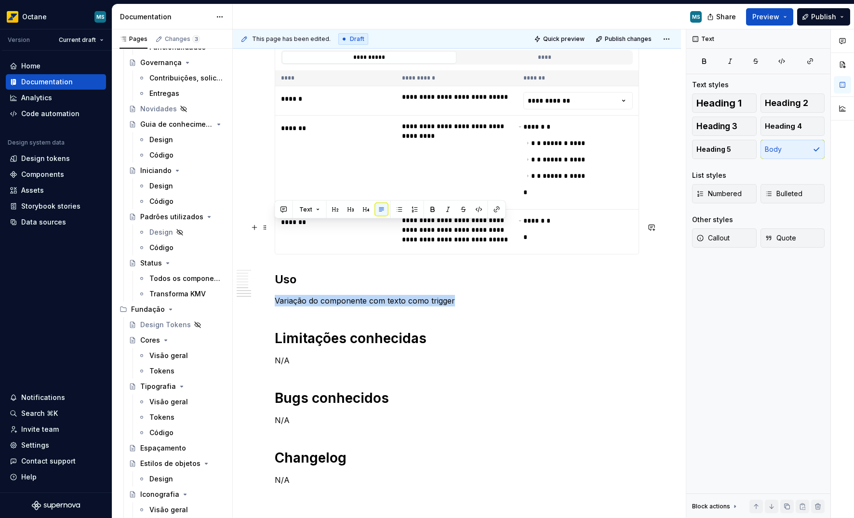
drag, startPoint x: 435, startPoint y: 232, endPoint x: 274, endPoint y: 230, distance: 161.1
click at [275, 295] on p "Variação do componente com texto como trigger" at bounding box center [457, 301] width 365 height 12
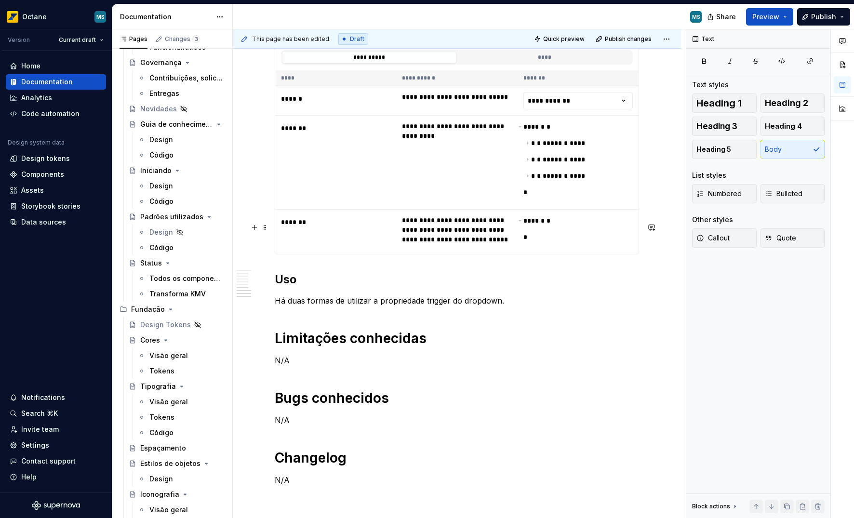
click at [439, 295] on p "Há duas formas de utilizar a propriedade trigger do dropdown." at bounding box center [457, 301] width 365 height 12
click at [628, 210] on button "button" at bounding box center [630, 210] width 14 height 14
click at [514, 295] on p "Há duas formas de utilizar a propriedade trigger do dropdown." at bounding box center [457, 301] width 365 height 12
click at [493, 295] on p "Há duas formas de utilizar a propriedade trigger do dropdown." at bounding box center [457, 301] width 365 height 12
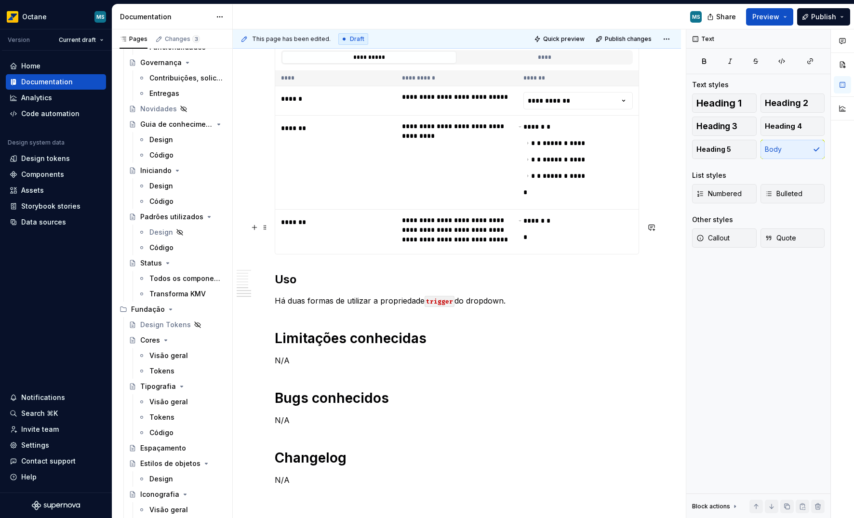
click at [493, 295] on p "Há duas formas de utilizar a propriedade trigger do dropdown." at bounding box center [457, 301] width 365 height 12
click at [668, 209] on button "button" at bounding box center [673, 210] width 14 height 14
click at [535, 295] on p "Há duas formas de utilizar a propriedade trigger do dropdown ." at bounding box center [457, 301] width 365 height 12
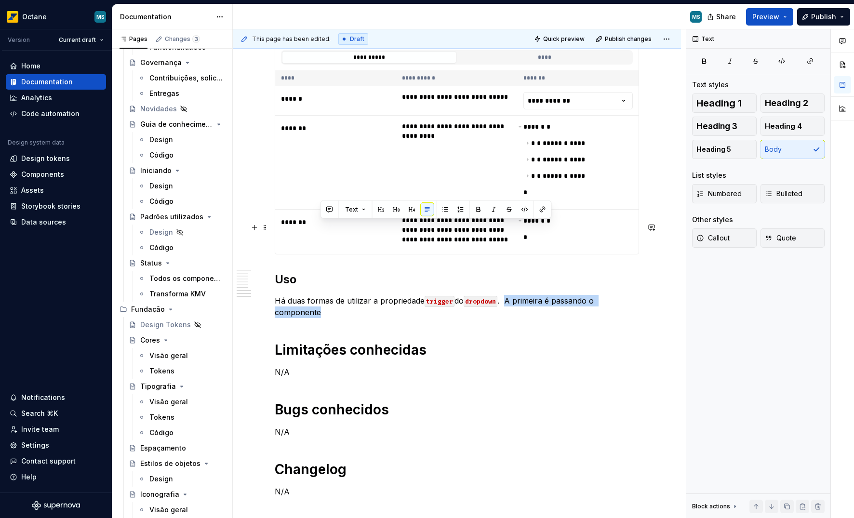
click at [509, 295] on p "Há duas formas de utilizar a propriedade trigger do dropdown . A primeira é pas…" at bounding box center [457, 306] width 365 height 23
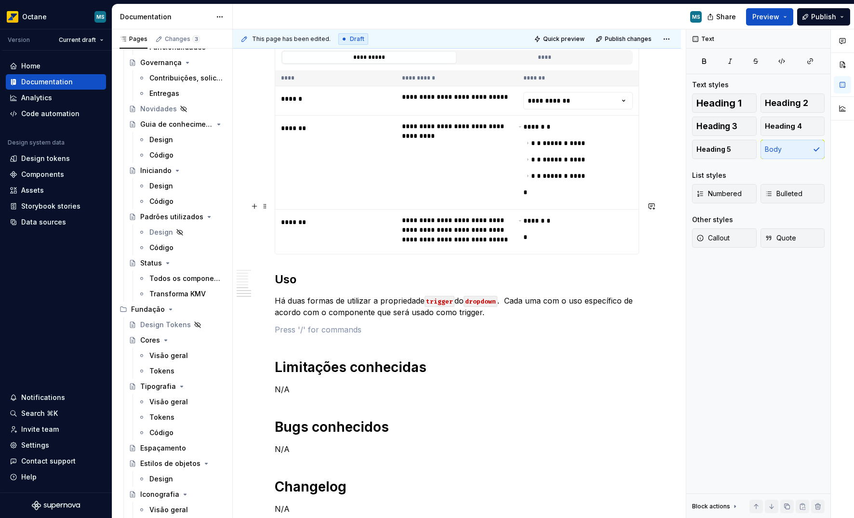
click at [295, 272] on strong "Uso" at bounding box center [286, 279] width 22 height 14
click at [310, 324] on p at bounding box center [457, 330] width 365 height 12
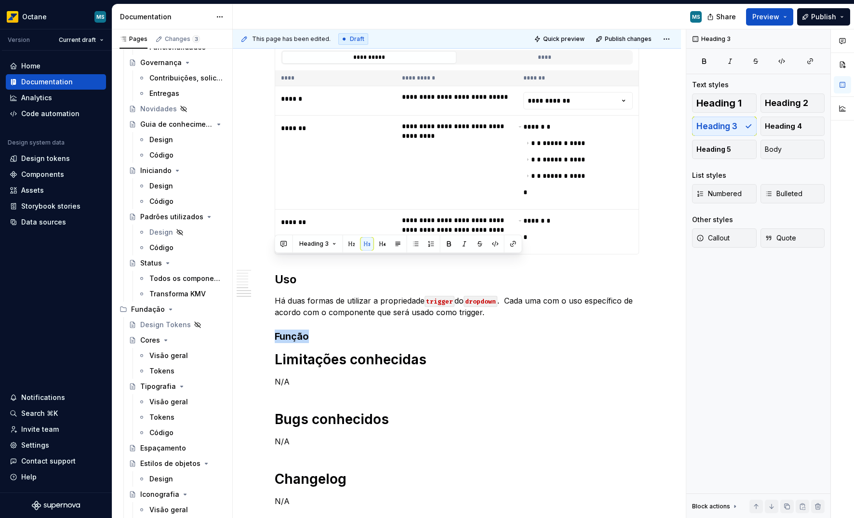
copy h3 "Função"
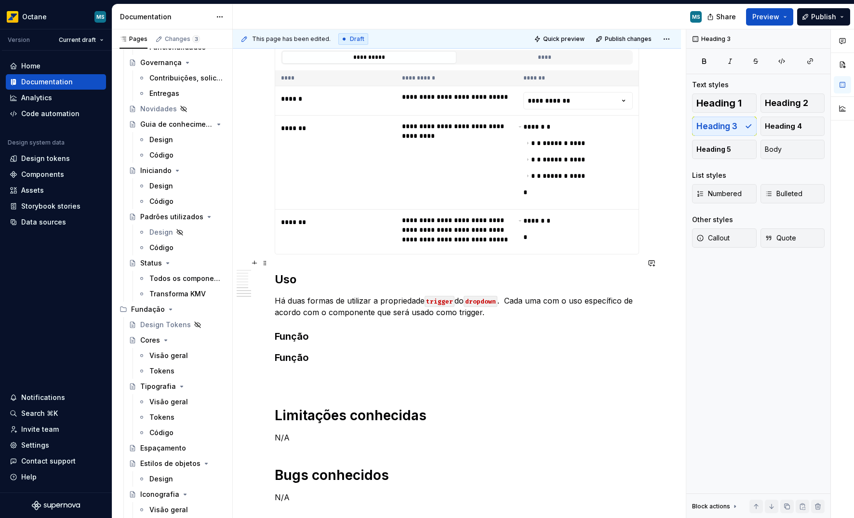
click at [287, 330] on h3 "Função" at bounding box center [457, 337] width 365 height 14
click at [507, 372] on p "Deve ser utilizada para os casos em que o trigger é uma actions (Button, Action…" at bounding box center [457, 378] width 365 height 12
click at [599, 372] on p "Deve ser utilizada para os casos em que o trigger é uma action (Button, ActionB…" at bounding box center [457, 378] width 365 height 12
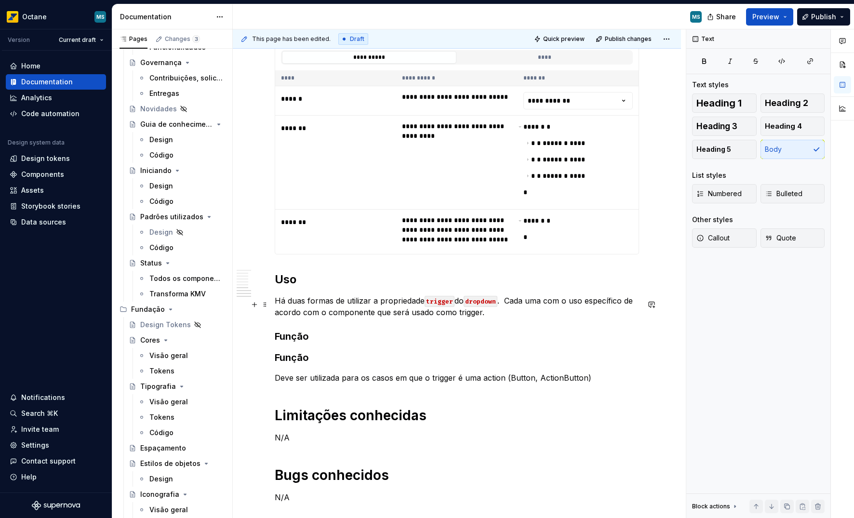
click at [465, 372] on p "Deve ser utilizada para os casos em que o trigger é uma action (Button, ActionB…" at bounding box center [457, 378] width 365 height 12
click at [478, 372] on p "Deve ser utilizada para os casos em que o trigger é uma action (Button, ActionB…" at bounding box center [457, 378] width 365 height 12
drag, startPoint x: 476, startPoint y: 307, endPoint x: 591, endPoint y: 309, distance: 115.3
click at [591, 372] on p "Deve ser utilizada para os casos em que o trigger é uma action (Button, ActionB…" at bounding box center [457, 378] width 365 height 12
drag, startPoint x: 581, startPoint y: 307, endPoint x: 271, endPoint y: 305, distance: 309.1
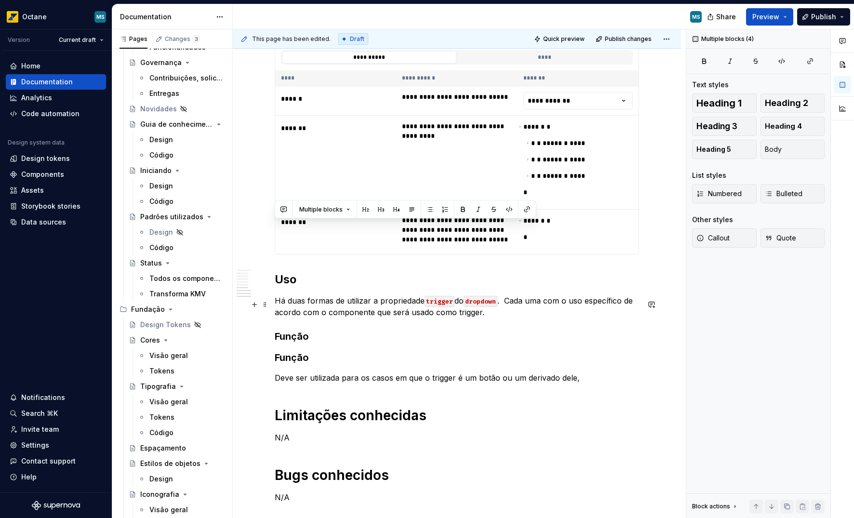
drag, startPoint x: 276, startPoint y: 229, endPoint x: 604, endPoint y: 301, distance: 335.4
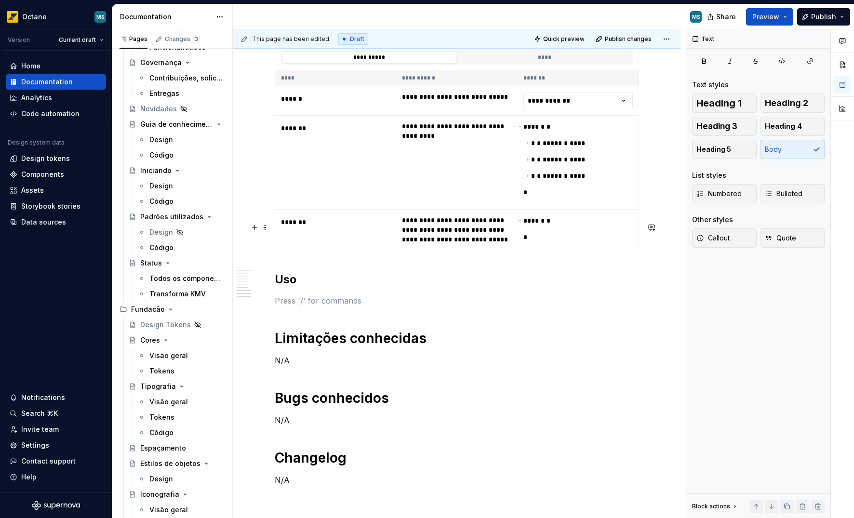
click at [298, 295] on p at bounding box center [457, 301] width 365 height 12
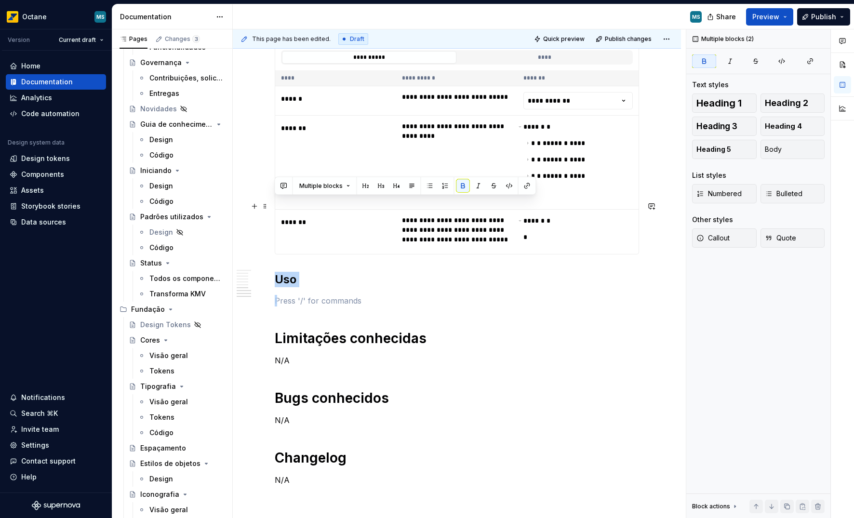
drag, startPoint x: 298, startPoint y: 229, endPoint x: 276, endPoint y: 206, distance: 31.7
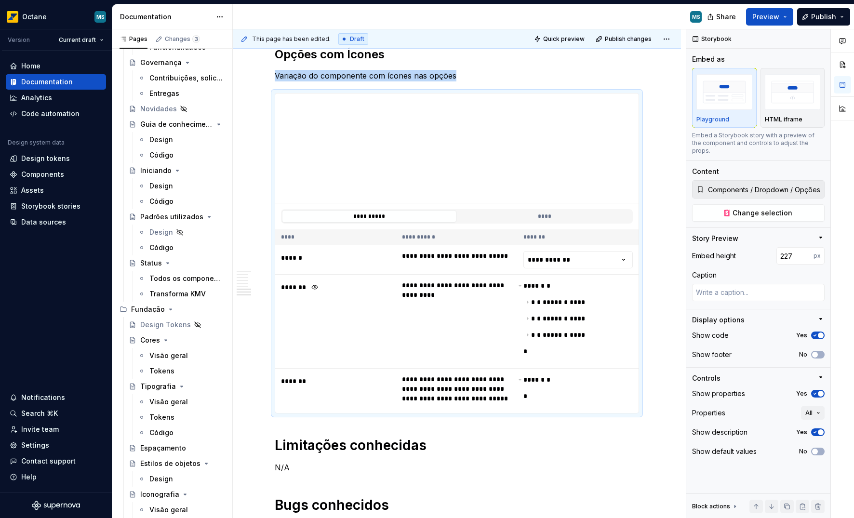
scroll to position [2300, 0]
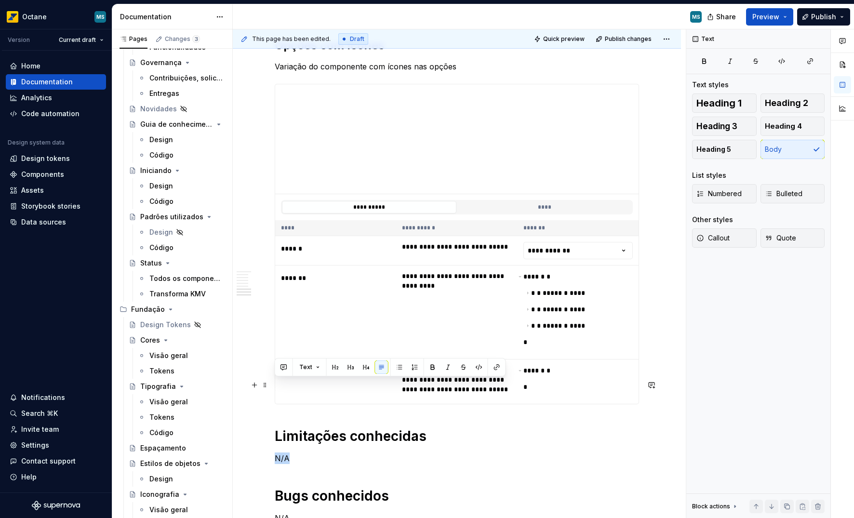
click at [275, 453] on p "N/A" at bounding box center [457, 459] width 365 height 12
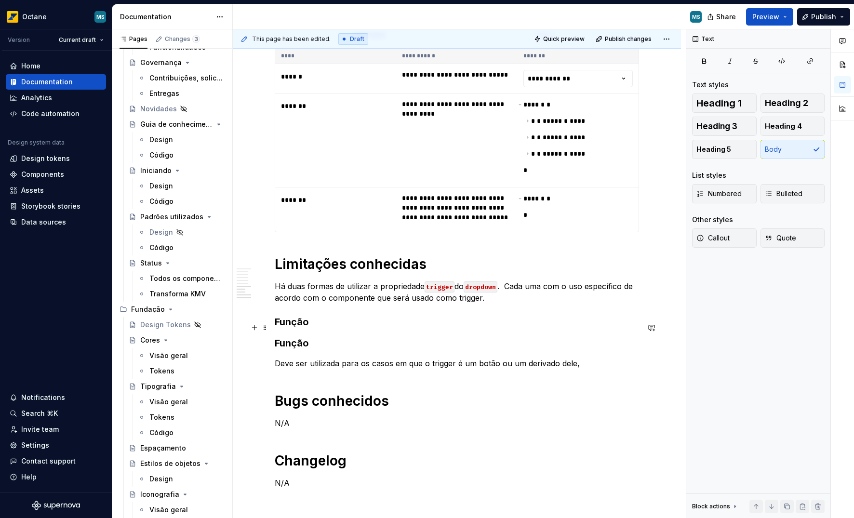
scroll to position [2454, 0]
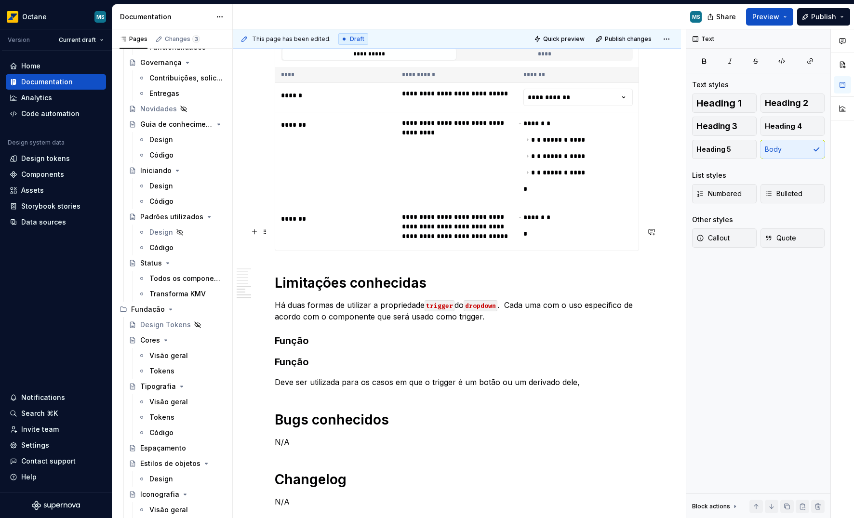
click at [277, 299] on p "Há duas formas de utilizar a propriedade trigger do dropdown . Cada uma com o u…" at bounding box center [457, 310] width 365 height 23
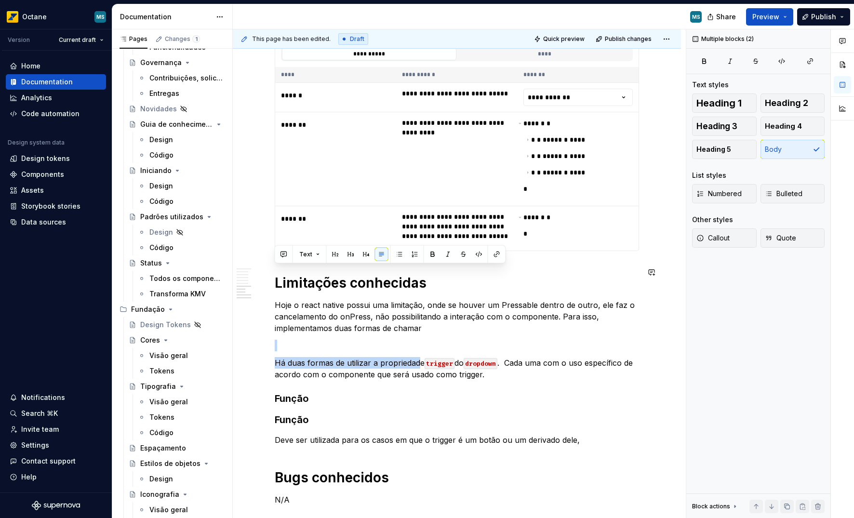
drag, startPoint x: 419, startPoint y: 289, endPoint x: 420, endPoint y: 262, distance: 26.6
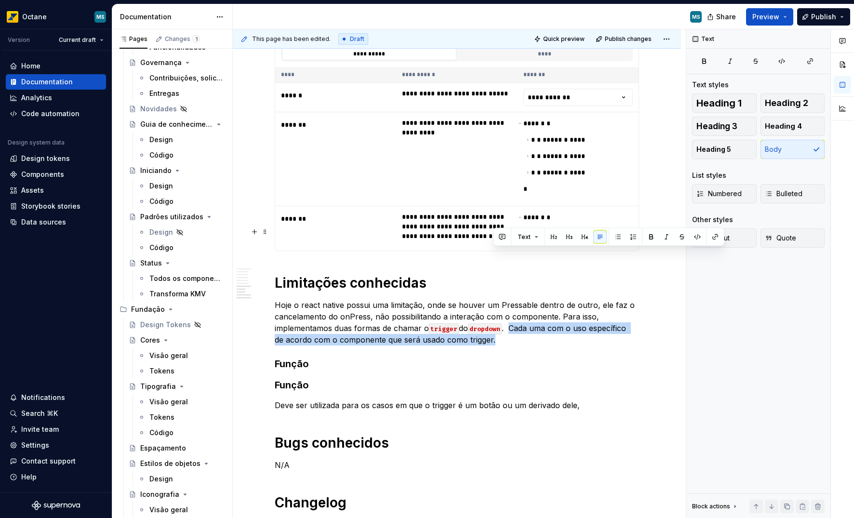
drag, startPoint x: 514, startPoint y: 254, endPoint x: 517, endPoint y: 262, distance: 8.1
click at [517, 299] on p "Hoje o react native possui uma limitação, onde se houver um Pressable dentro de…" at bounding box center [457, 322] width 365 height 46
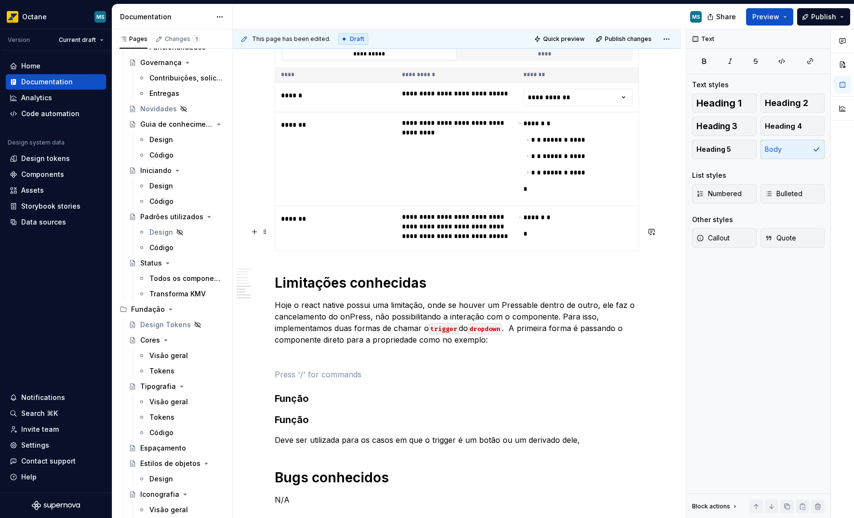
click at [511, 299] on p "Hoje o react native possui uma limitação, onde se houver um Pressable dentro de…" at bounding box center [457, 322] width 365 height 46
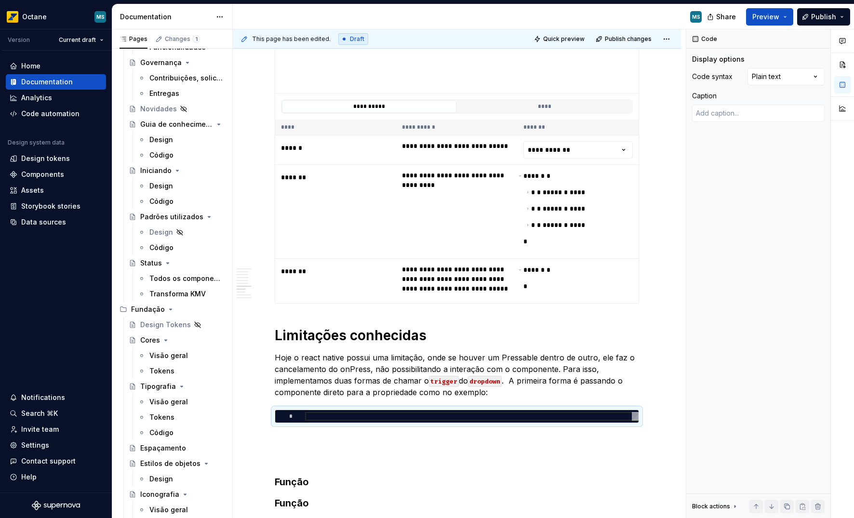
scroll to position [2449, 0]
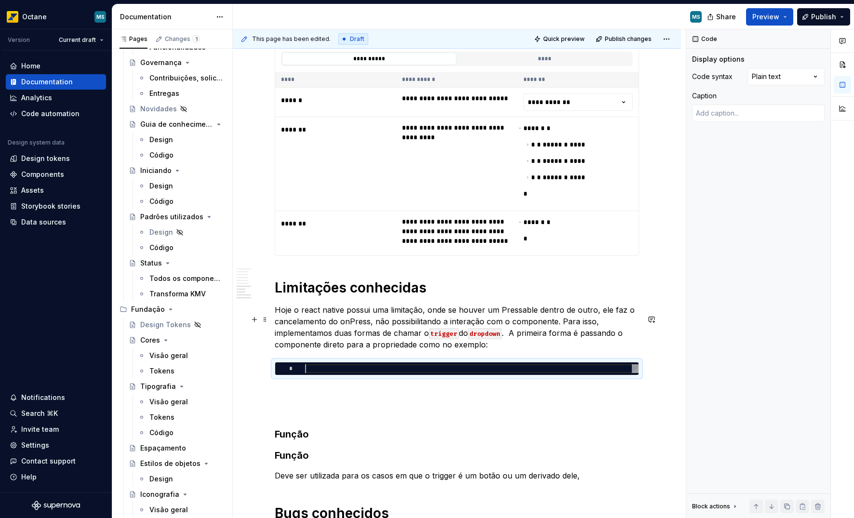
type textarea "*"
type textarea "**********"
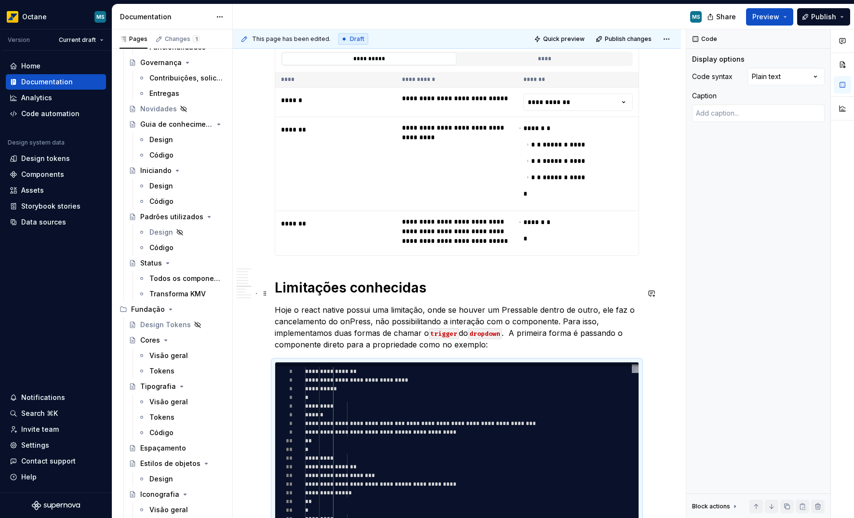
scroll to position [43, 35]
type textarea "*"
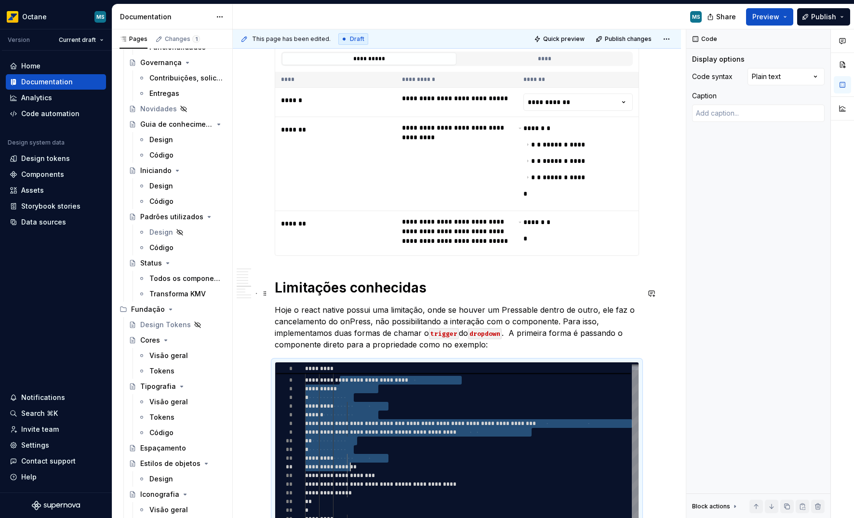
type textarea "**********"
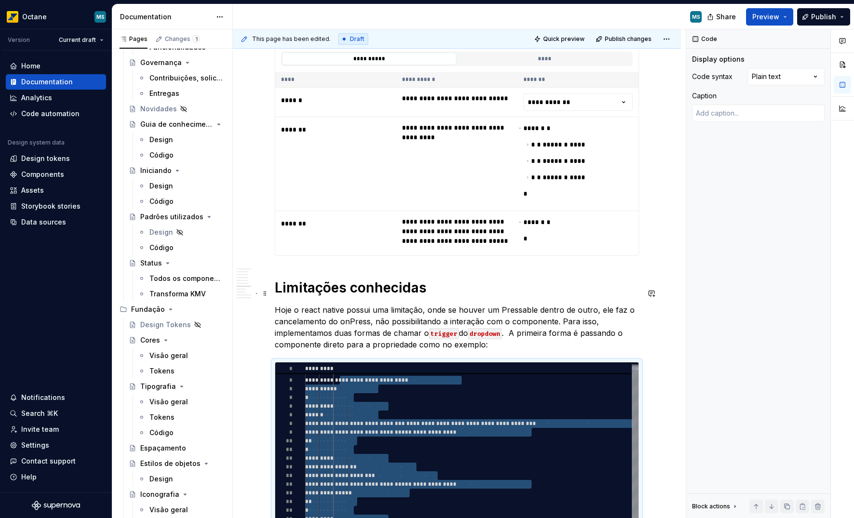
drag, startPoint x: 352, startPoint y: 356, endPoint x: 353, endPoint y: 505, distance: 149.5
click at [352, 503] on div "**********" at bounding box center [477, 474] width 344 height 231
type textarea "*"
type textarea "**********"
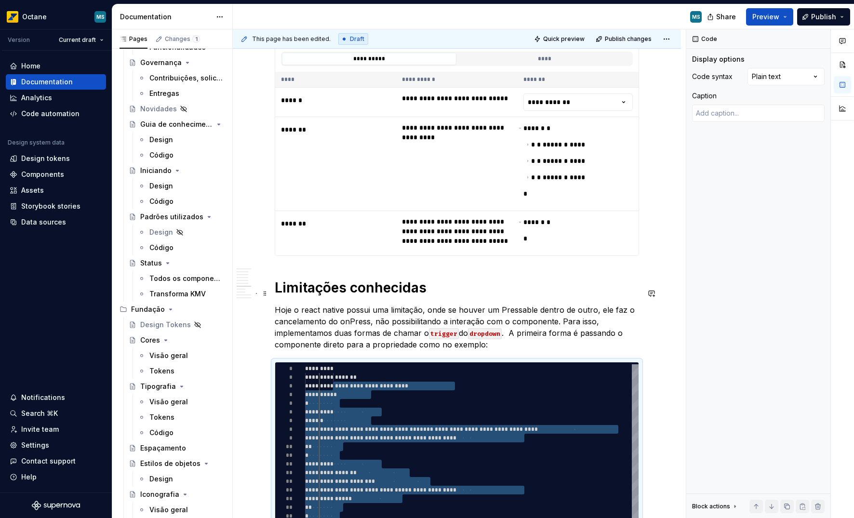
type textarea "*"
click at [325, 365] on div "**********" at bounding box center [472, 478] width 334 height 226
type textarea "**********"
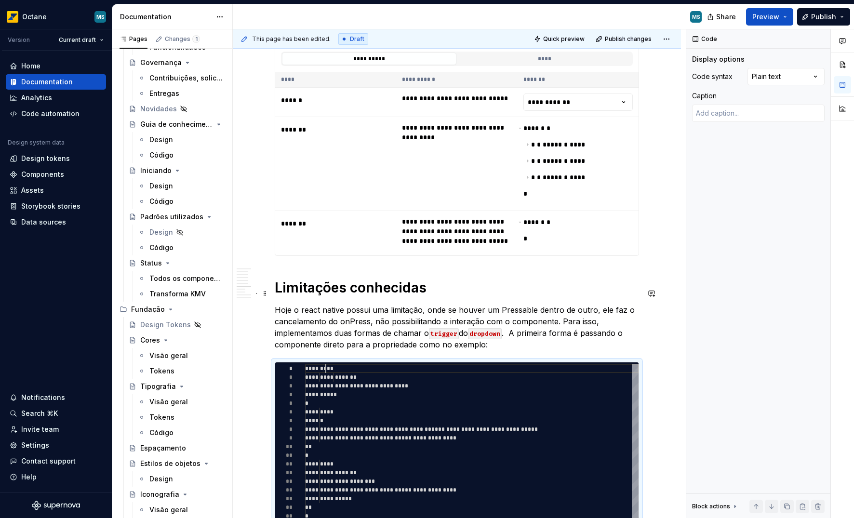
scroll to position [0, 21]
click at [340, 365] on div "**********" at bounding box center [472, 478] width 334 height 226
type textarea "*"
type textarea "**********"
type textarea "*"
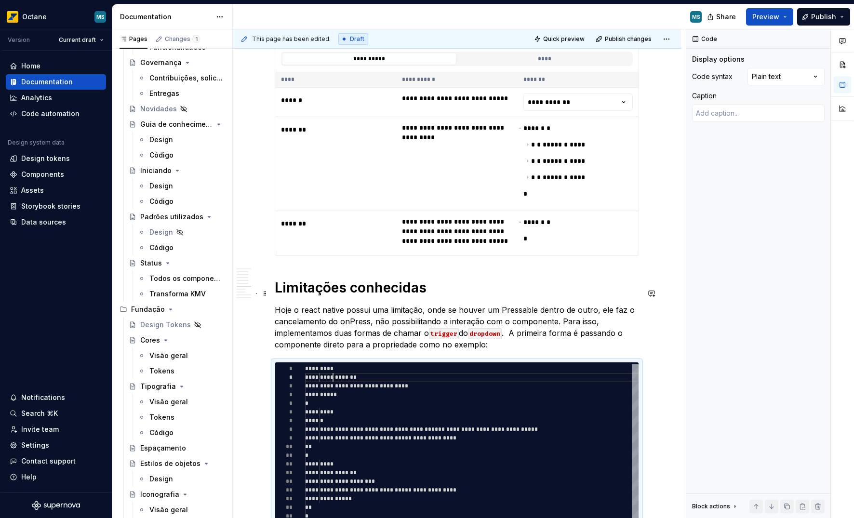
type textarea "**********"
drag, startPoint x: 318, startPoint y: 305, endPoint x: 398, endPoint y: 305, distance: 80.5
click at [398, 365] on div "**********" at bounding box center [472, 478] width 334 height 226
type textarea "*"
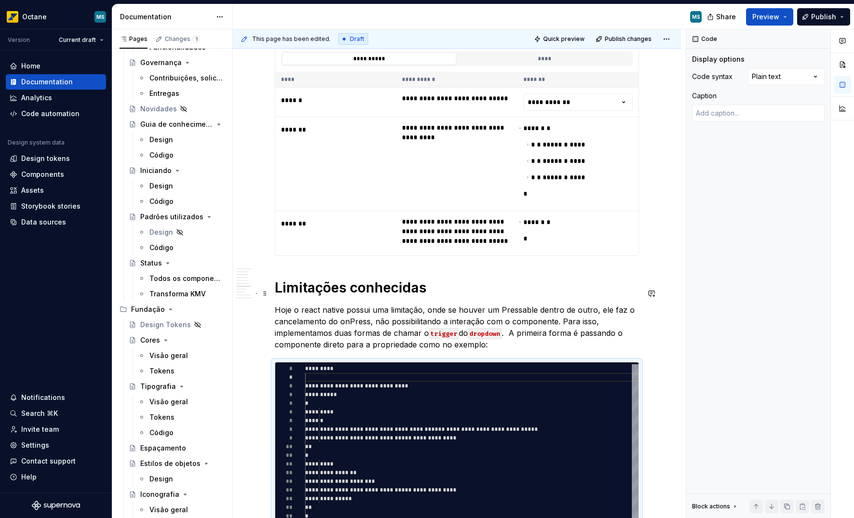
type textarea "**********"
type textarea "*"
type textarea "**********"
type textarea "*"
type textarea "**********"
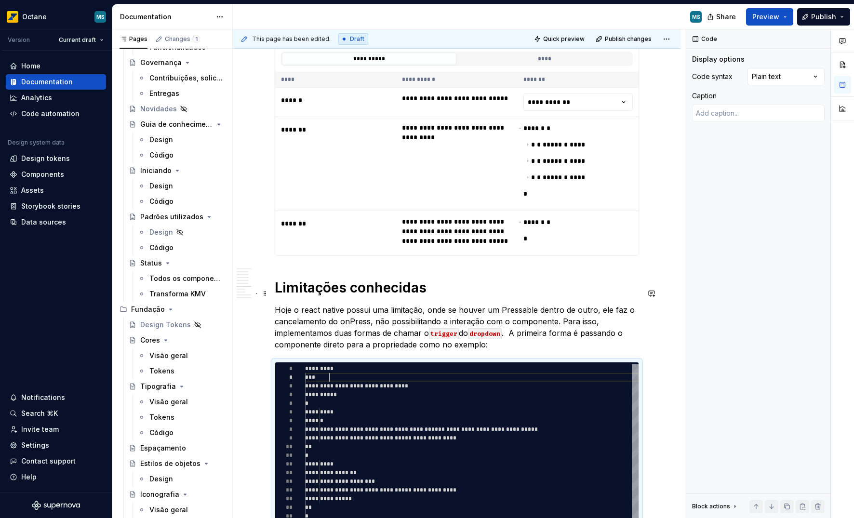
type textarea "*"
type textarea "**********"
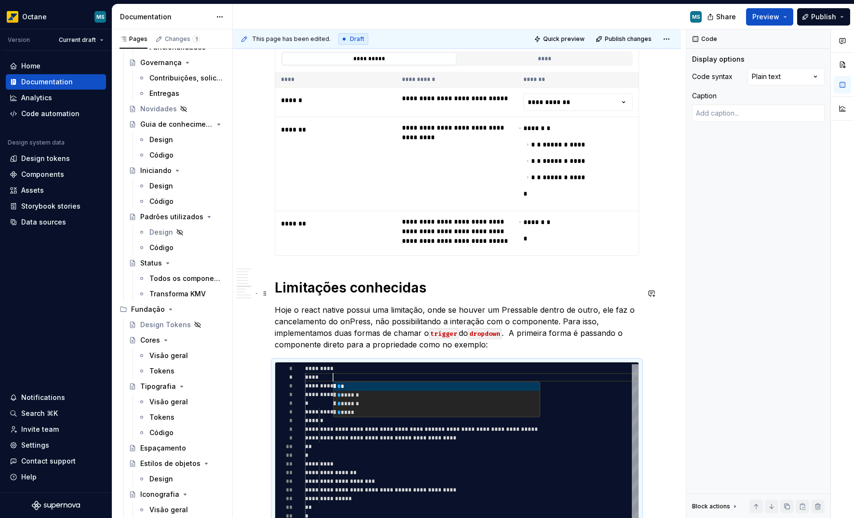
type textarea "*"
type textarea "**********"
type textarea "*"
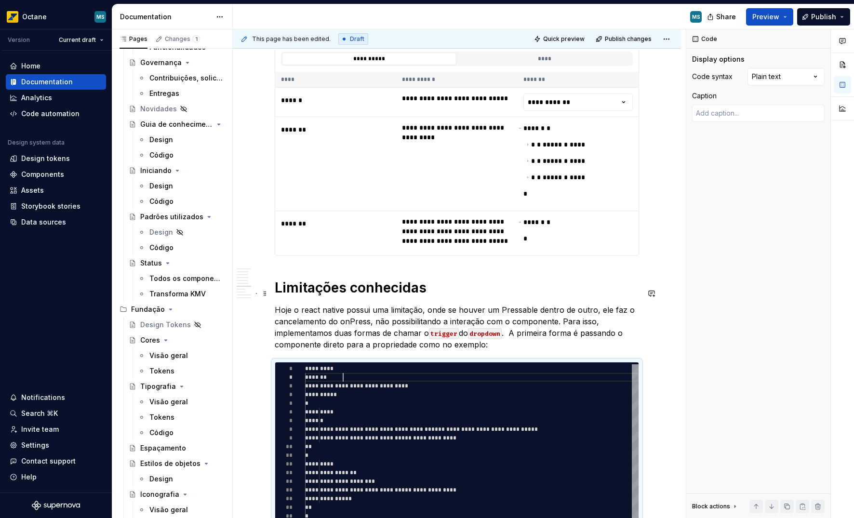
type textarea "**********"
type textarea "*"
type textarea "**********"
type textarea "*"
type textarea "**********"
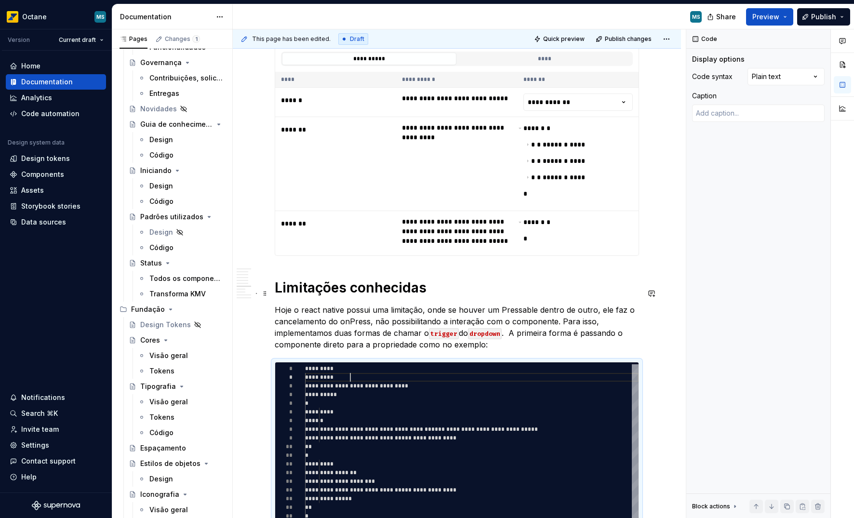
scroll to position [9, 49]
type textarea "*"
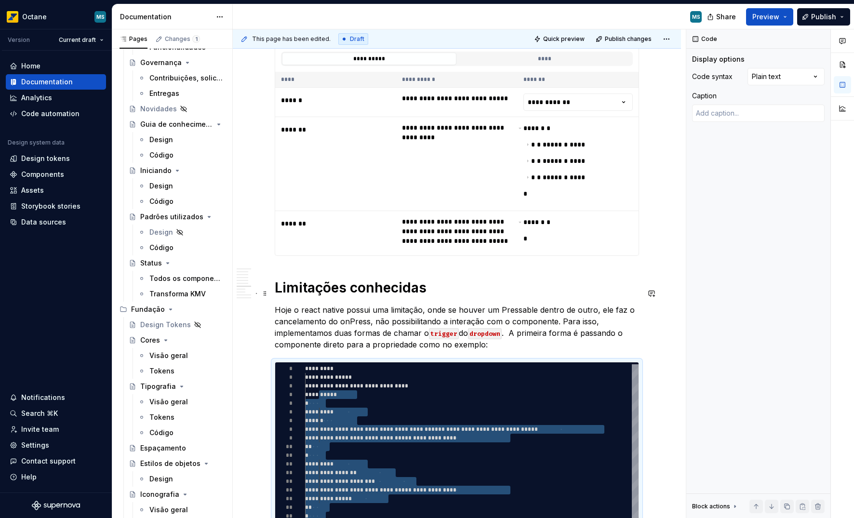
drag, startPoint x: 337, startPoint y: 396, endPoint x: 396, endPoint y: 500, distance: 119.4
click at [396, 500] on div "**********" at bounding box center [472, 478] width 334 height 226
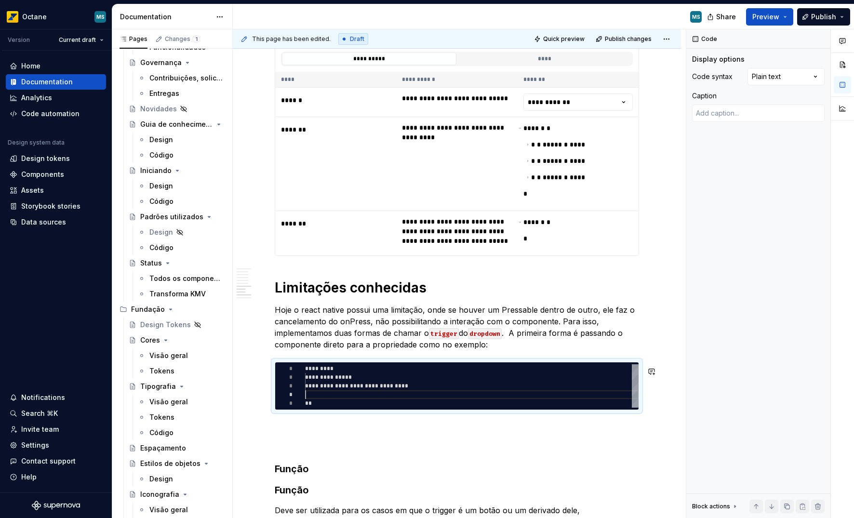
scroll to position [17, 132]
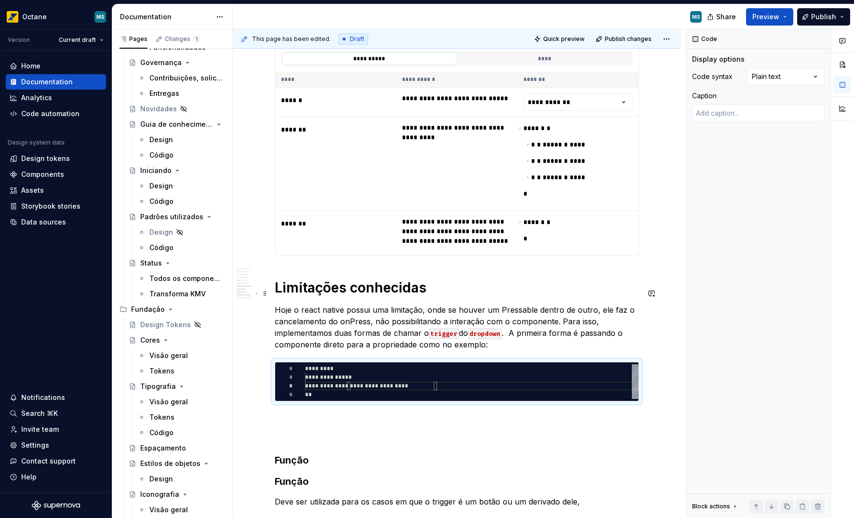
click at [467, 365] on div "**********" at bounding box center [472, 382] width 334 height 35
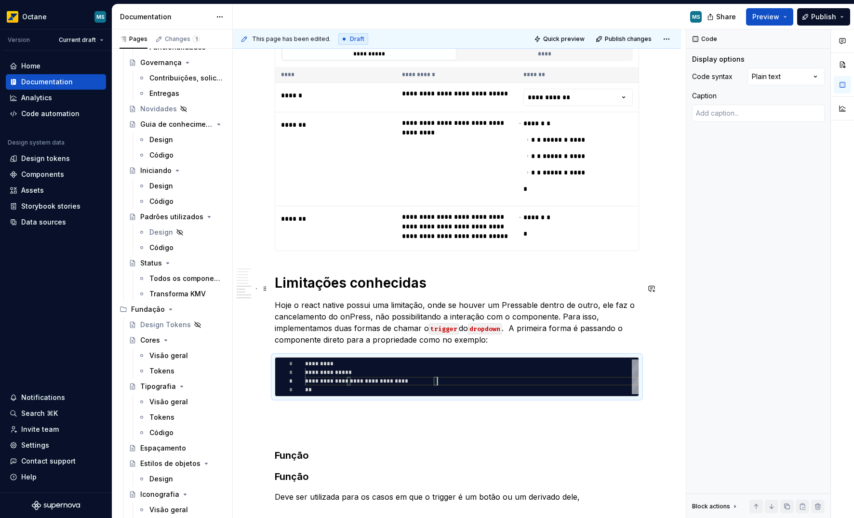
scroll to position [2455, 0]
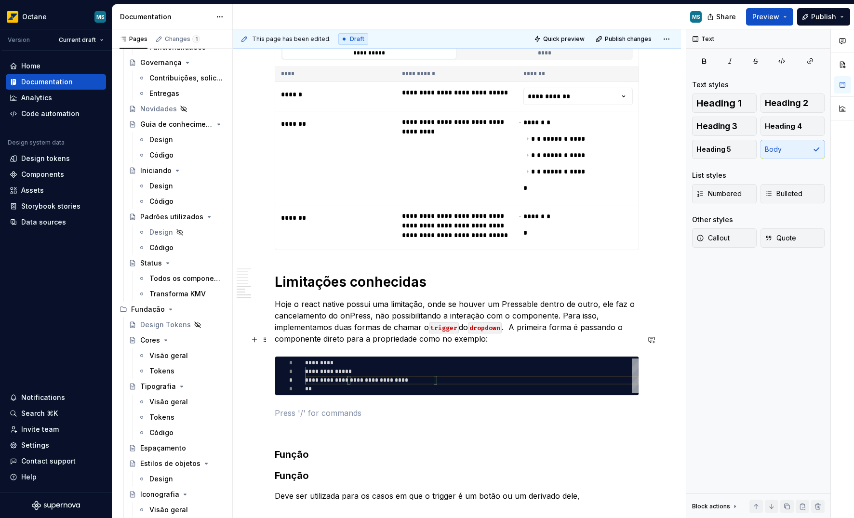
click at [390, 407] on p at bounding box center [457, 413] width 365 height 12
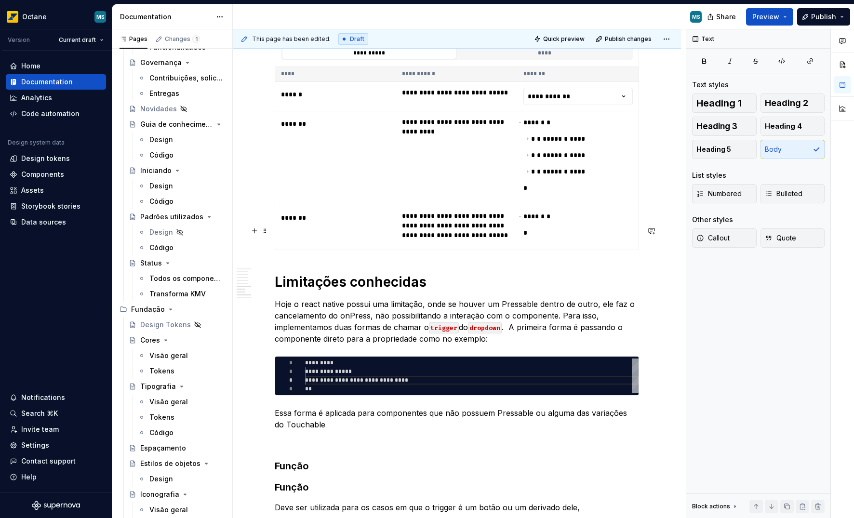
click at [514, 298] on p "Hoje o react native possui uma limitação, onde se houver um Pressable dentro de…" at bounding box center [457, 321] width 365 height 46
click at [699, 215] on button "button" at bounding box center [703, 213] width 14 height 14
click at [524, 298] on p "Hoje o react native possui uma limitação, onde se houver um Pressable dentro de…" at bounding box center [457, 321] width 365 height 46
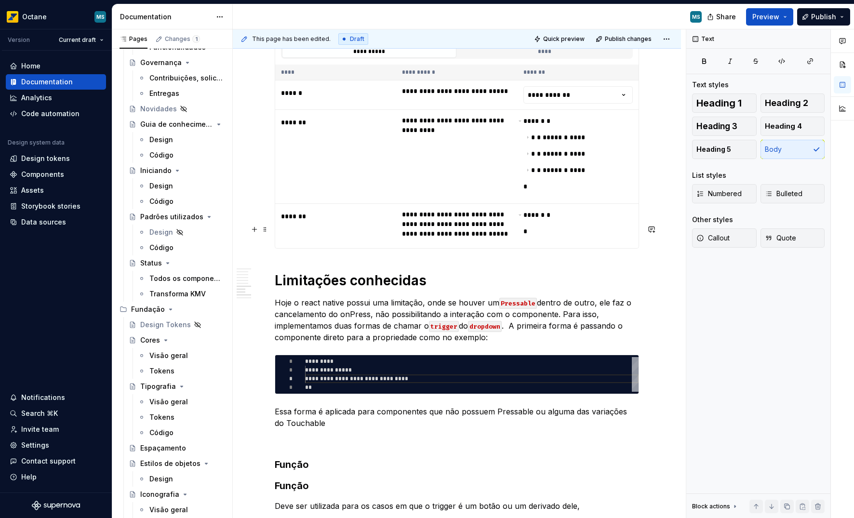
scroll to position [2457, 0]
click at [352, 297] on p "Hoje o react native possui uma limitação, onde se houver um Pressable dentro de…" at bounding box center [457, 320] width 365 height 46
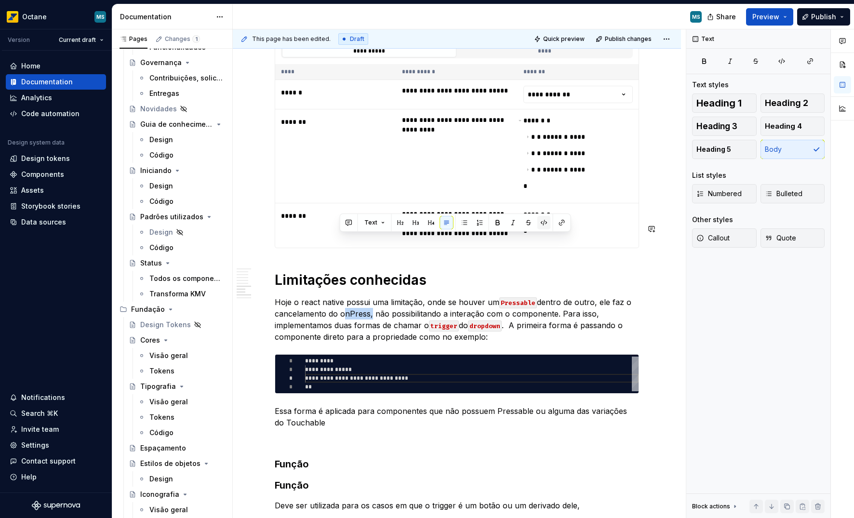
click at [544, 222] on button "button" at bounding box center [545, 223] width 14 height 14
click at [553, 297] on p "Hoje o react native possui uma limitação, onde se houver um Pressable dentro de…" at bounding box center [457, 320] width 365 height 46
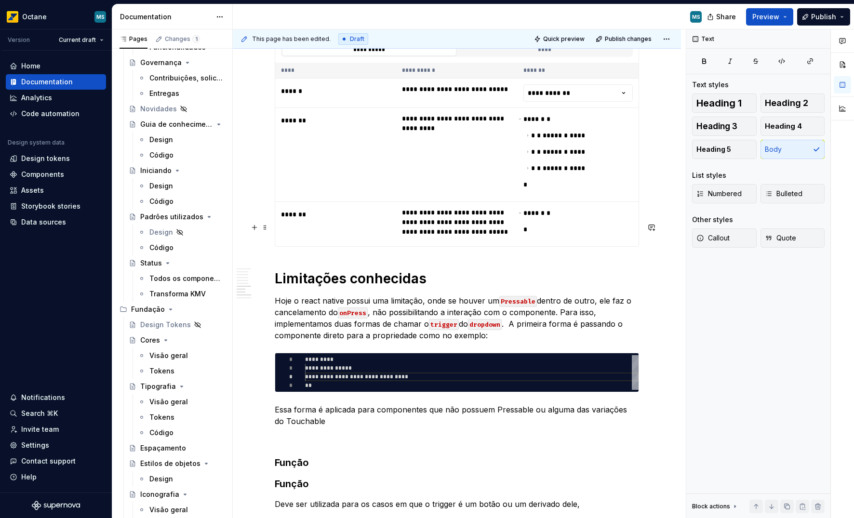
scroll to position [2459, 0]
click at [513, 404] on p "Essa forma é aplicada para componentes que não possuem Pressable ou alguma das …" at bounding box center [457, 415] width 365 height 23
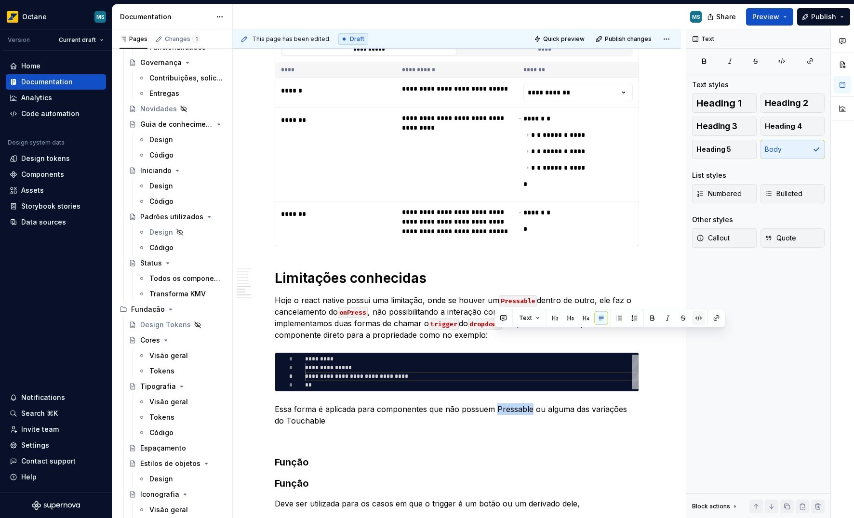
click at [698, 319] on button "button" at bounding box center [699, 318] width 14 height 14
click at [288, 404] on p "Essa forma é aplicada para componentes que não possuem Pressable ou alguma das …" at bounding box center [457, 415] width 365 height 23
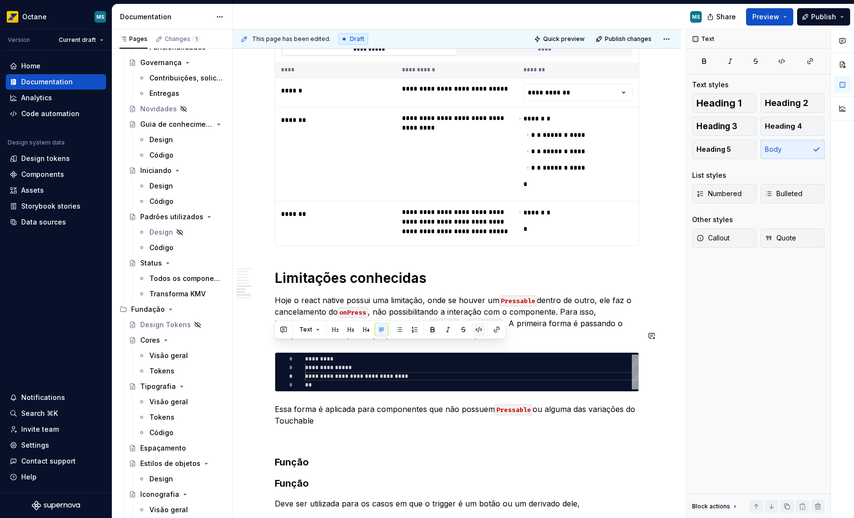
click at [481, 329] on button "button" at bounding box center [480, 330] width 14 height 14
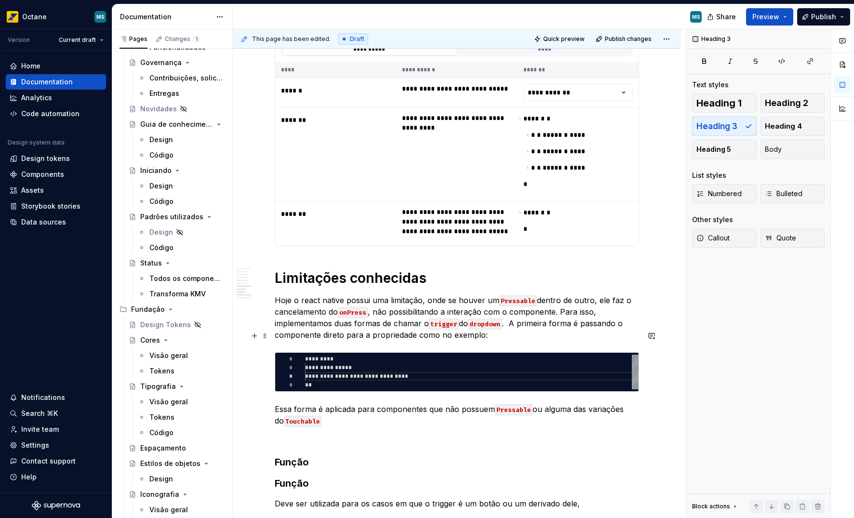
click at [391, 404] on p "Essa forma é aplicada para componentes que não possuem Pressable ou alguma das …" at bounding box center [457, 415] width 365 height 23
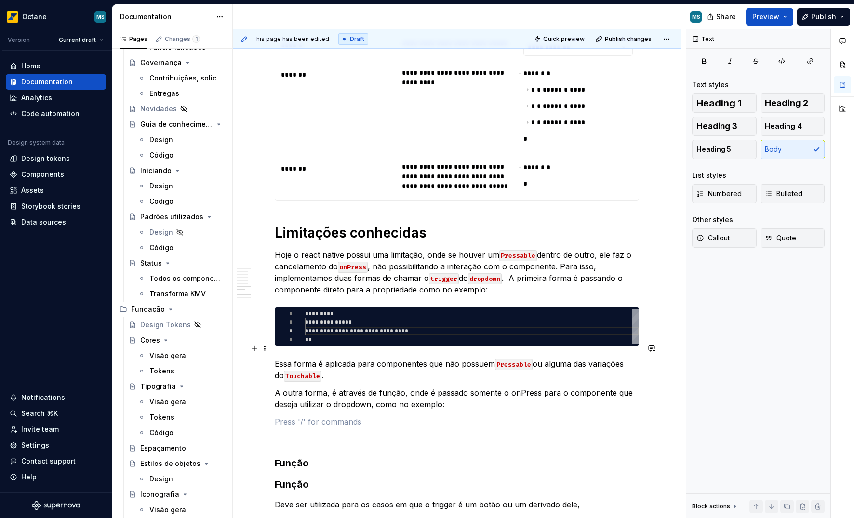
scroll to position [2601, 0]
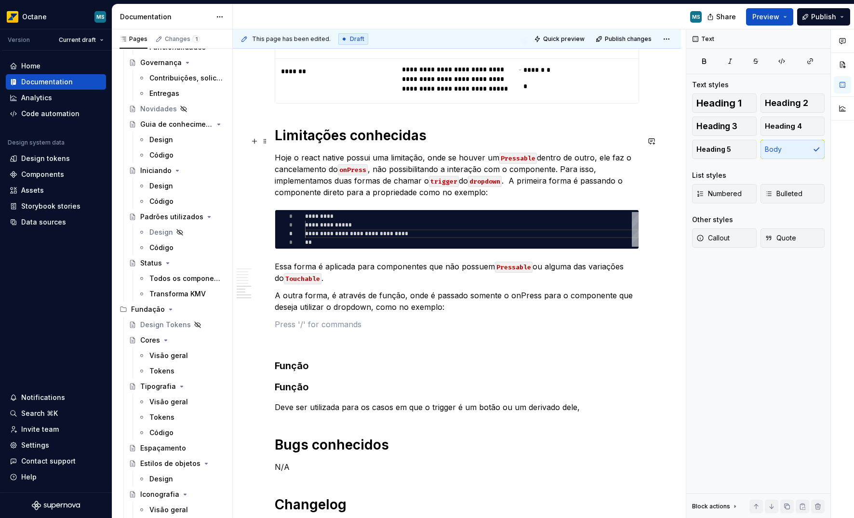
click at [317, 212] on div "**********" at bounding box center [472, 229] width 334 height 35
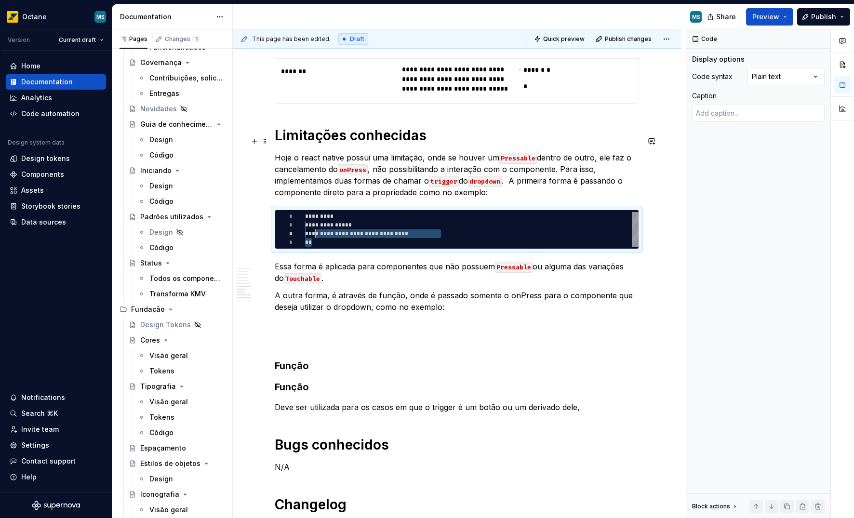
scroll to position [0, 0]
drag, startPoint x: 324, startPoint y: 169, endPoint x: 304, endPoint y: 146, distance: 31.1
click at [305, 212] on div "**********" at bounding box center [472, 229] width 334 height 35
click at [311, 336] on p at bounding box center [457, 342] width 365 height 12
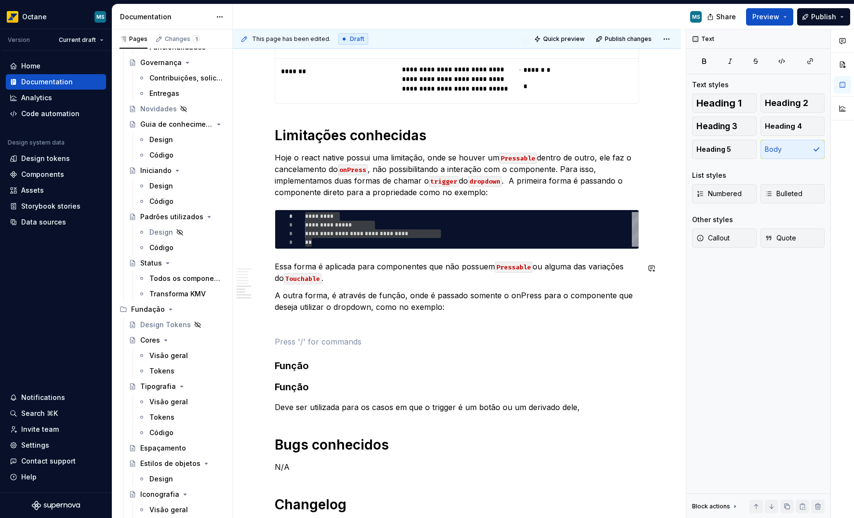
click at [312, 319] on p at bounding box center [457, 325] width 365 height 12
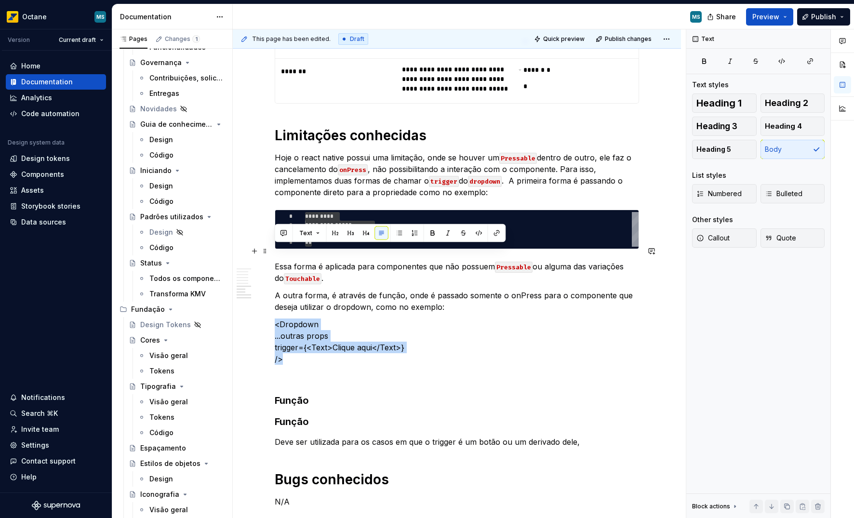
drag, startPoint x: 276, startPoint y: 250, endPoint x: 295, endPoint y: 288, distance: 42.5
click at [295, 319] on p "<Dropdown ...outras props trigger={<Text>Clique aqui</Text>} />" at bounding box center [457, 342] width 365 height 46
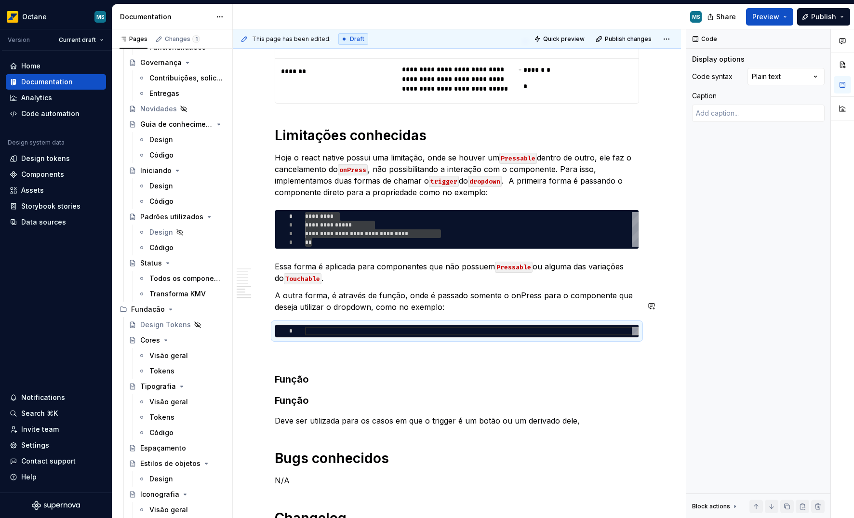
scroll to position [26, 7]
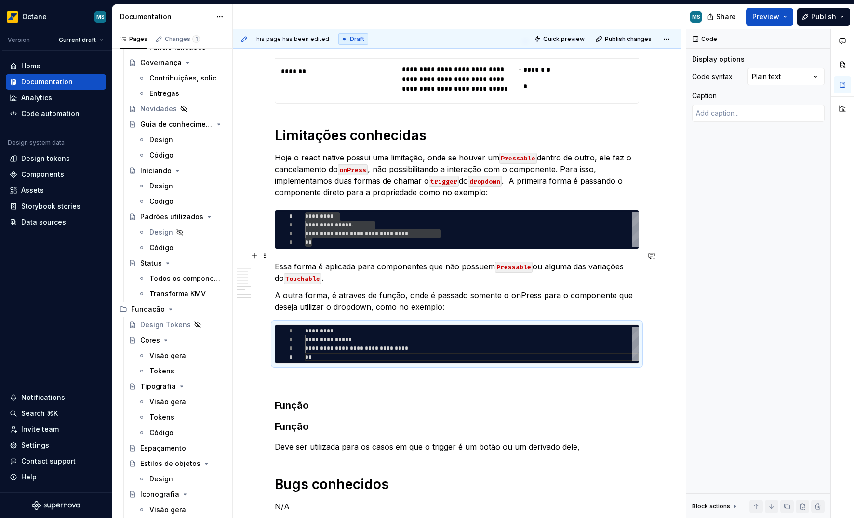
click at [393, 327] on div "**********" at bounding box center [472, 344] width 334 height 35
click at [432, 327] on div "**********" at bounding box center [472, 344] width 334 height 35
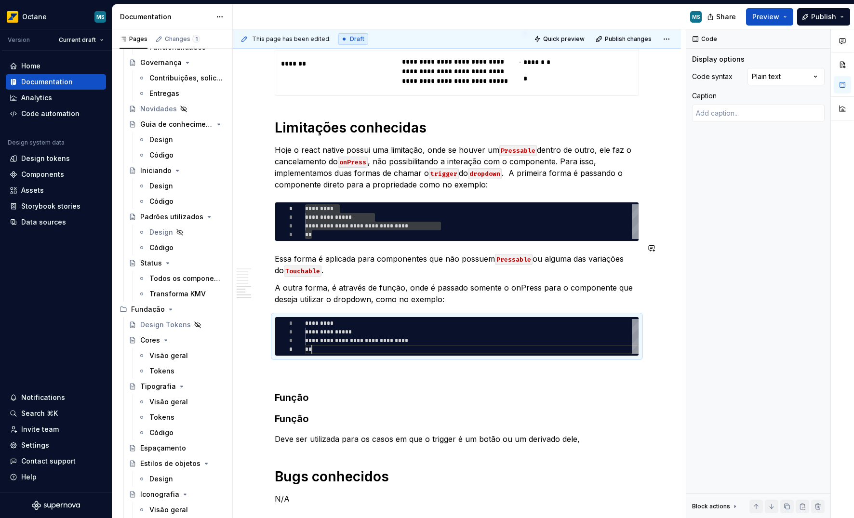
scroll to position [2615, 0]
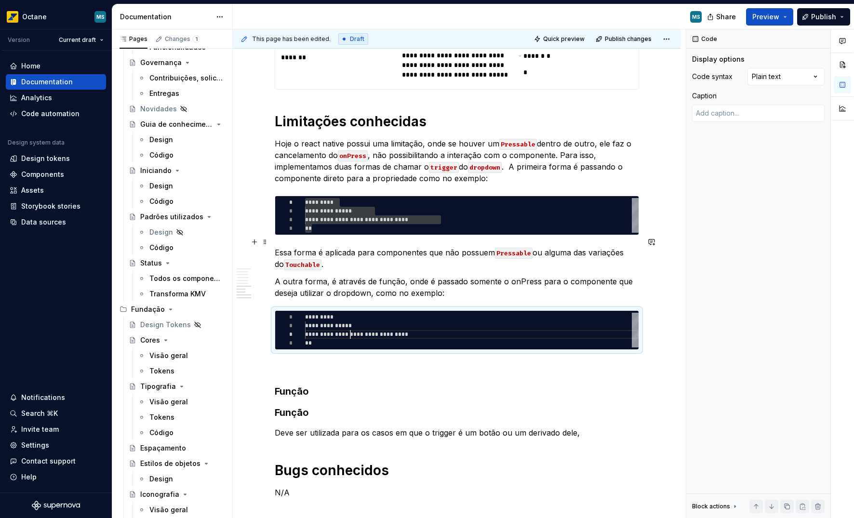
click at [349, 313] on div "**********" at bounding box center [472, 330] width 334 height 35
drag, startPoint x: 323, startPoint y: 261, endPoint x: 490, endPoint y: 260, distance: 167.3
click at [490, 313] on div "**********" at bounding box center [472, 330] width 334 height 35
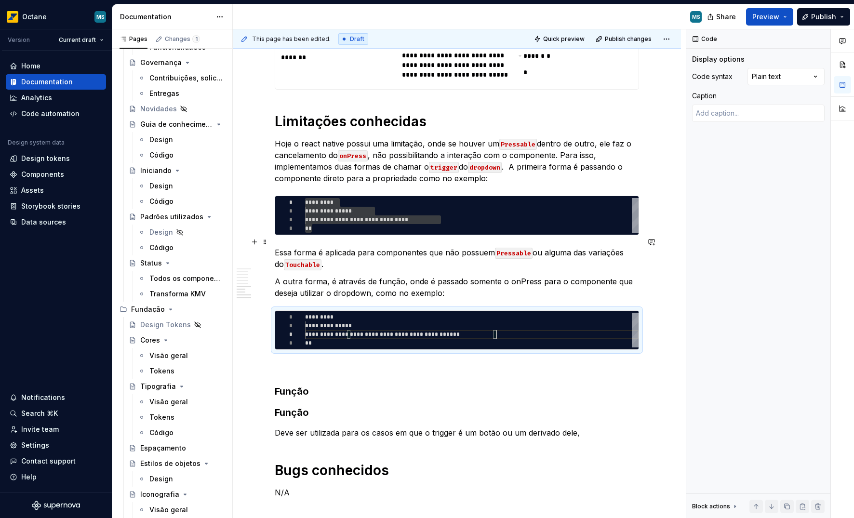
click at [413, 313] on div "**********" at bounding box center [472, 330] width 334 height 35
click at [409, 313] on div "**********" at bounding box center [472, 330] width 334 height 35
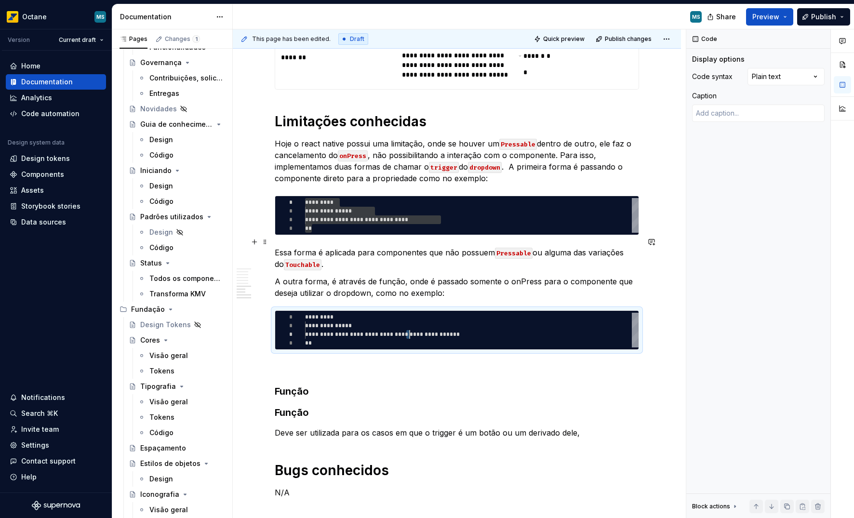
click at [419, 313] on div "**********" at bounding box center [472, 330] width 334 height 35
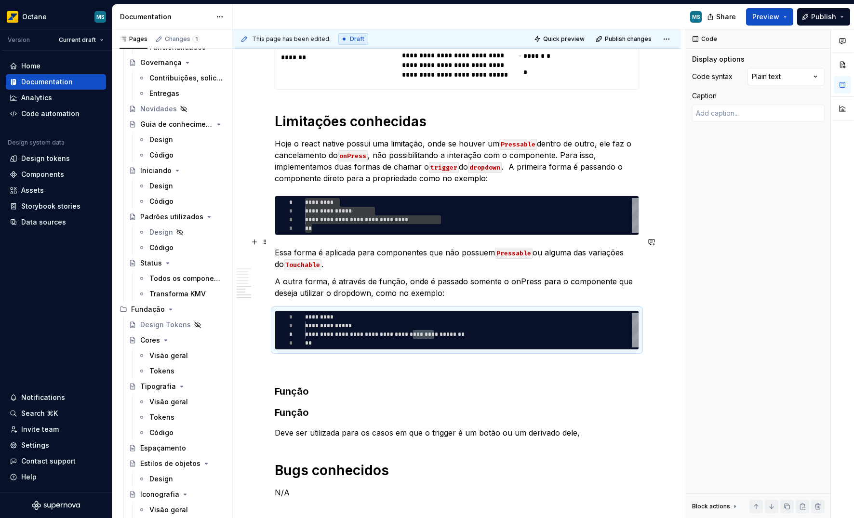
click at [489, 313] on div "**********" at bounding box center [472, 330] width 334 height 35
click at [528, 313] on div "**********" at bounding box center [472, 330] width 334 height 35
click at [499, 276] on p "A outra forma, é através de função, onde é passado somente o onPress para o com…" at bounding box center [457, 287] width 365 height 23
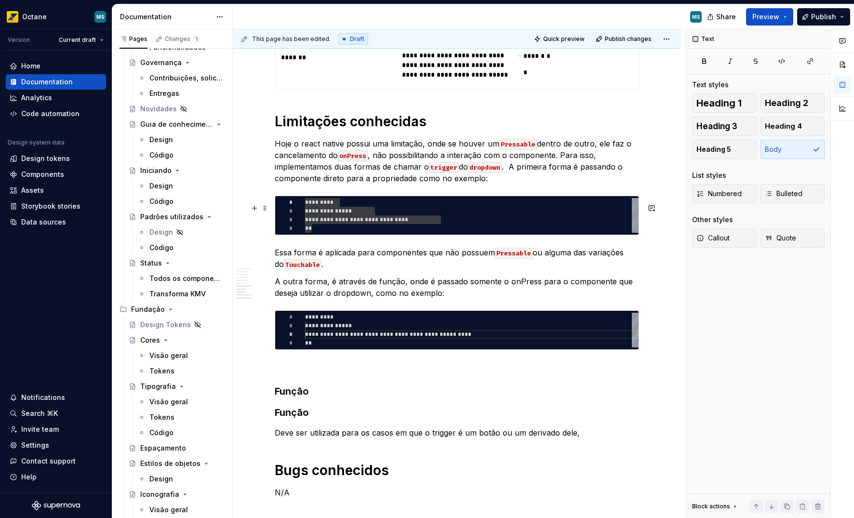
click at [539, 276] on p "A outra forma, é através de função, onde é passado somente o onPress para o com…" at bounding box center [457, 287] width 365 height 23
click at [521, 276] on p "A outra forma, é através de função, onde é passado somente o onPress para o com…" at bounding box center [457, 287] width 365 height 23
click at [707, 193] on button "button" at bounding box center [711, 191] width 14 height 14
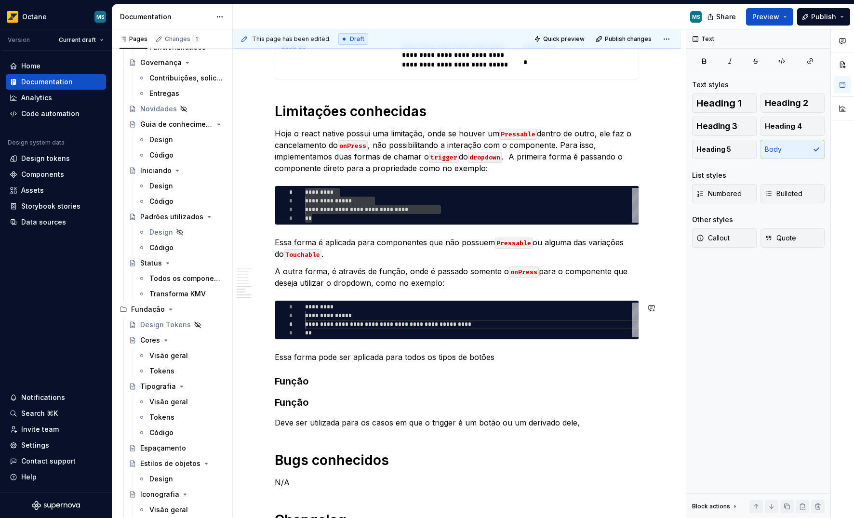
scroll to position [2641, 0]
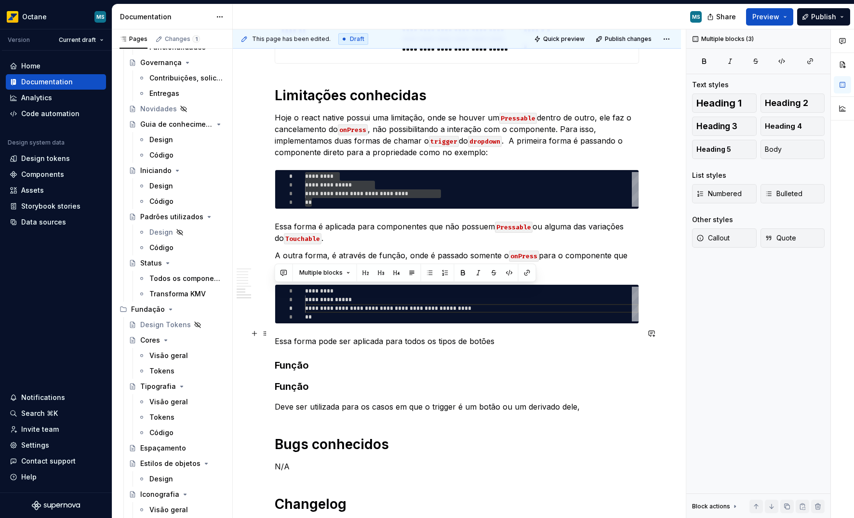
drag, startPoint x: 277, startPoint y: 295, endPoint x: 617, endPoint y: 335, distance: 342.7
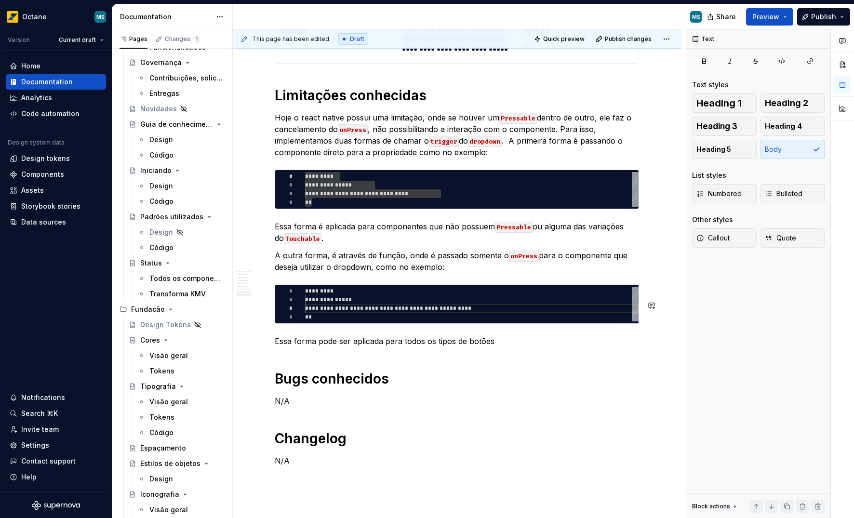
click at [510, 336] on p "Essa forma pode ser aplicada para todos os tipos de botões" at bounding box center [457, 342] width 365 height 12
click at [277, 370] on h1 "Bugs conhecidos" at bounding box center [457, 378] width 365 height 17
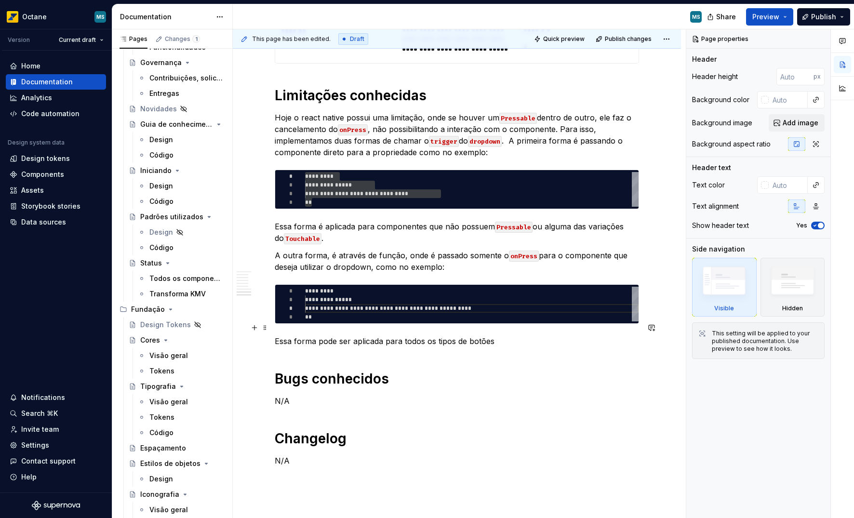
scroll to position [2683, 0]
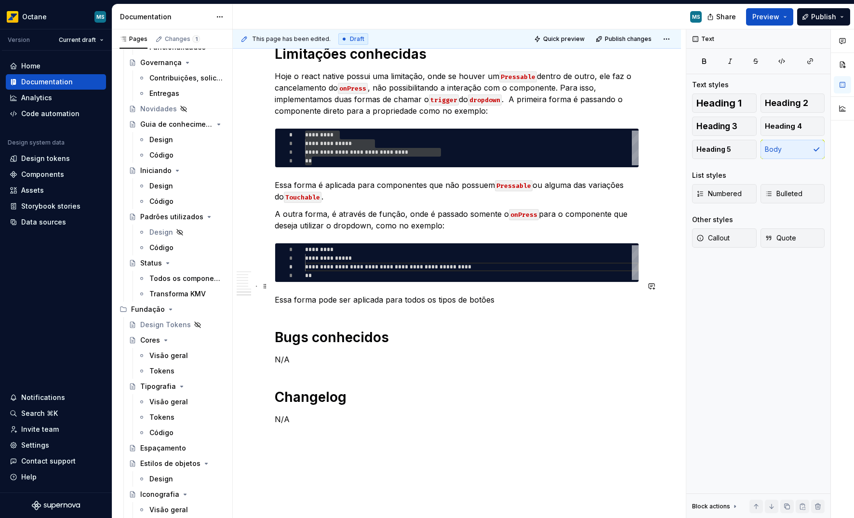
click at [297, 354] on p "N/A" at bounding box center [457, 360] width 365 height 12
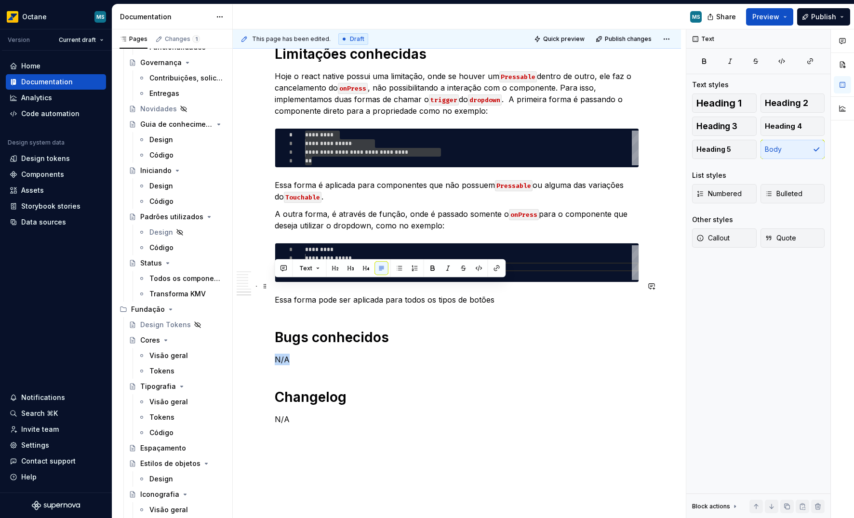
drag, startPoint x: 284, startPoint y: 284, endPoint x: 276, endPoint y: 283, distance: 8.0
click at [276, 354] on p "N/A" at bounding box center [457, 360] width 365 height 12
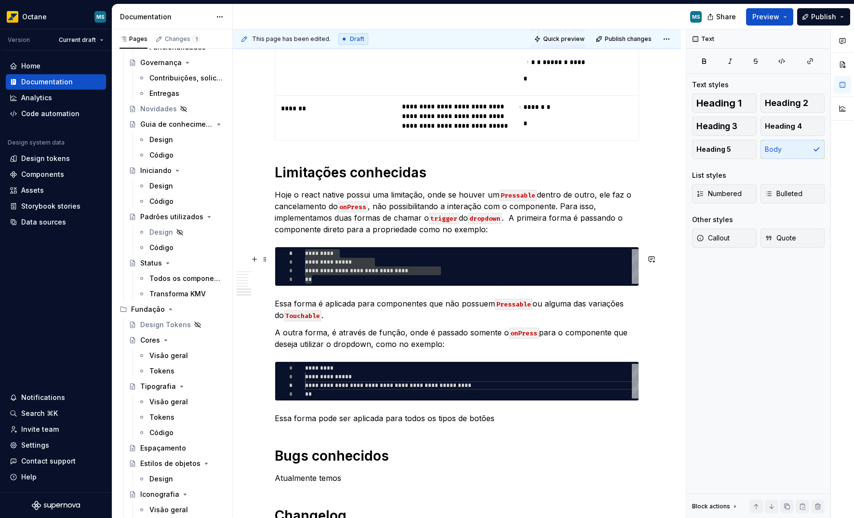
scroll to position [2565, 0]
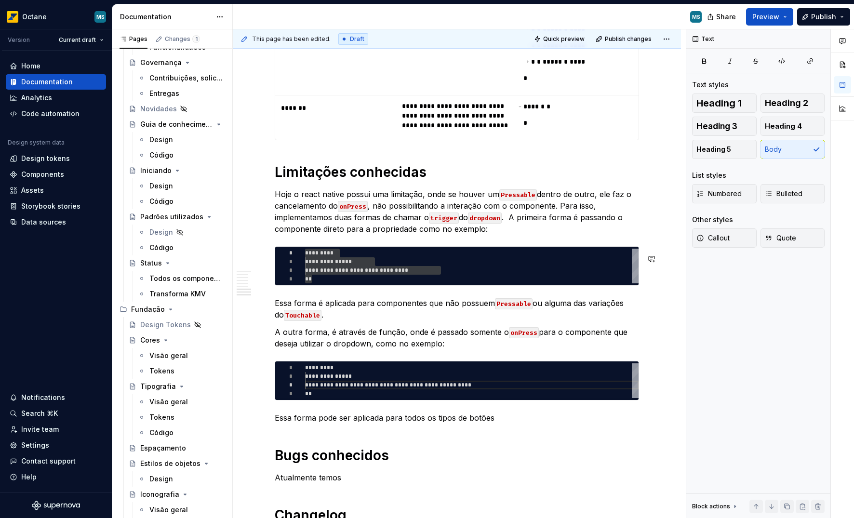
click at [404, 298] on p "Essa forma é aplicada para componentes que não possuem Pressable ou alguma das …" at bounding box center [457, 309] width 365 height 23
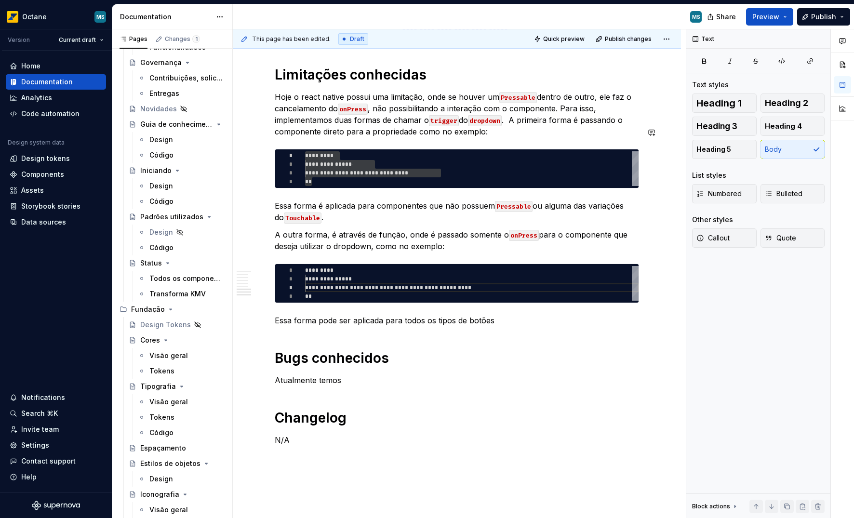
scroll to position [2683, 0]
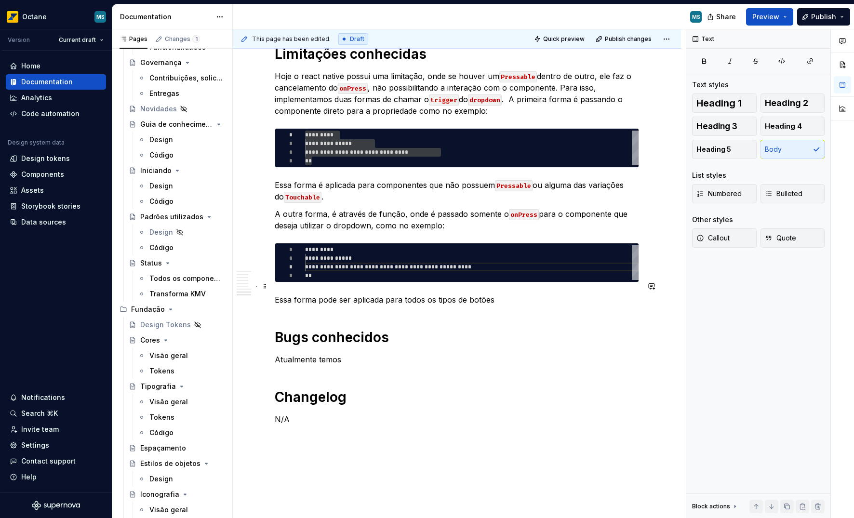
click at [377, 354] on p "Atualmente temos" at bounding box center [457, 360] width 365 height 12
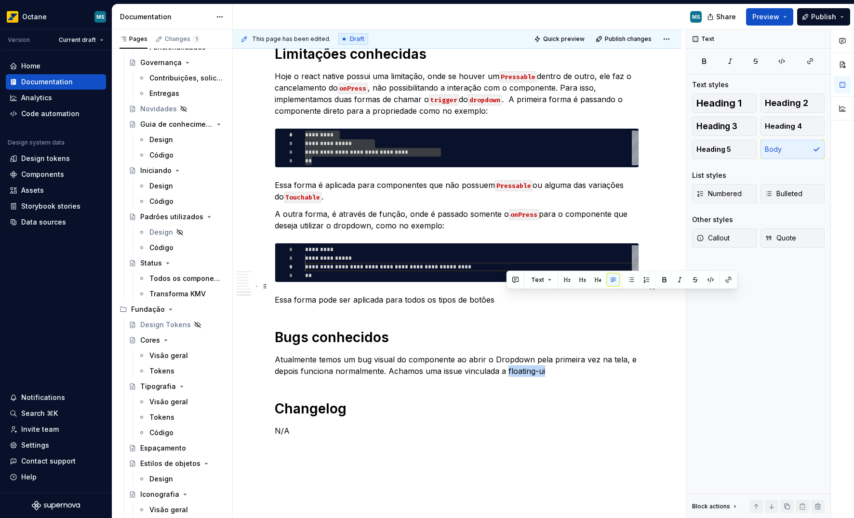
drag, startPoint x: 507, startPoint y: 298, endPoint x: 557, endPoint y: 298, distance: 49.7
click at [557, 354] on p "Atualmente temos um bug visual do componente ao abrir o Dropdown pela primeira …" at bounding box center [457, 365] width 365 height 23
click at [731, 280] on button "button" at bounding box center [729, 280] width 14 height 14
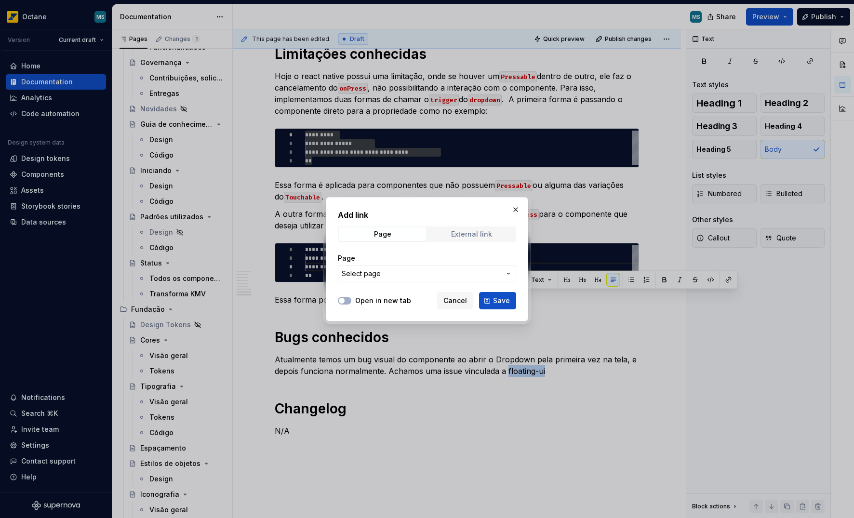
click at [460, 237] on div "External link" at bounding box center [471, 234] width 41 height 8
click at [404, 275] on input "URL" at bounding box center [427, 273] width 178 height 17
paste input "https://github.com/floating-ui/floating-ui/issues/3002"
click at [346, 301] on button "Open in new tab" at bounding box center [345, 301] width 14 height 8
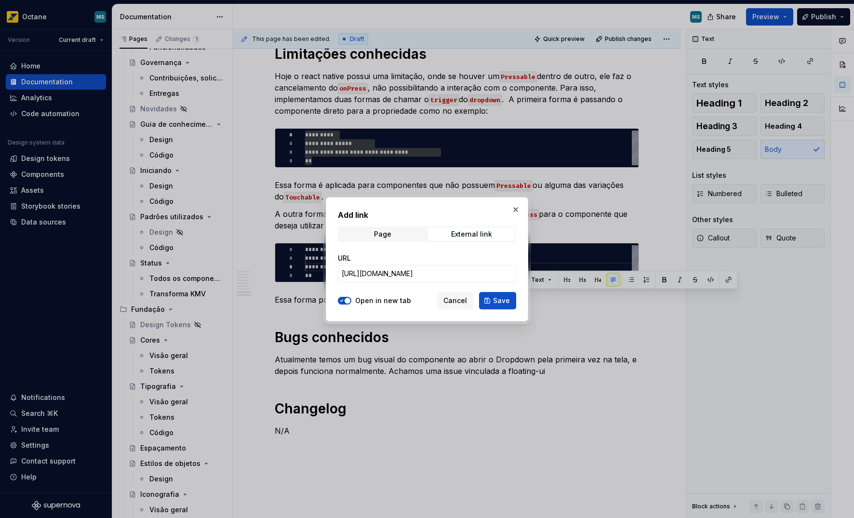
click at [488, 301] on button "Save" at bounding box center [497, 300] width 37 height 17
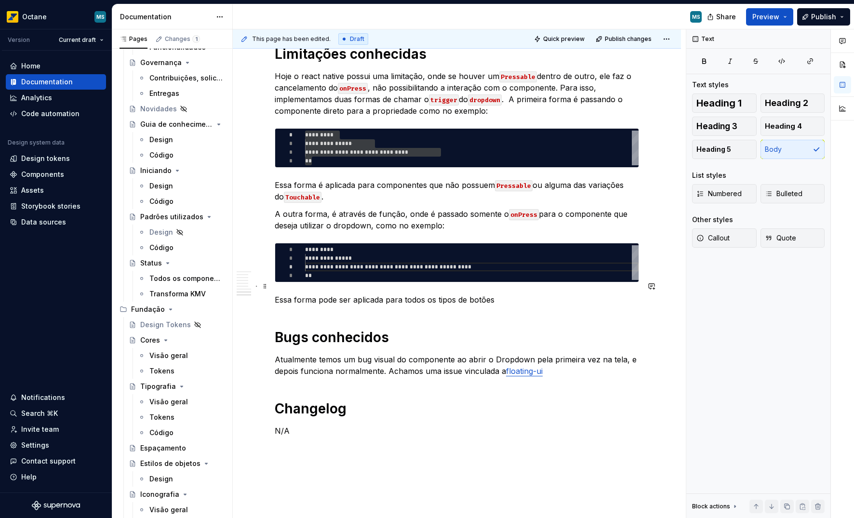
click at [566, 354] on p "Atualmente temos um bug visual do componente ao abrir o Dropdown pela primeira …" at bounding box center [457, 365] width 365 height 23
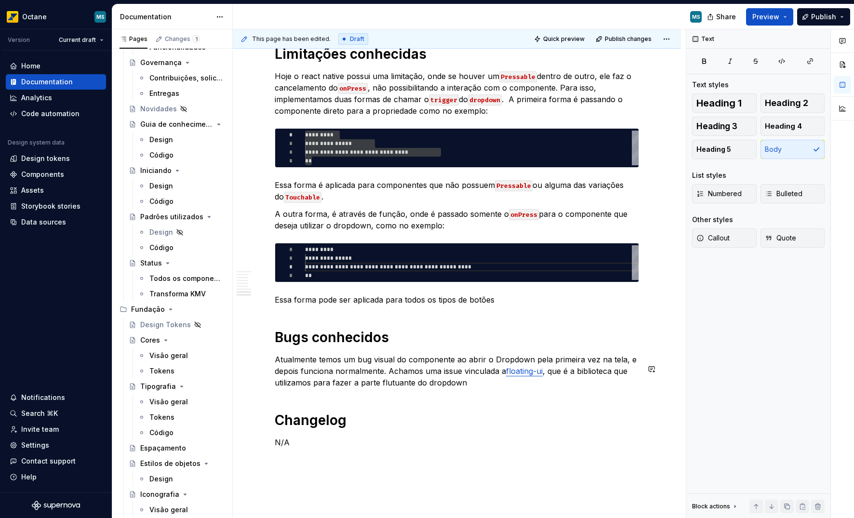
click at [494, 437] on p "N/A" at bounding box center [457, 443] width 365 height 12
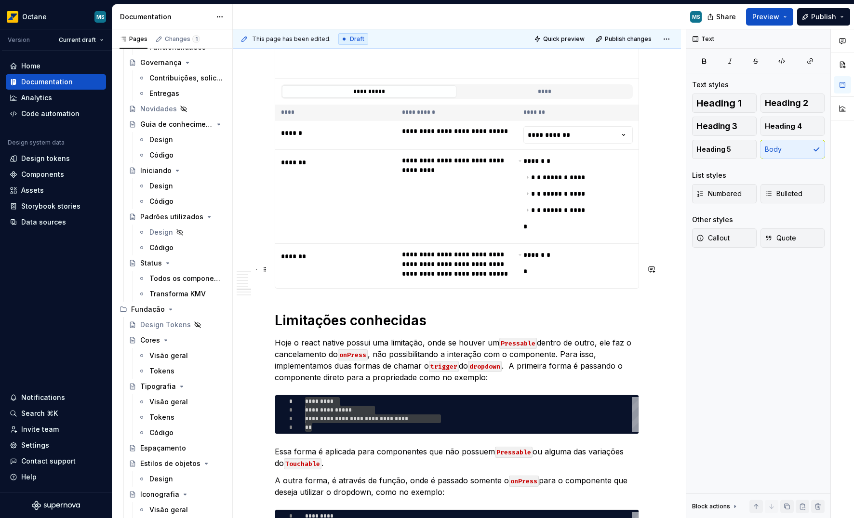
scroll to position [2426, 0]
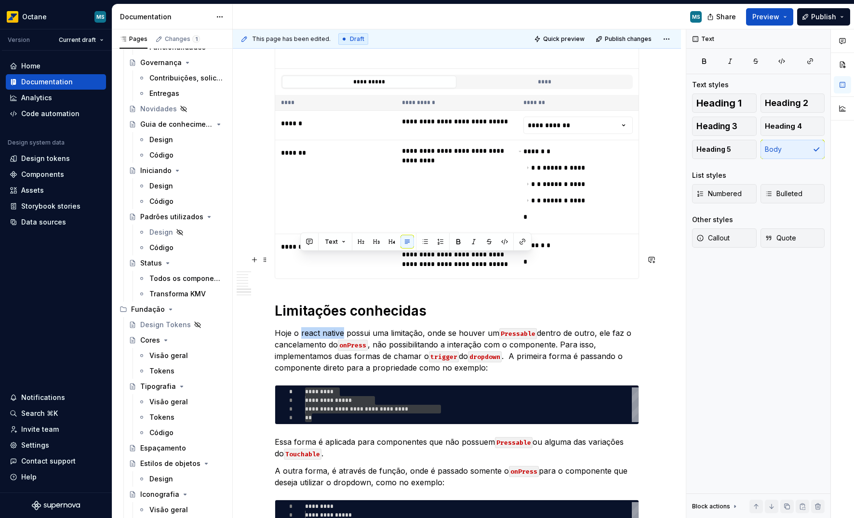
drag, startPoint x: 300, startPoint y: 259, endPoint x: 341, endPoint y: 259, distance: 41.5
click at [341, 327] on p "Hoje o react native possui uma limitação, onde se houver um Pressable dentro de…" at bounding box center [457, 350] width 365 height 46
click at [340, 327] on p "Hoje o react native possui uma limitação, onde se houver um Pressable dentro de…" at bounding box center [457, 350] width 365 height 46
click at [301, 327] on p "Hoje o react native possui uma limitação, onde se houver um Pressable dentro de…" at bounding box center [457, 350] width 365 height 46
click at [303, 327] on p "Hoje o react native possui uma limitação, onde se houver um Pressable dentro de…" at bounding box center [457, 350] width 365 height 46
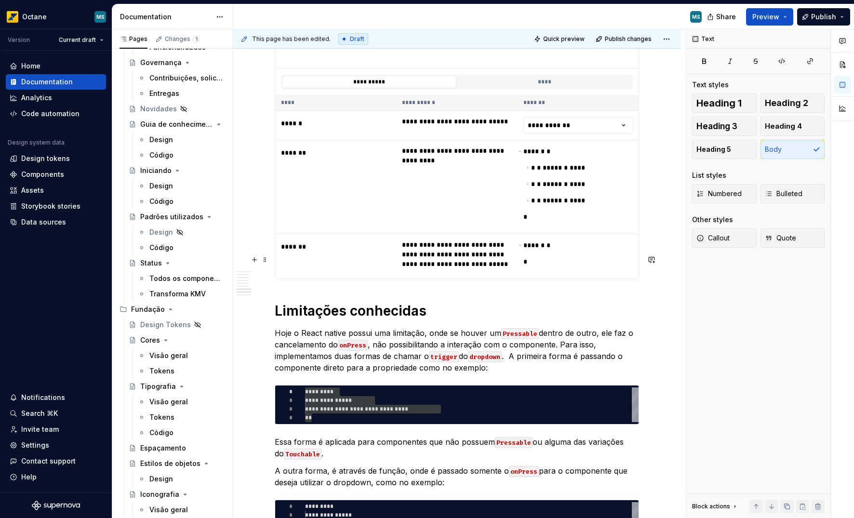
click at [325, 327] on p "Hoje o React native possui uma limitação, onde se houver um Pressable dentro de…" at bounding box center [457, 350] width 365 height 46
click at [327, 327] on p "Hoje o React Native possui uma limitação, onde se houver um Pressable dentro de…" at bounding box center [457, 350] width 365 height 46
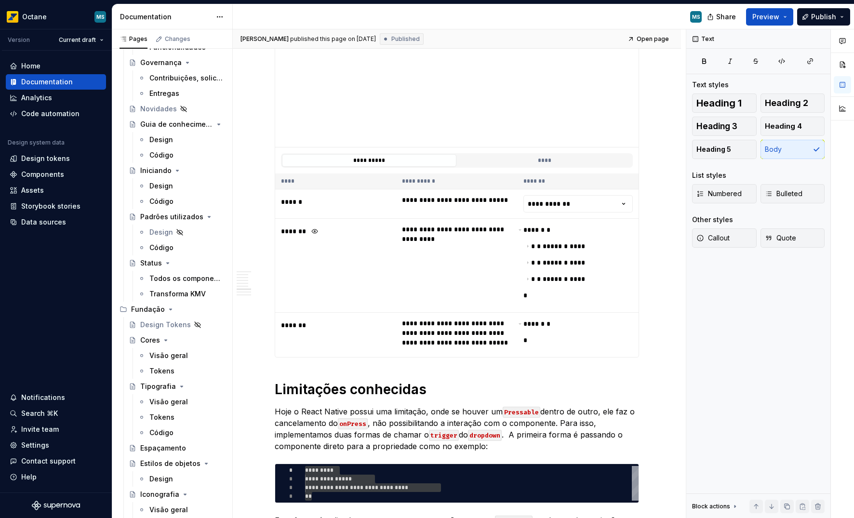
scroll to position [2459, 0]
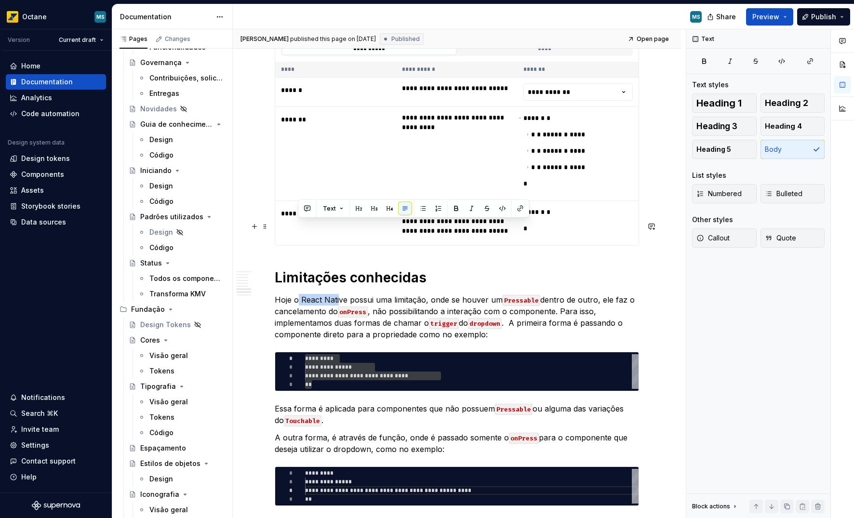
drag, startPoint x: 301, startPoint y: 228, endPoint x: 340, endPoint y: 231, distance: 39.2
click at [339, 294] on p "Hoje o React Native possui uma limitação, onde se houver um Pressable dentro de…" at bounding box center [457, 317] width 365 height 46
drag, startPoint x: 345, startPoint y: 228, endPoint x: 300, endPoint y: 225, distance: 44.5
click at [300, 294] on p "Hoje o React Native possui uma limitação, onde se houver um Pressable dentro de…" at bounding box center [457, 317] width 365 height 46
drag, startPoint x: 504, startPoint y: 210, endPoint x: 426, endPoint y: 244, distance: 85.1
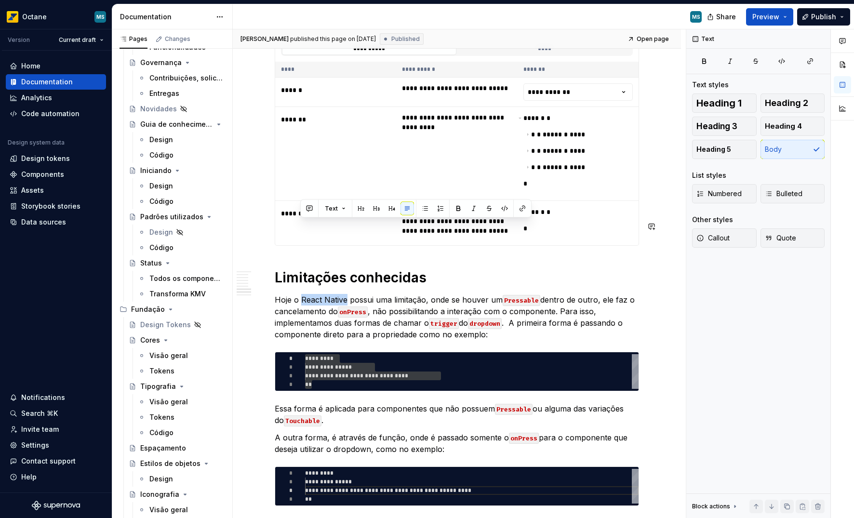
click at [504, 209] on button "button" at bounding box center [505, 209] width 14 height 14
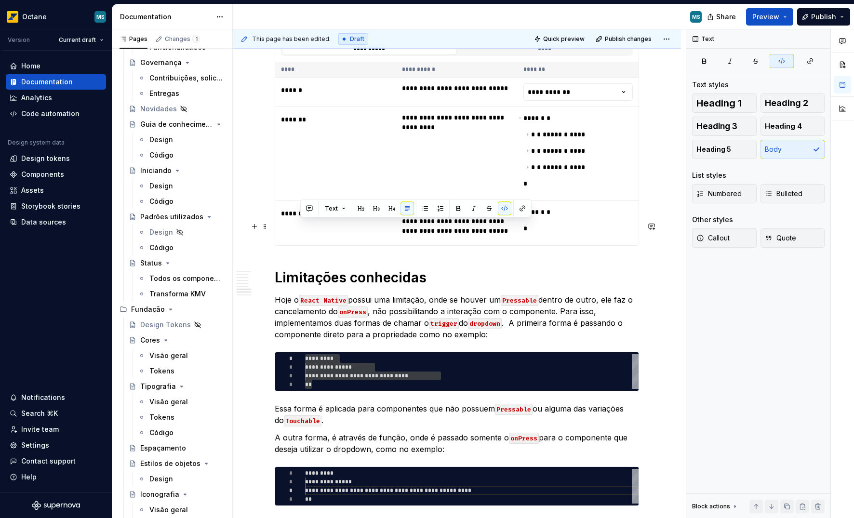
click at [398, 294] on p "Hoje o React Native possui uma limitação, onde se houver um Pressable dentro de…" at bounding box center [457, 317] width 365 height 46
